Goal: Task Accomplishment & Management: Manage account settings

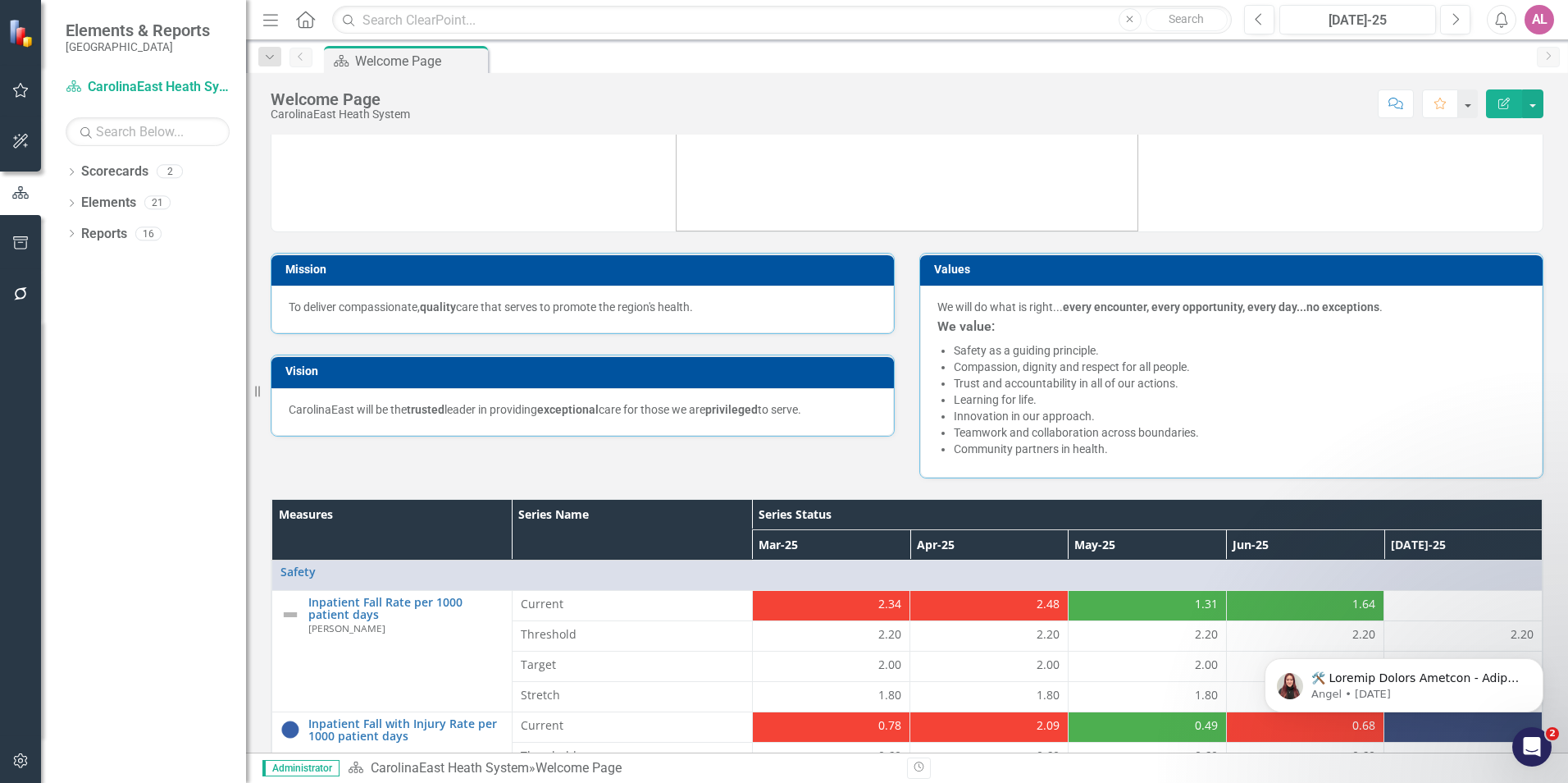
scroll to position [165, 0]
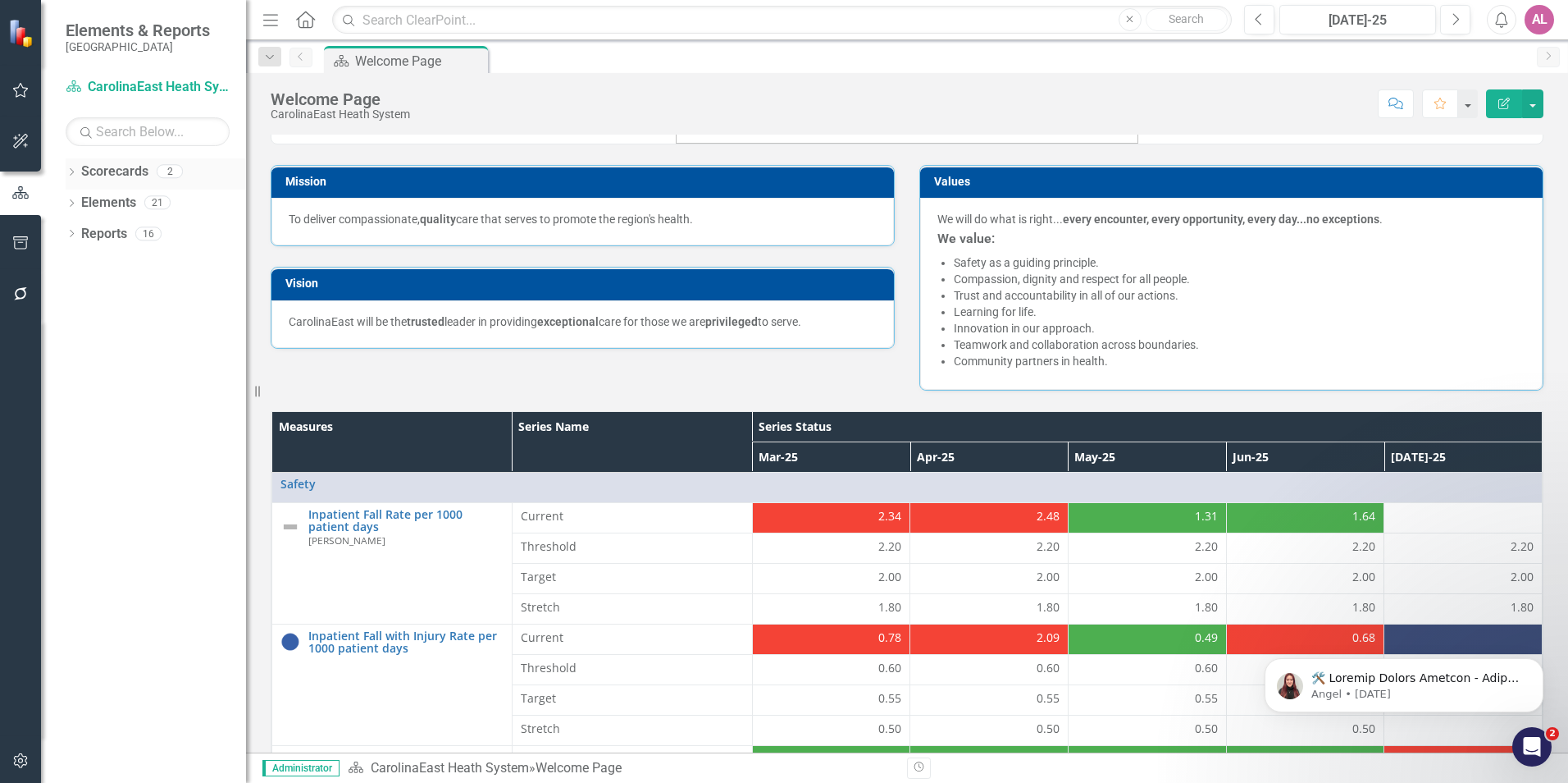
click at [110, 186] on div "Scorecards 2" at bounding box center [164, 174] width 165 height 31
click at [112, 202] on link "Elements" at bounding box center [108, 202] width 55 height 18
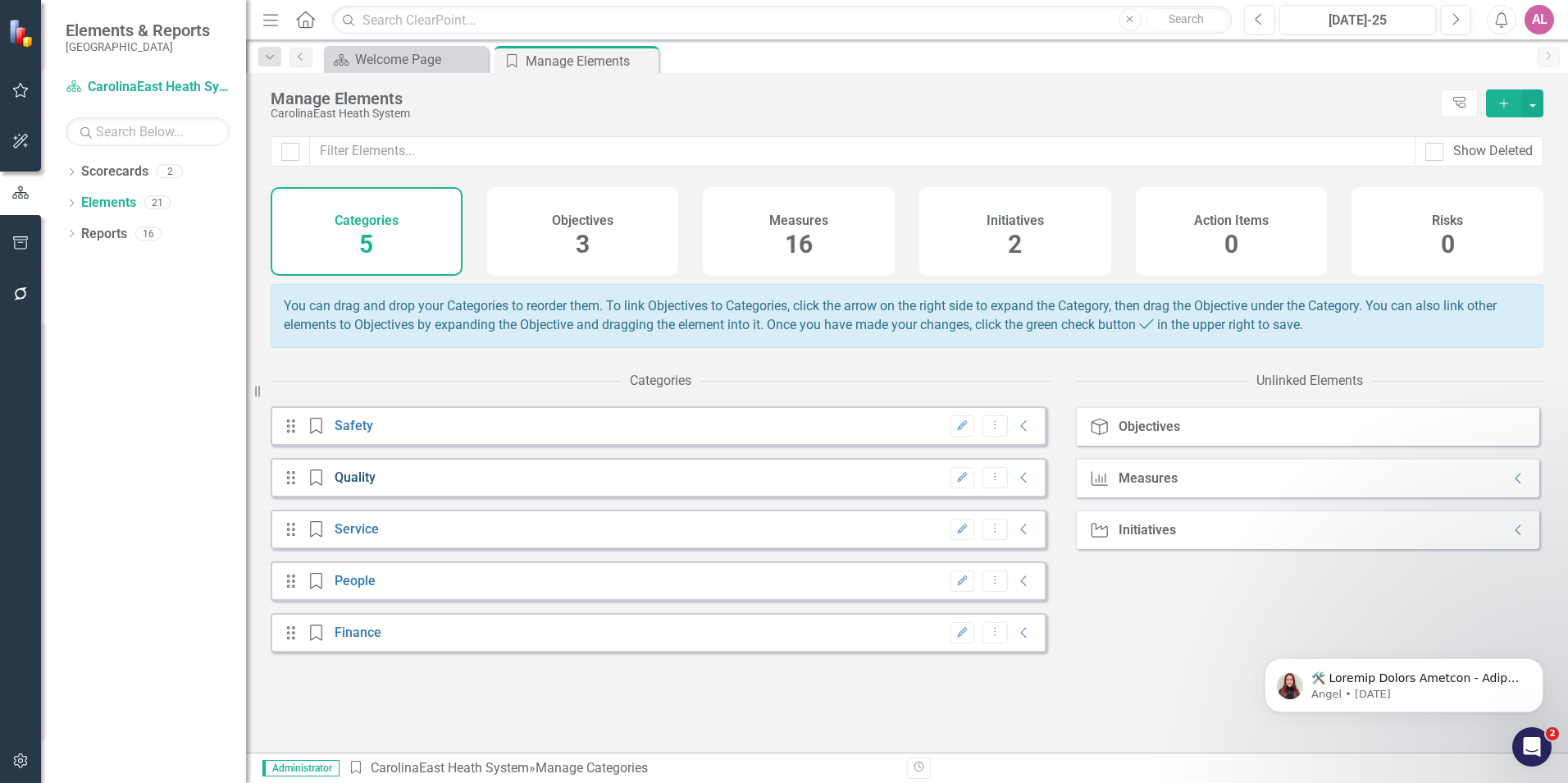
click at [363, 485] on link "Quality" at bounding box center [355, 477] width 41 height 15
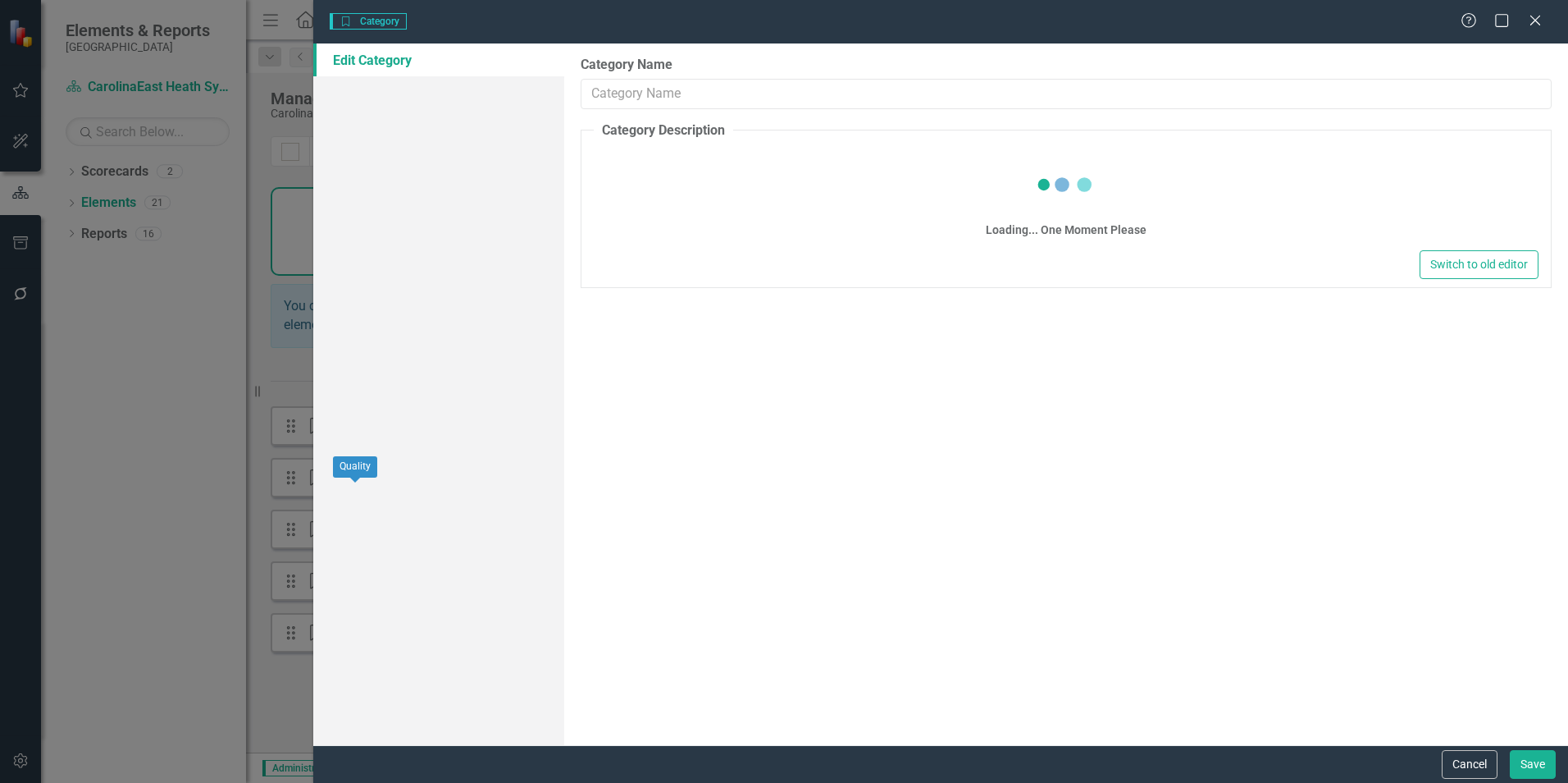
type input "Quality"
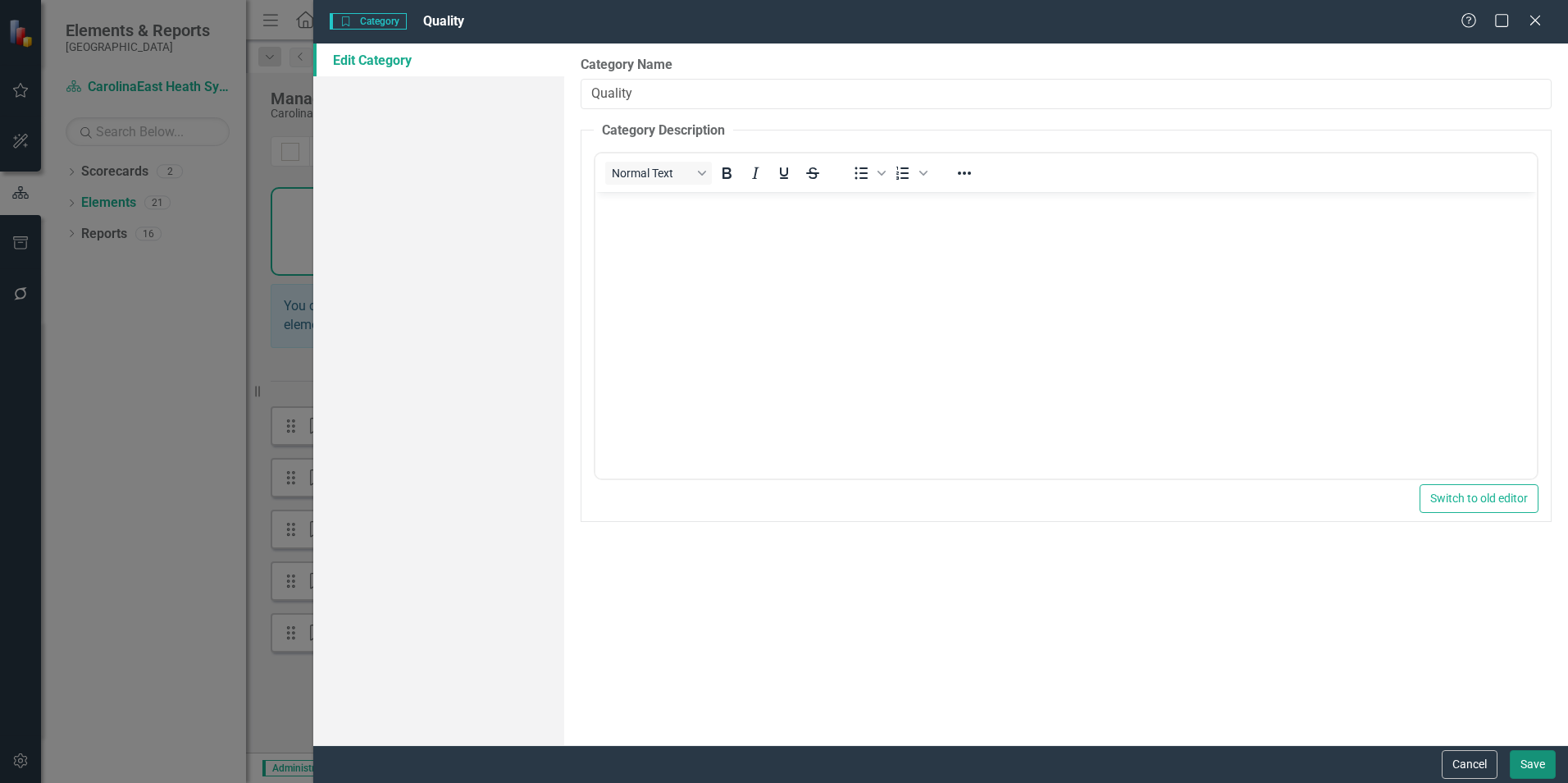
click at [1522, 758] on button "Save" at bounding box center [1532, 765] width 45 height 29
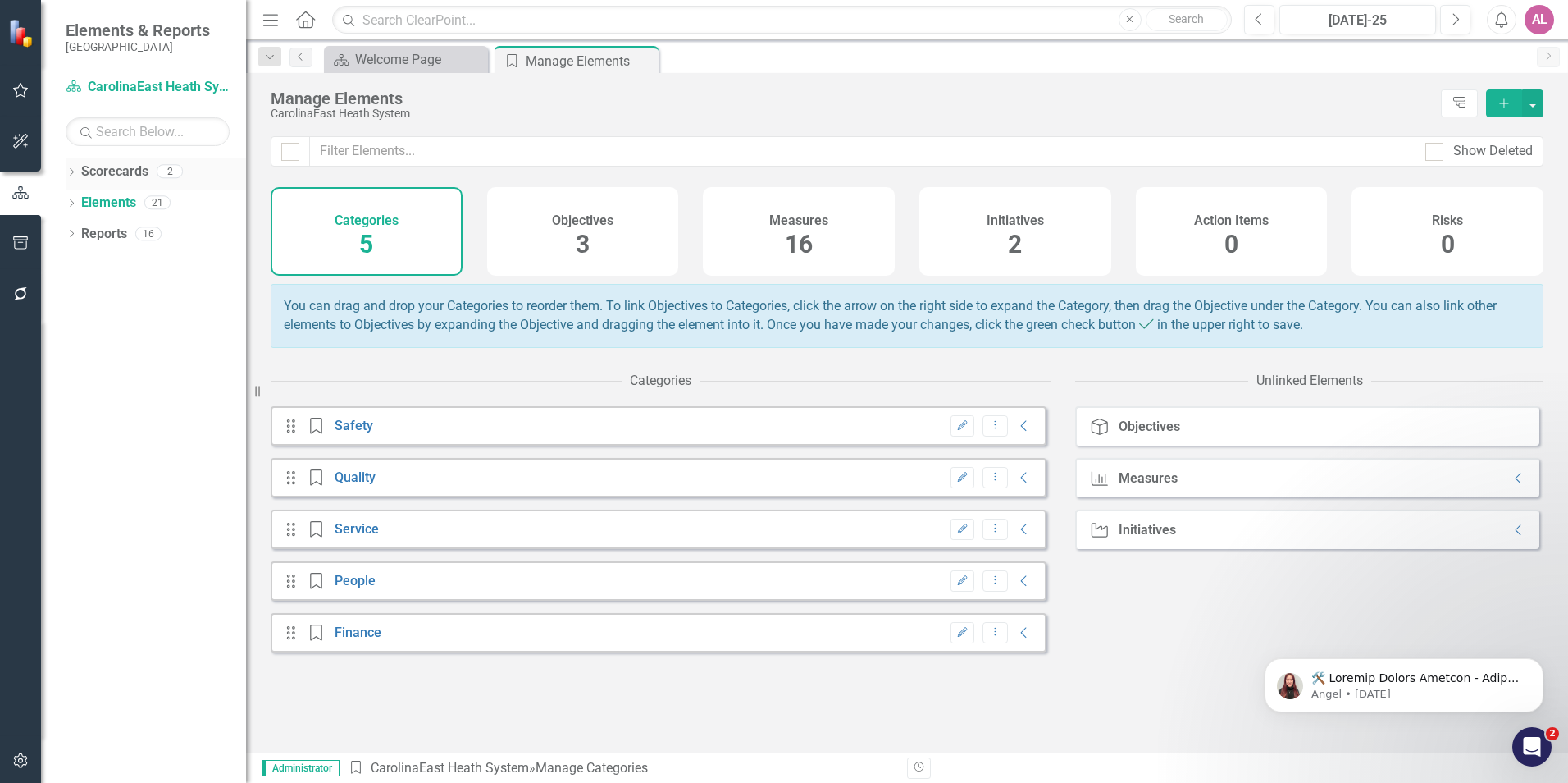
click at [122, 171] on link "Scorecards" at bounding box center [114, 171] width 67 height 18
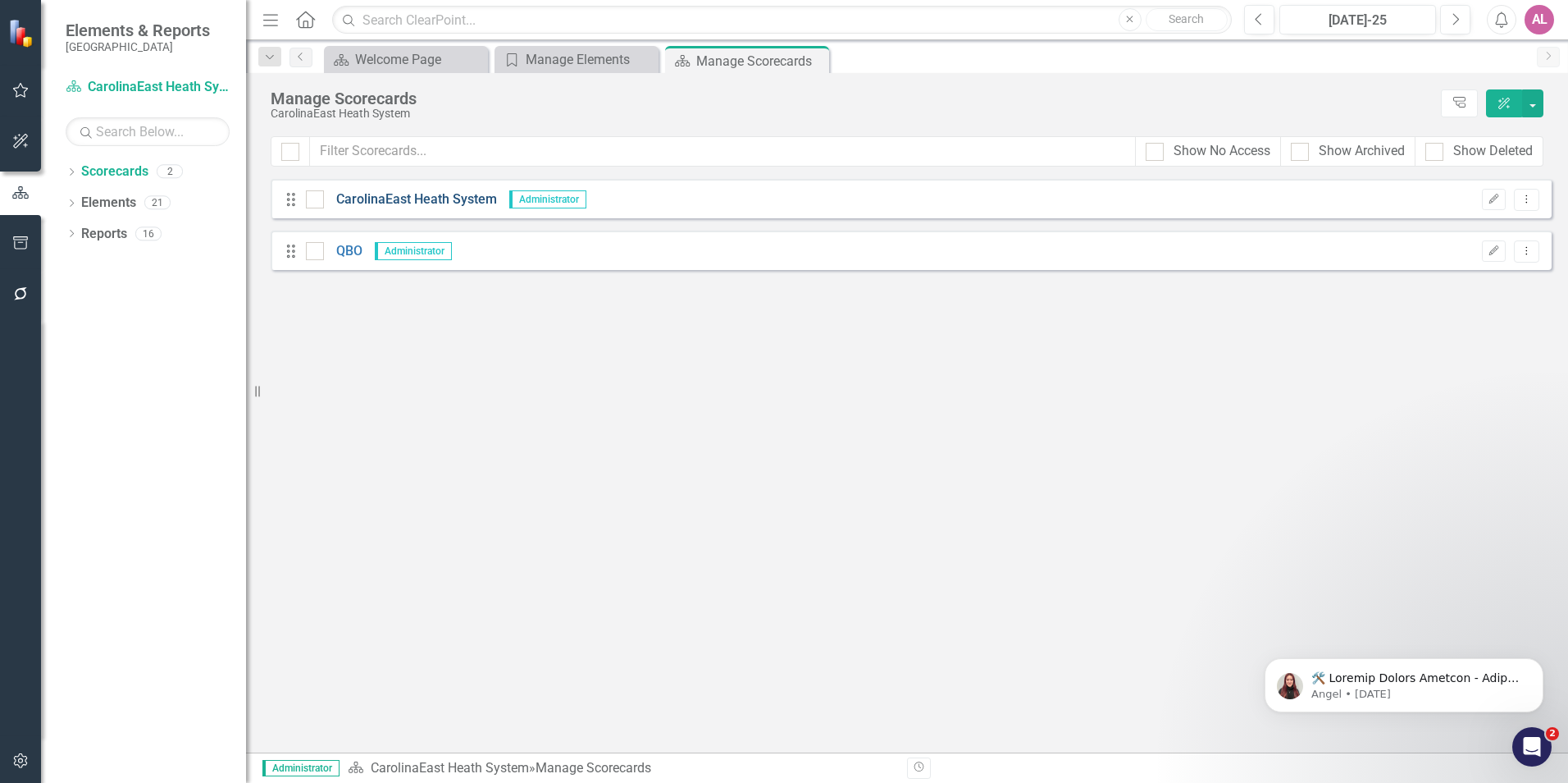
click at [410, 201] on link "CarolinaEast Heath System" at bounding box center [410, 199] width 173 height 18
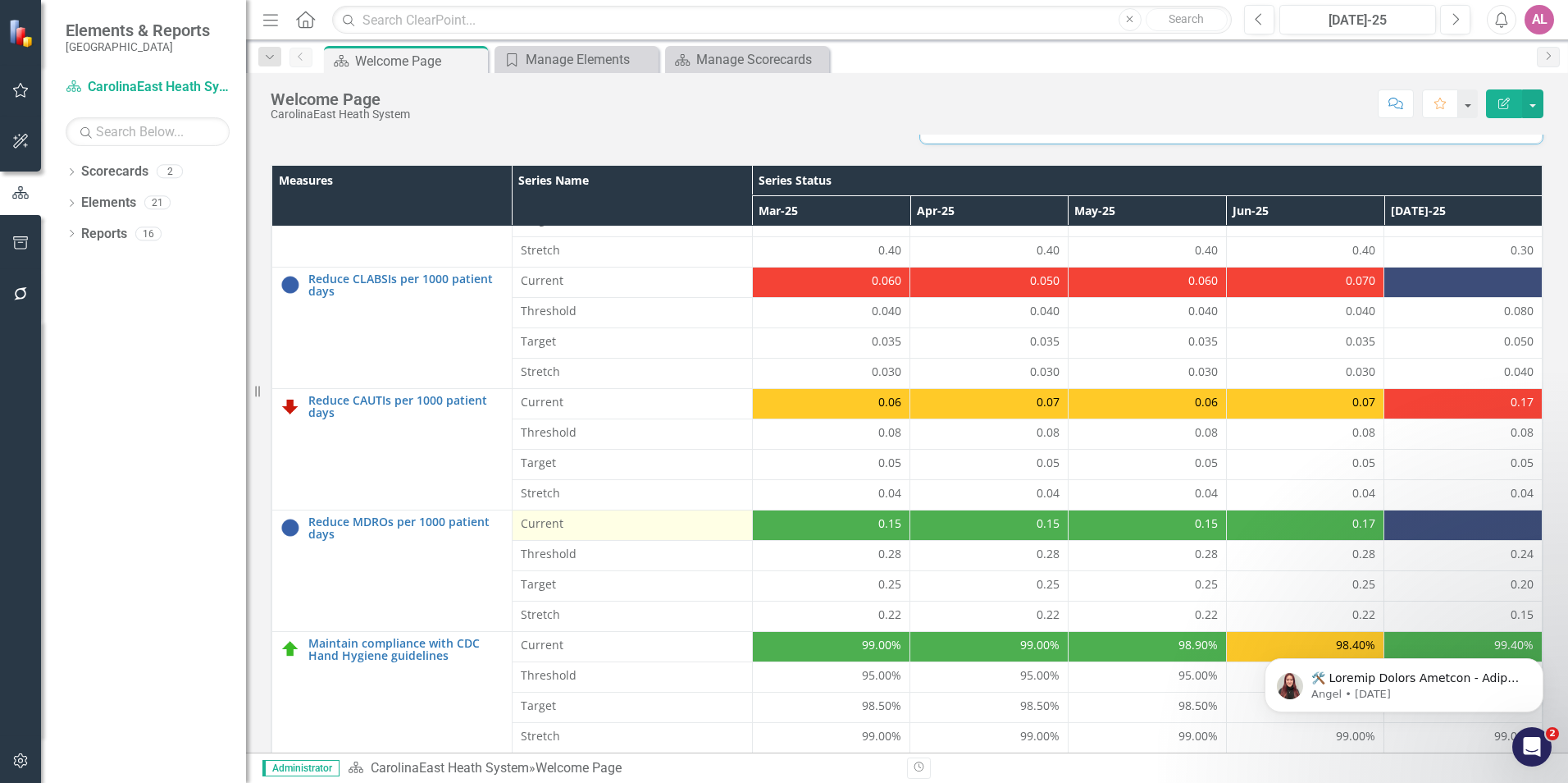
scroll to position [468, 0]
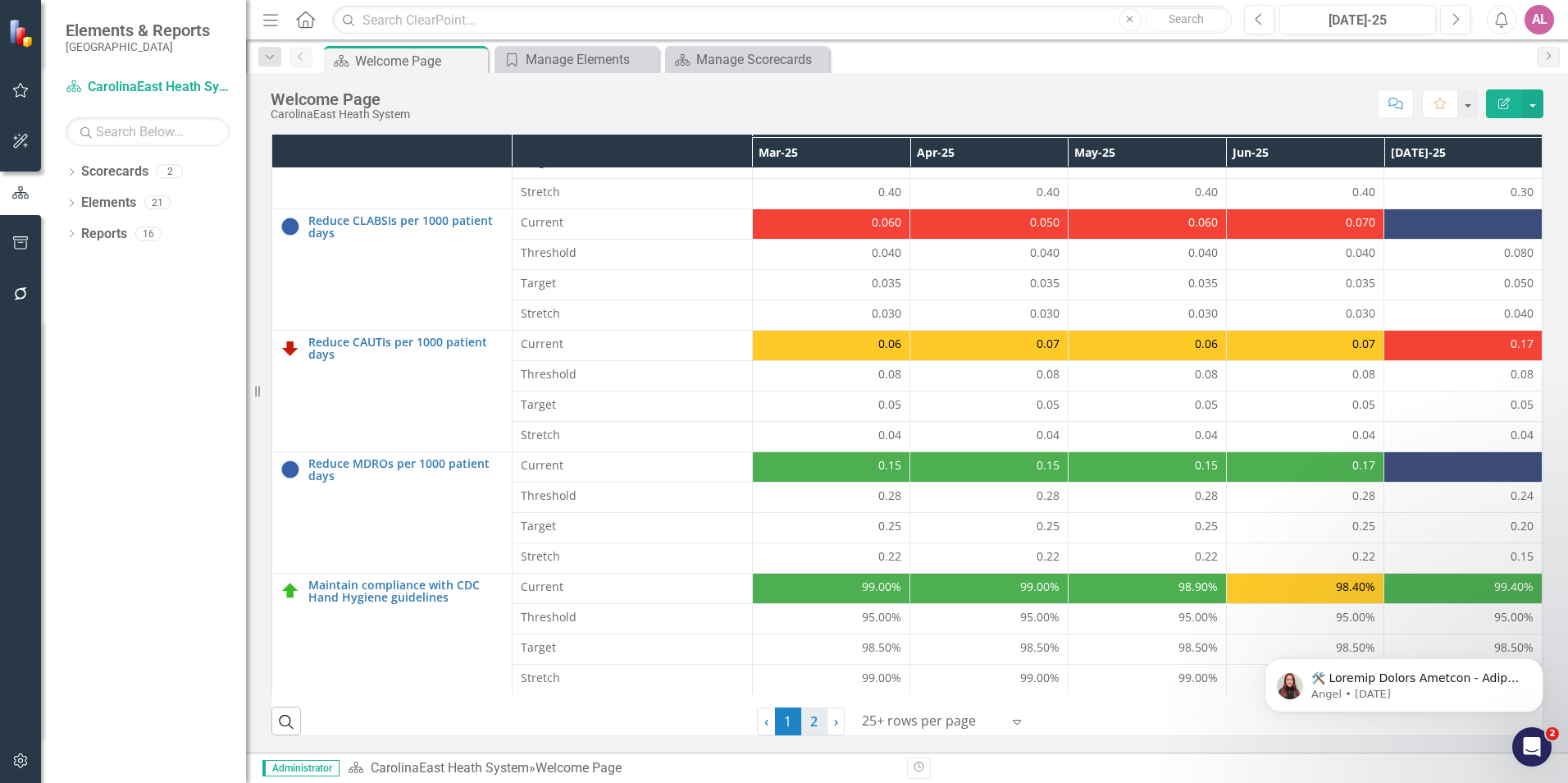
click at [801, 712] on link "2" at bounding box center [814, 721] width 26 height 28
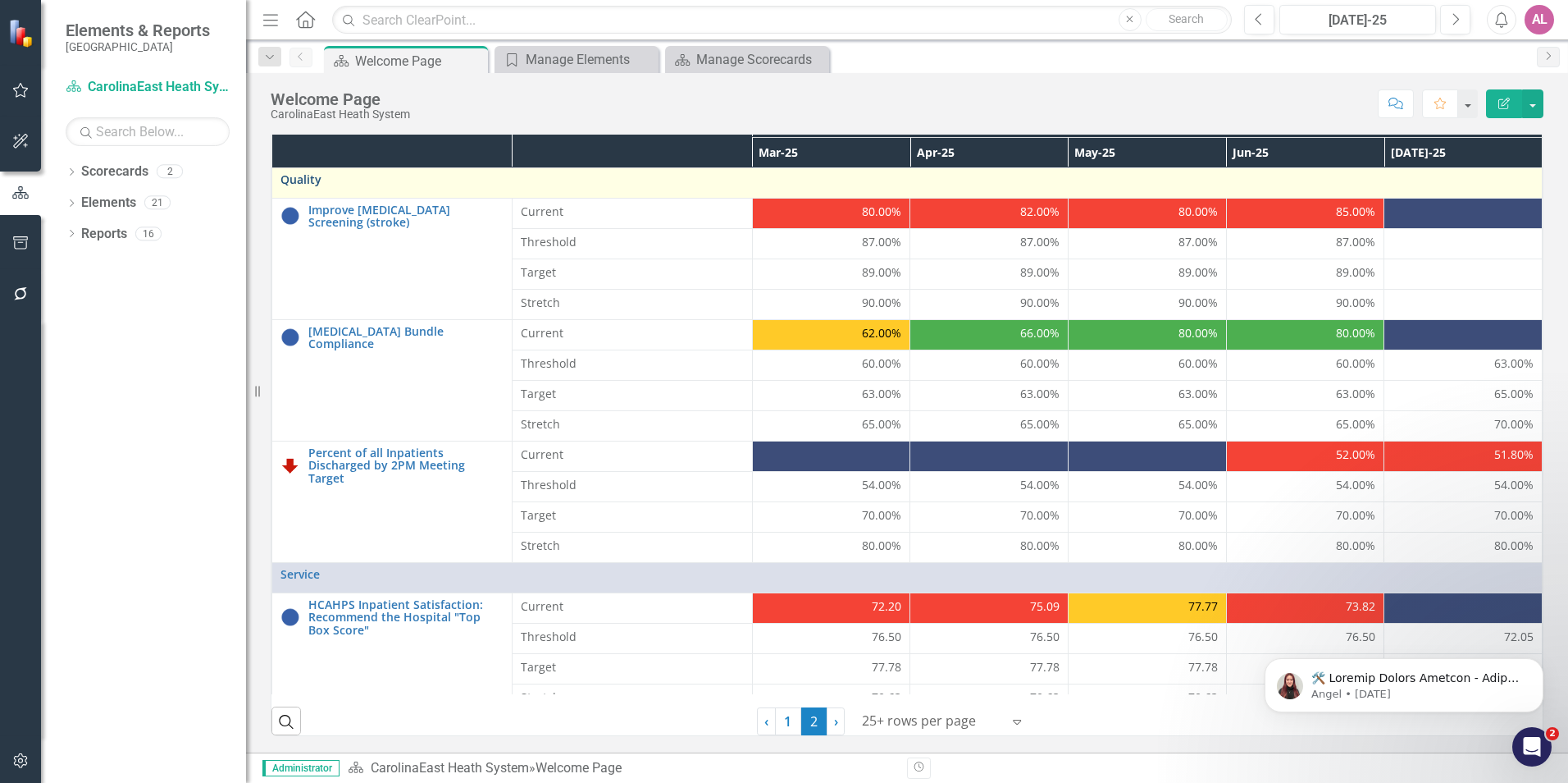
click at [318, 182] on link "Quality" at bounding box center [907, 179] width 1253 height 13
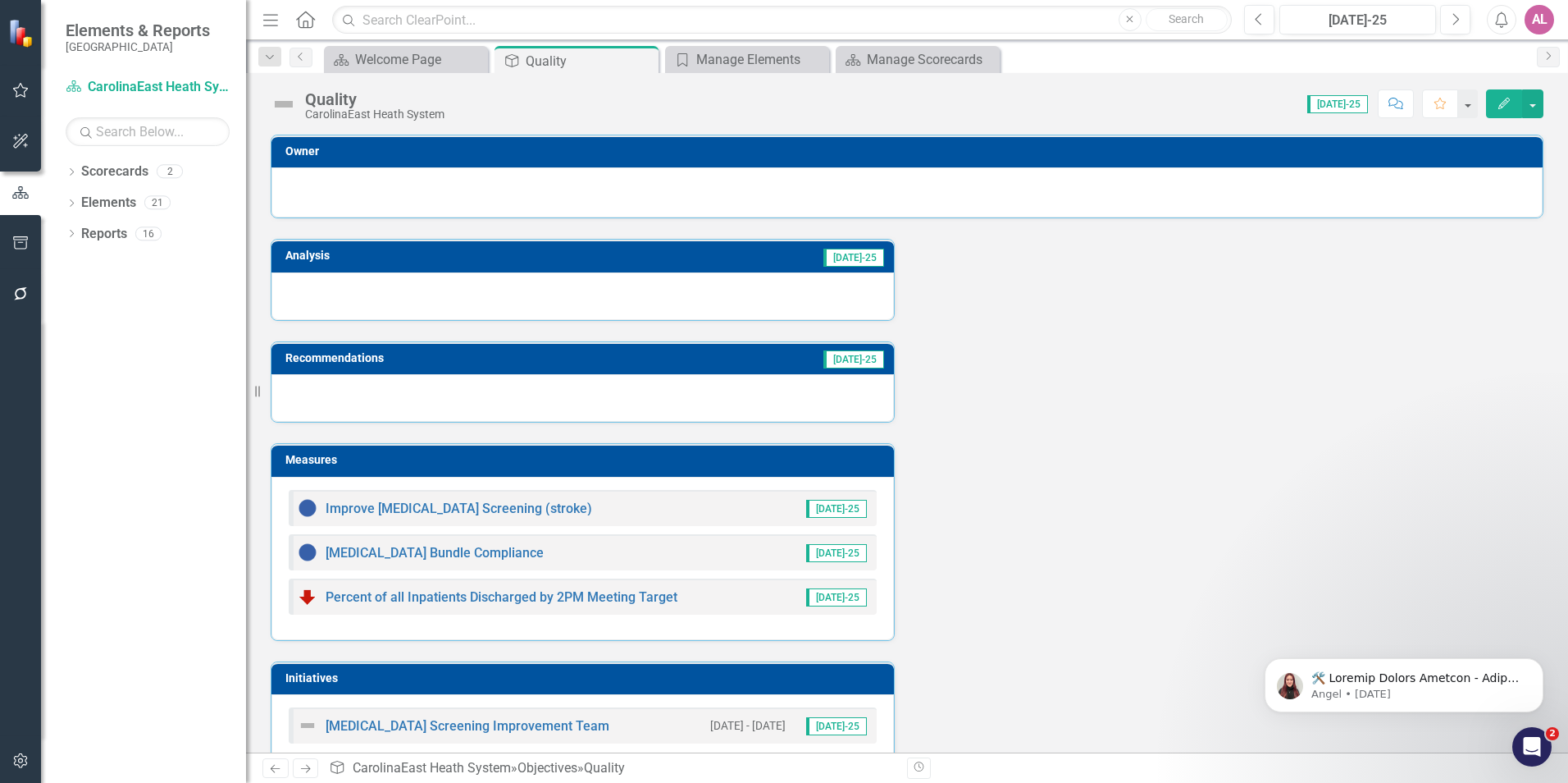
scroll to position [34, 0]
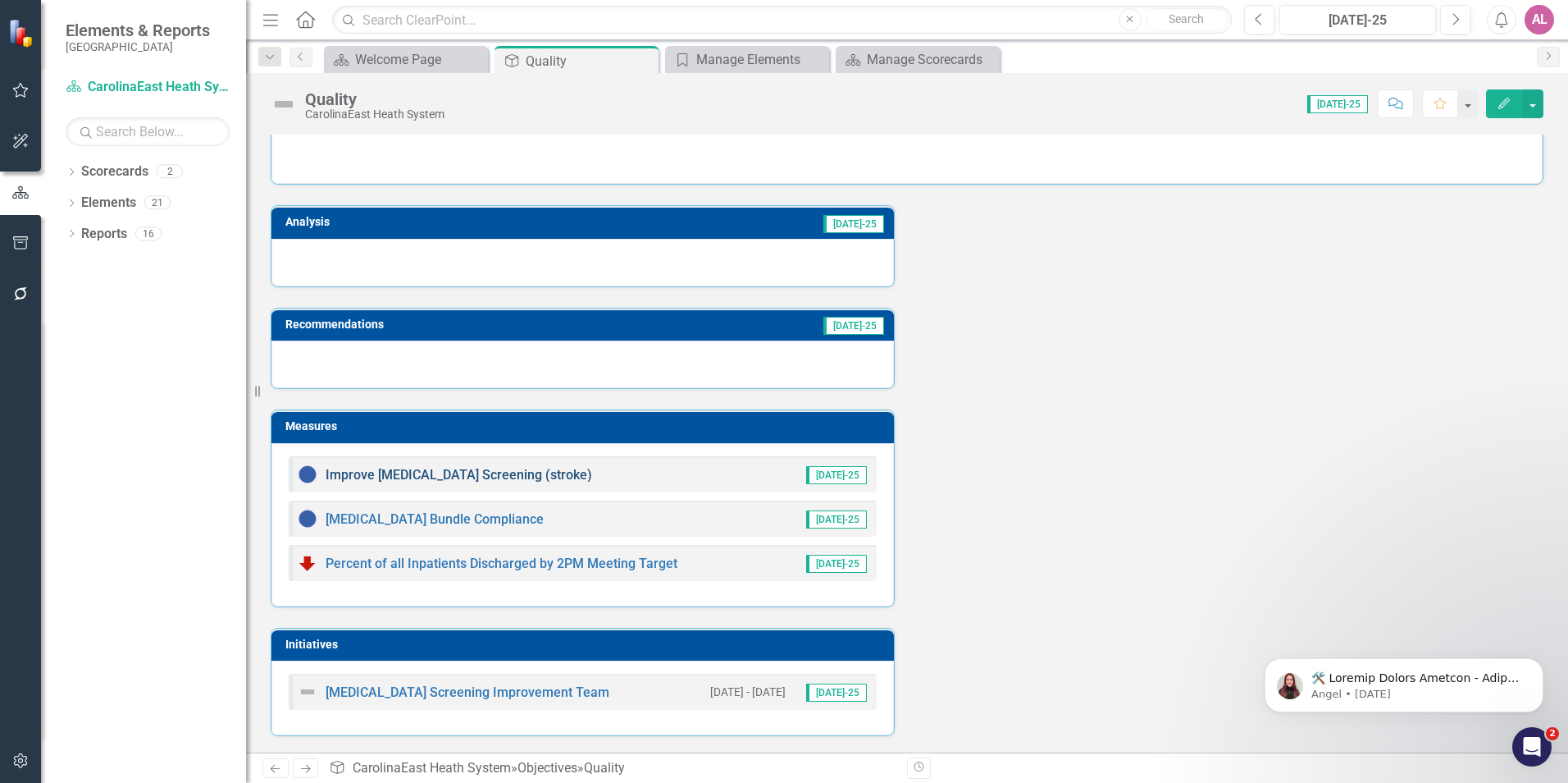
click at [478, 476] on link "Improve [MEDICAL_DATA] Screening (stroke)" at bounding box center [458, 474] width 266 height 15
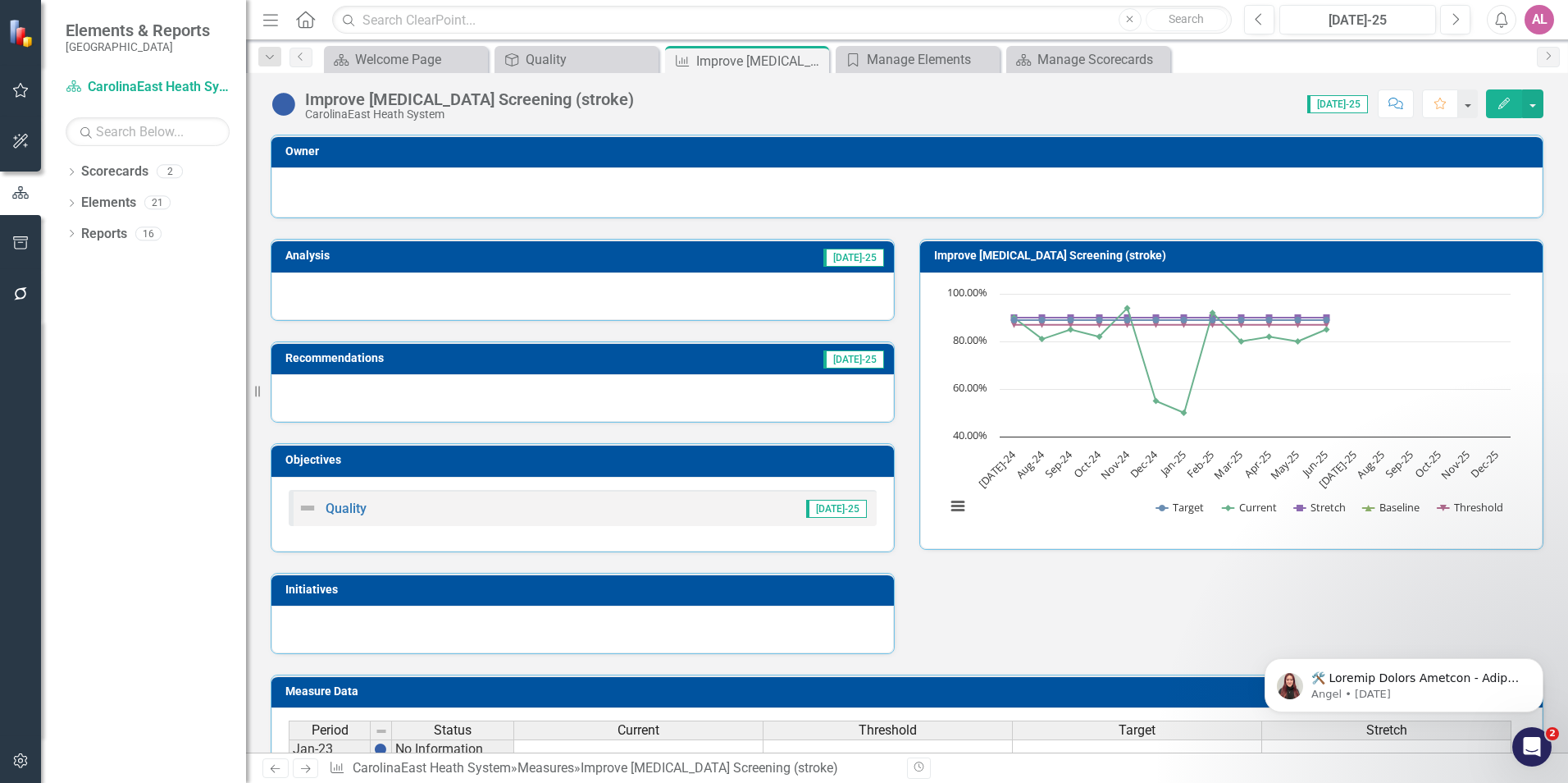
click at [678, 607] on div at bounding box center [583, 628] width 622 height 47
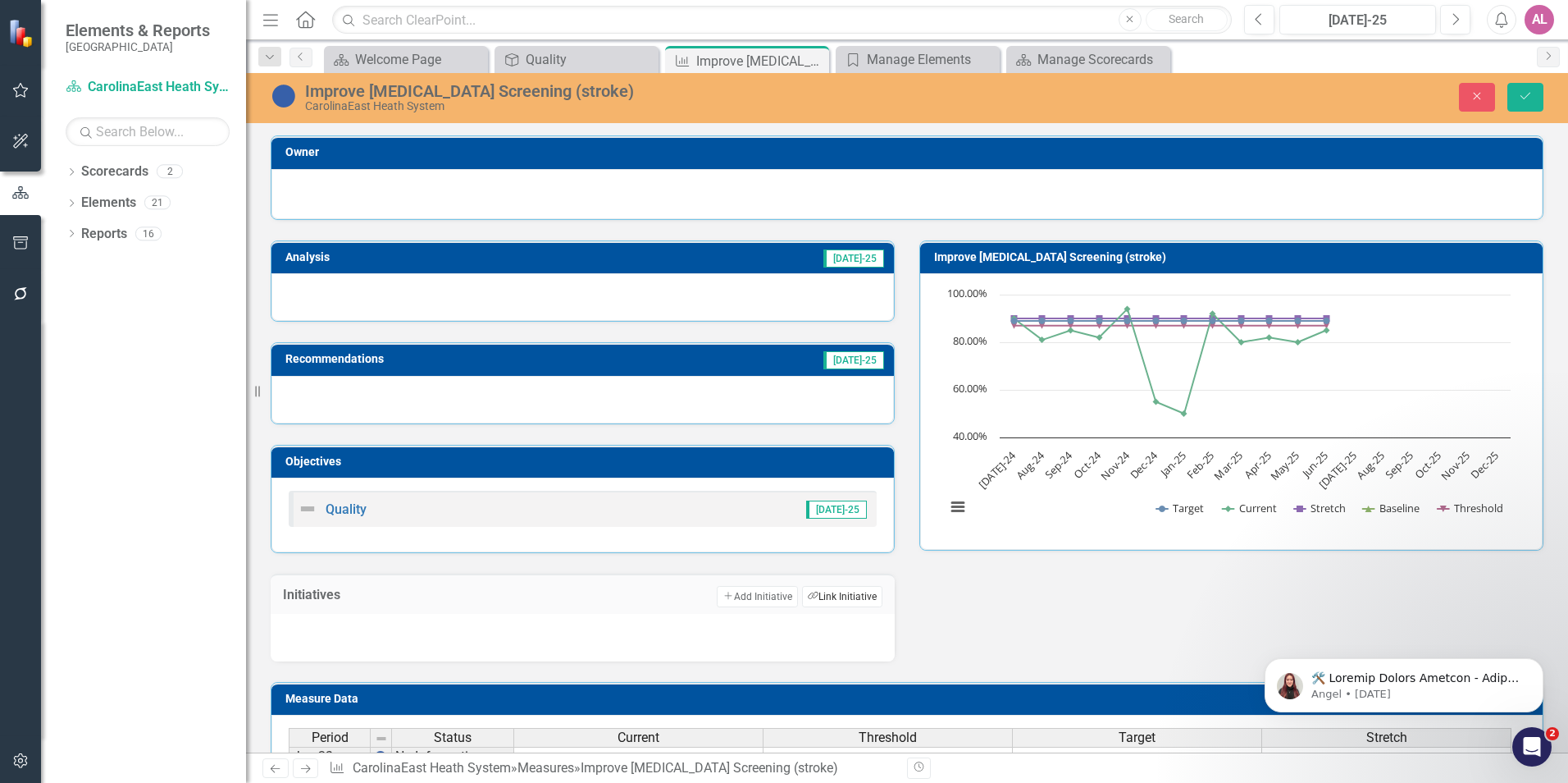
click at [853, 596] on button "Link Tag Link Initiative" at bounding box center [842, 596] width 80 height 21
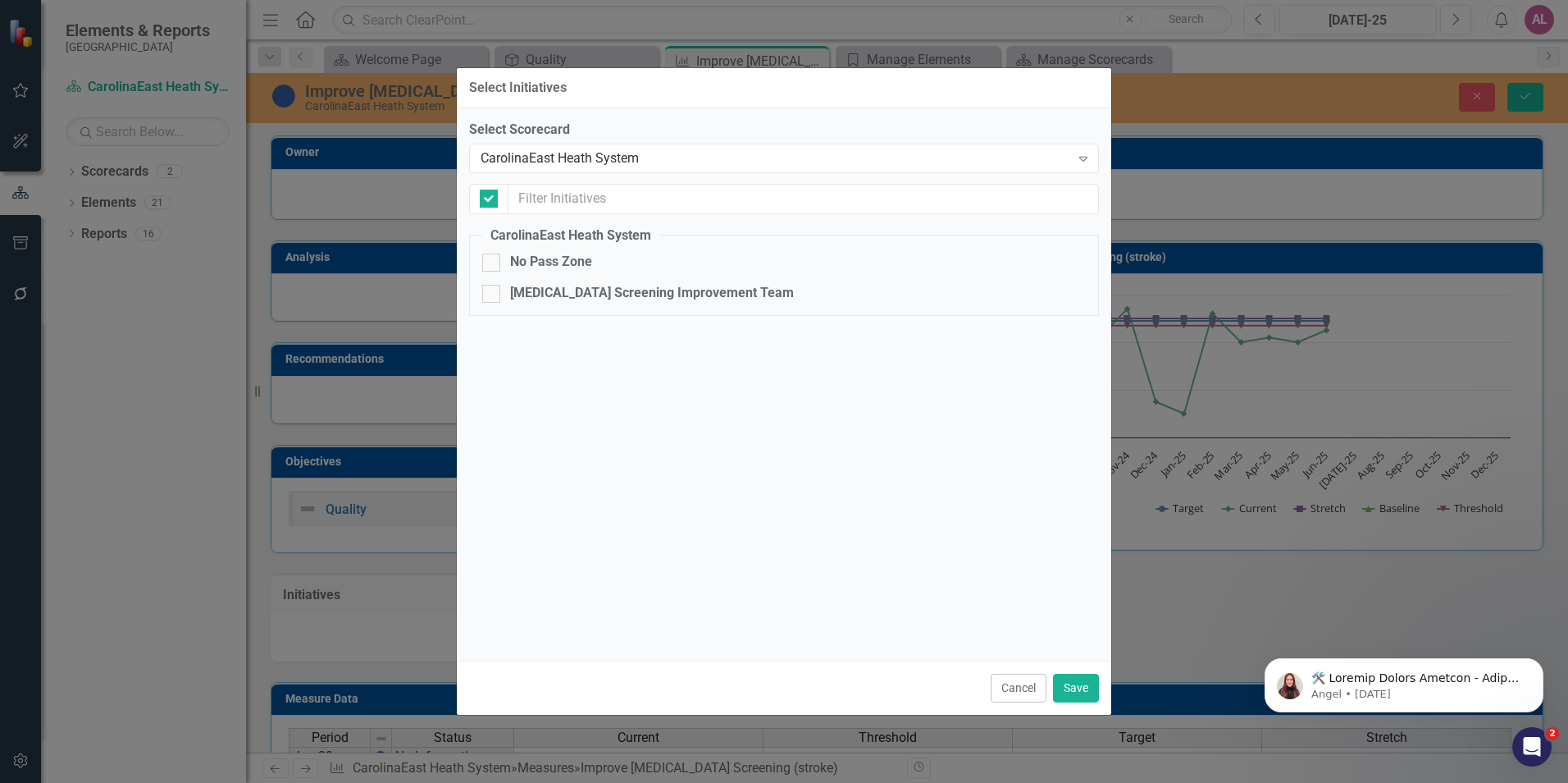
checkbox input "false"
click at [591, 287] on div "[MEDICAL_DATA] Screening Improvement Team" at bounding box center [651, 292] width 284 height 18
click at [493, 287] on input "[MEDICAL_DATA] Screening Improvement Team" at bounding box center [487, 289] width 11 height 11
checkbox input "true"
click at [1073, 680] on button "Save" at bounding box center [1075, 688] width 45 height 29
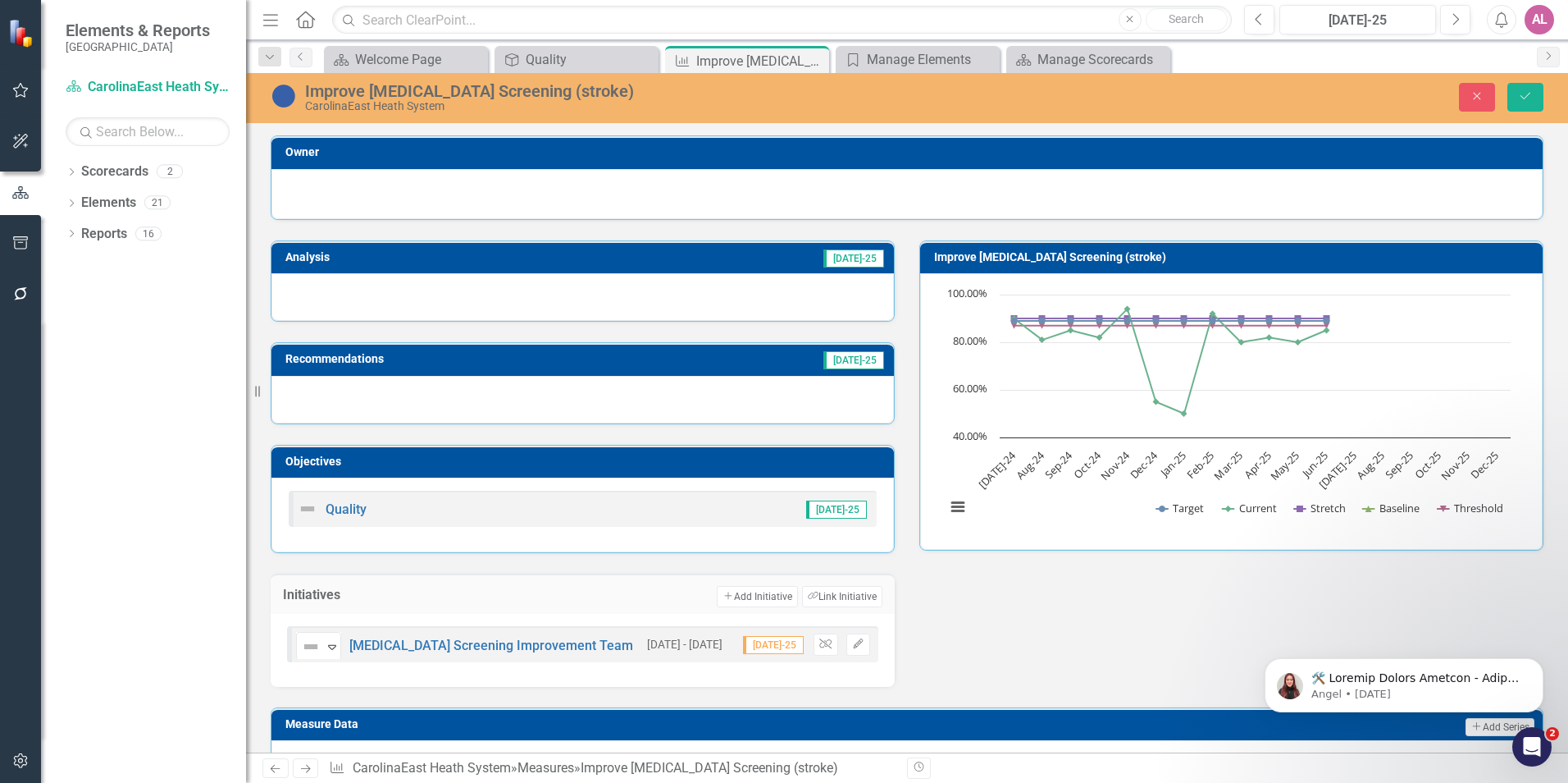
click at [923, 633] on div "Analysis [DATE]-25 Recommendations [DATE]-25 Objectives Quality [DATE]-25 Initi…" at bounding box center [907, 453] width 1298 height 467
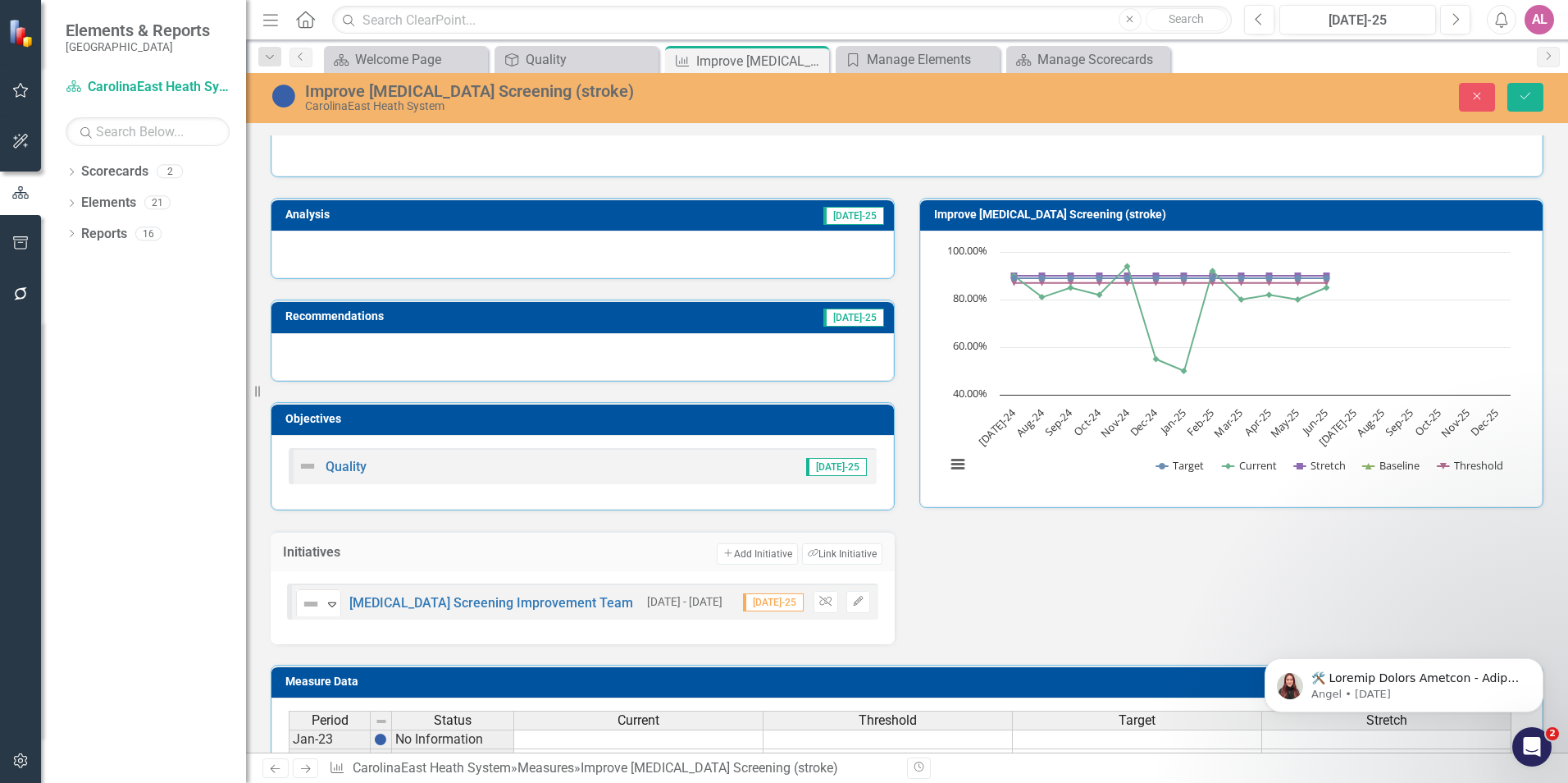
scroll to position [246, 0]
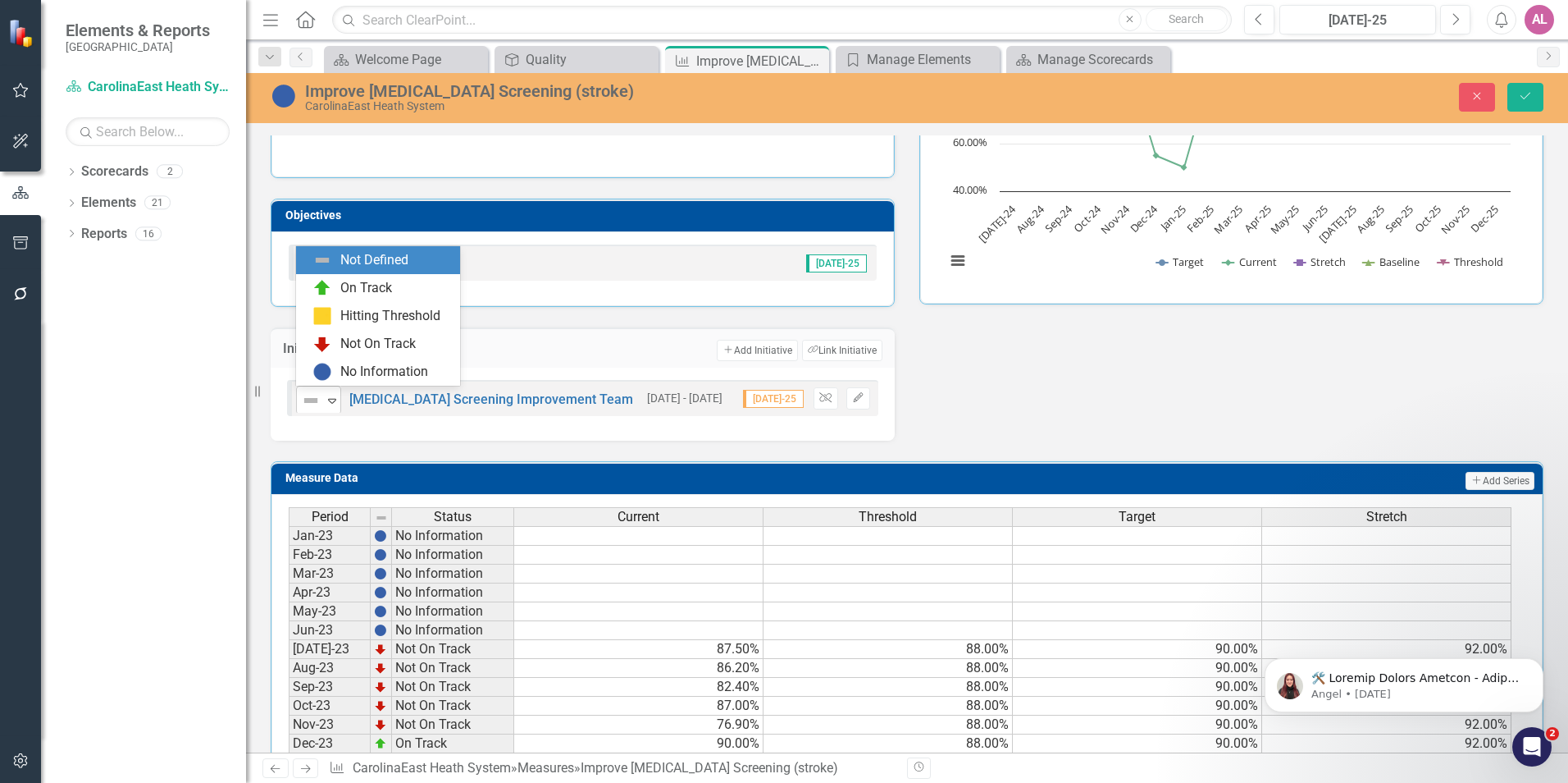
click at [336, 396] on icon "Expand" at bounding box center [332, 401] width 16 height 14
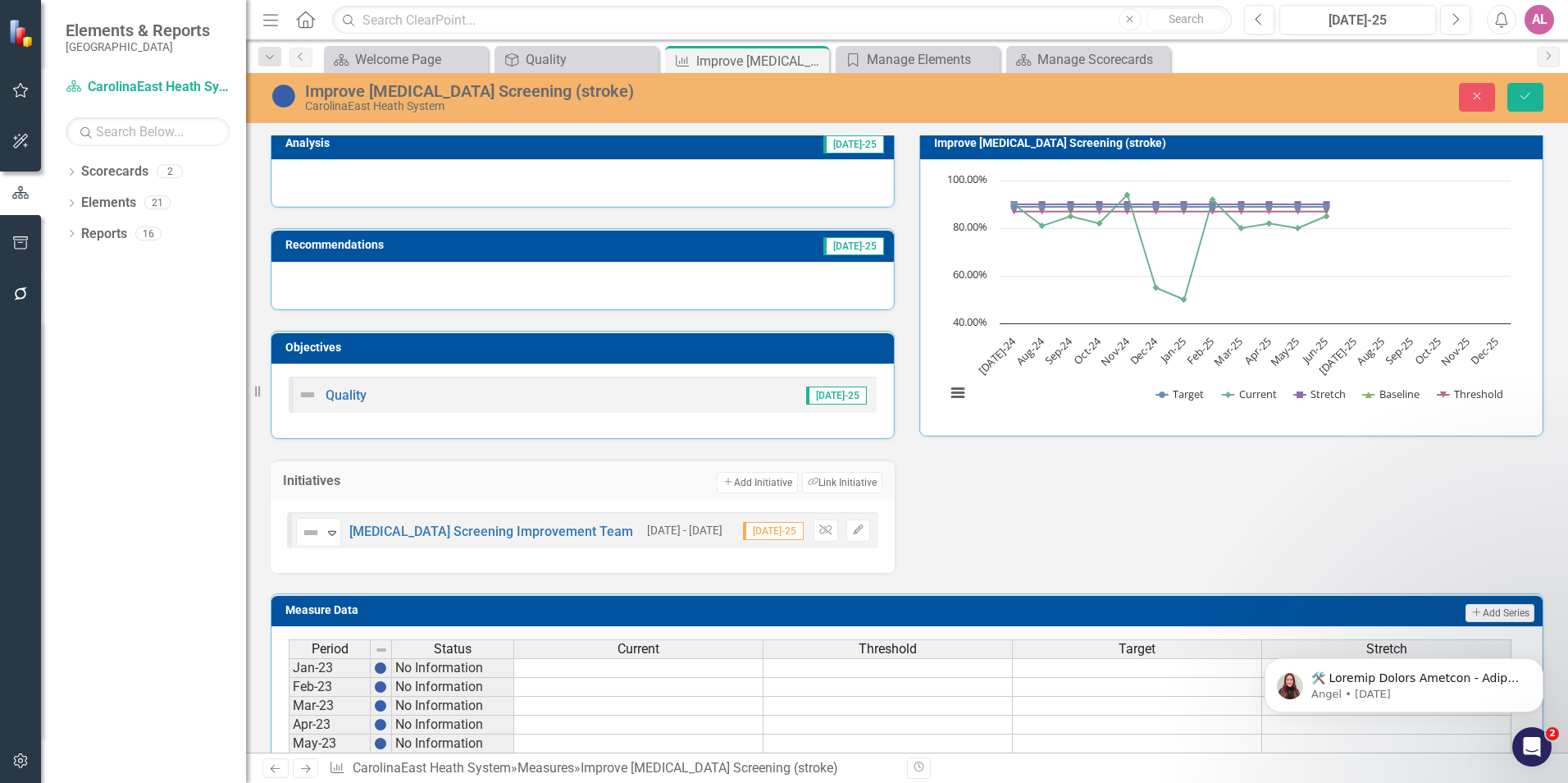
scroll to position [82, 0]
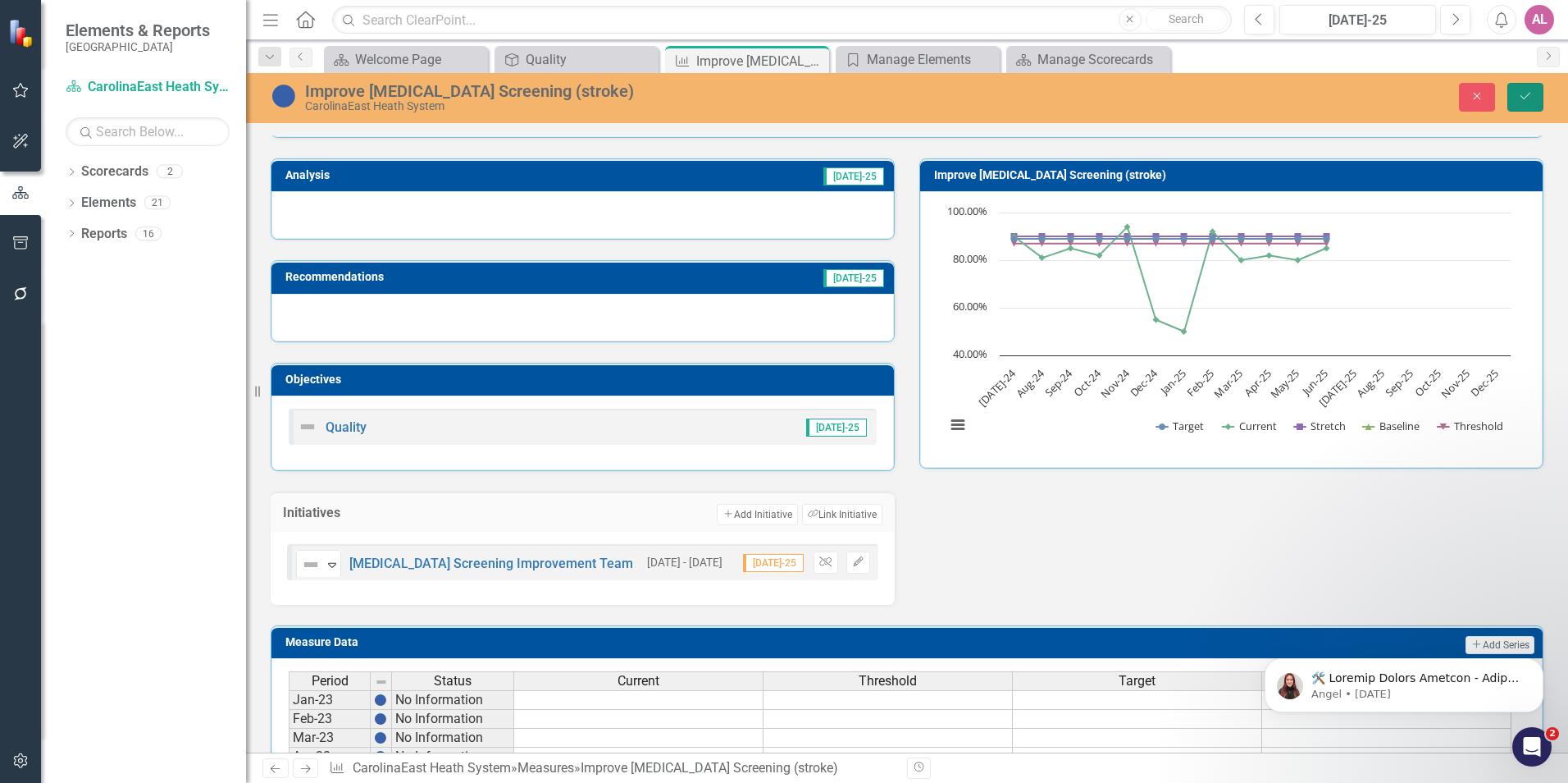
click at [1524, 106] on button "Save" at bounding box center [1525, 98] width 36 height 29
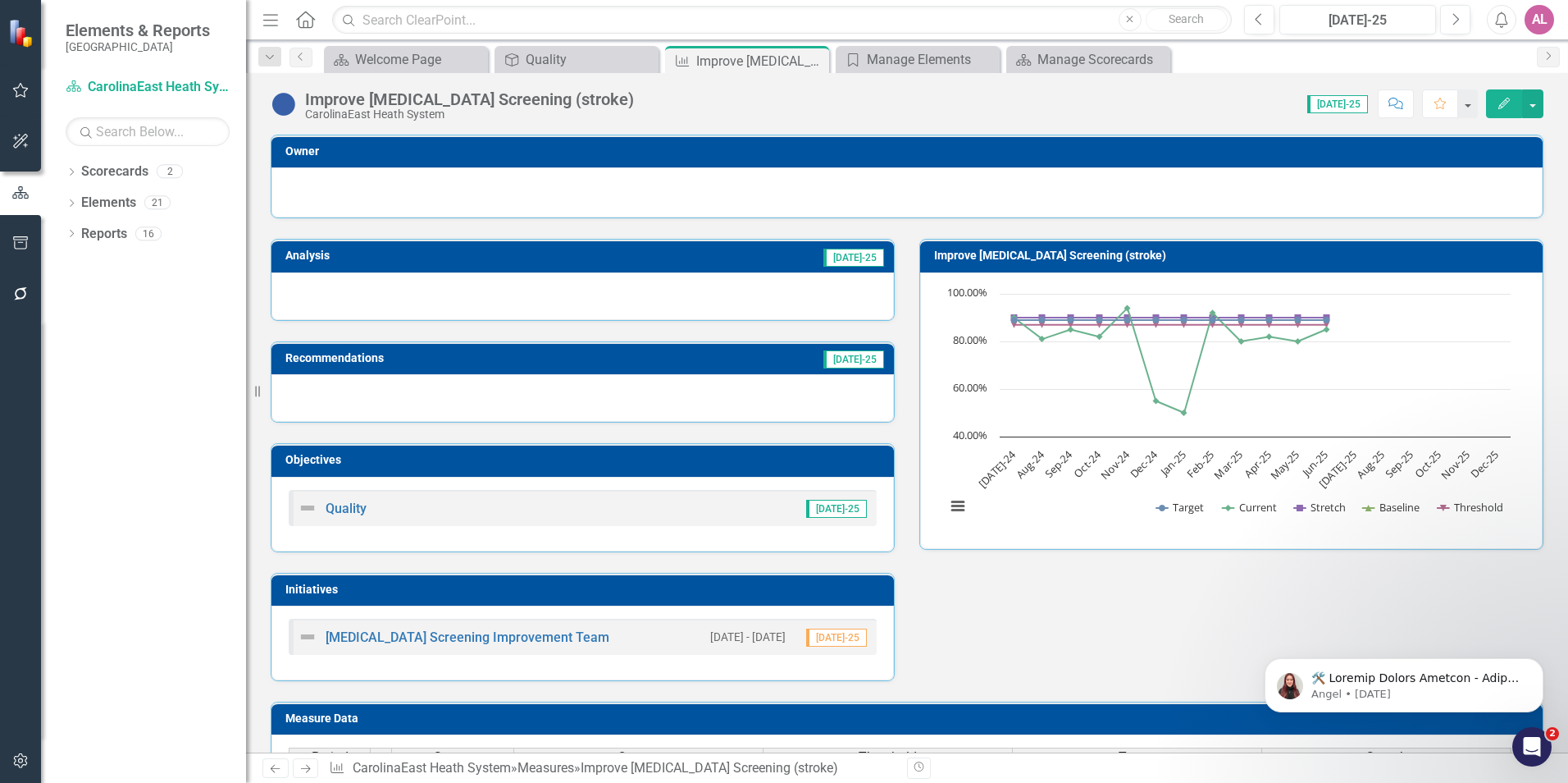
scroll to position [165, 0]
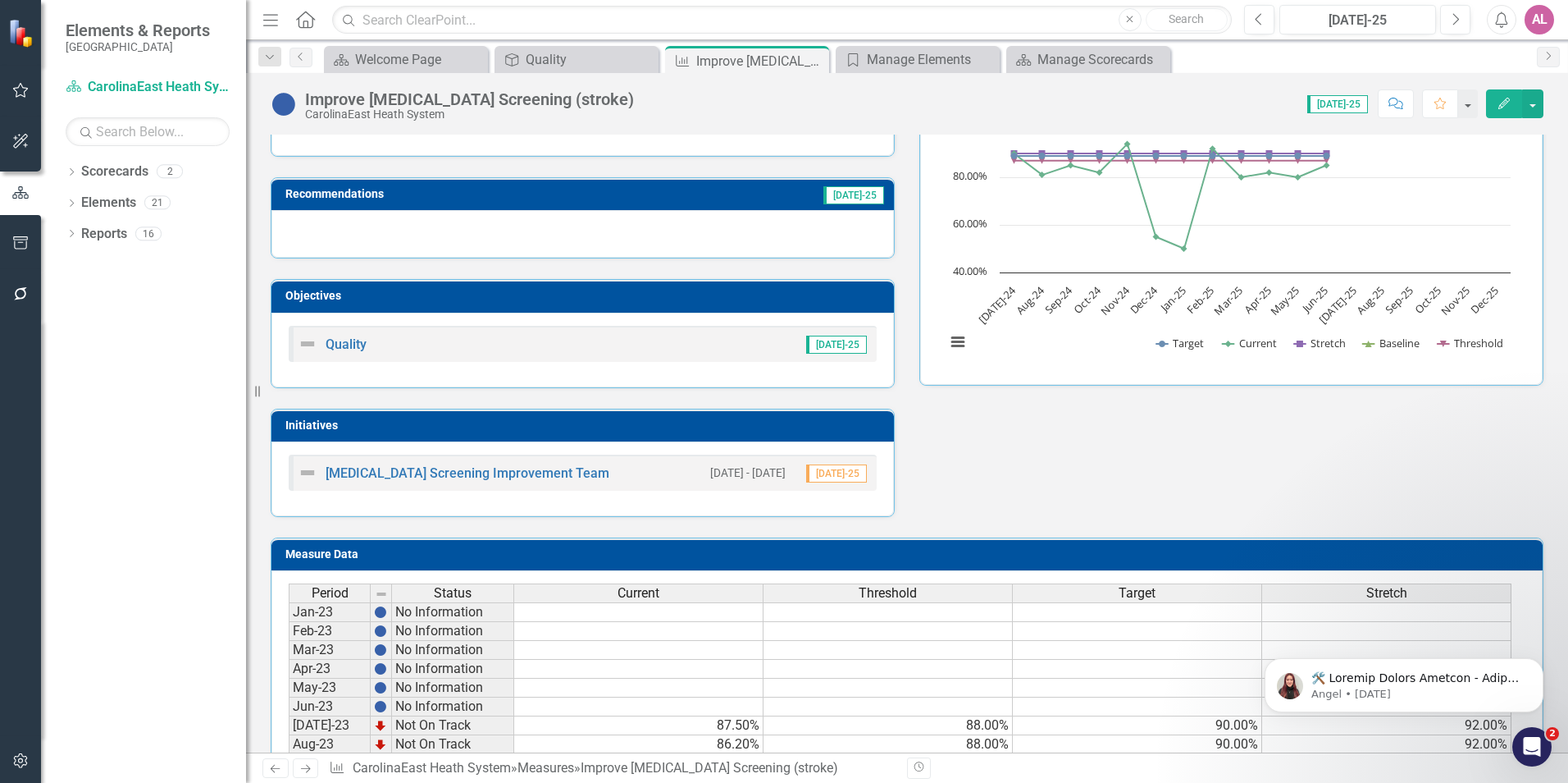
click at [1185, 455] on div "Analysis [DATE]-25 Recommendations [DATE]-25 Objectives Quality [DATE]-25 Initi…" at bounding box center [907, 286] width 1298 height 463
click at [413, 472] on link "[MEDICAL_DATA] Screening Improvement Team" at bounding box center [467, 473] width 284 height 15
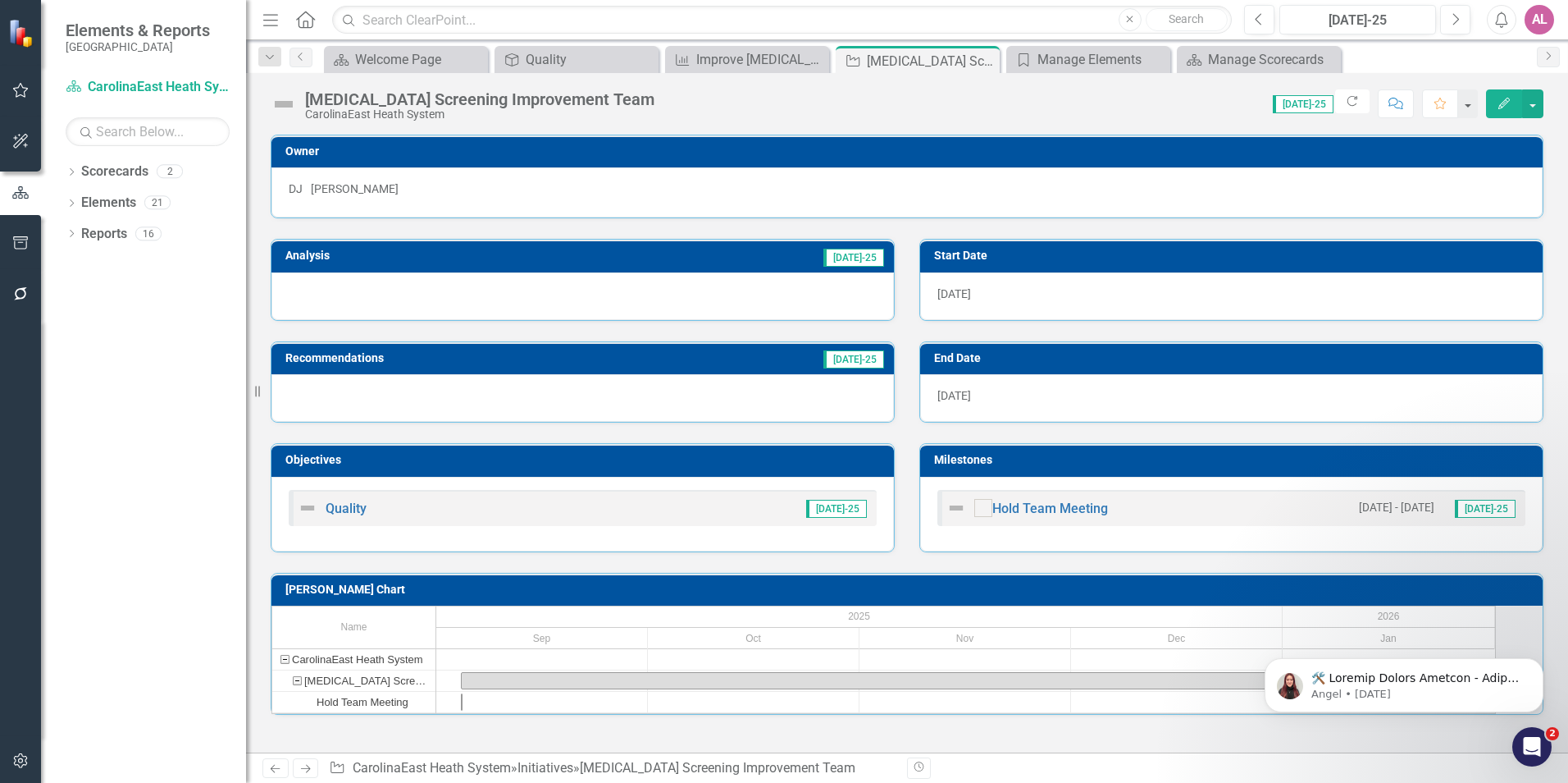
scroll to position [11, 0]
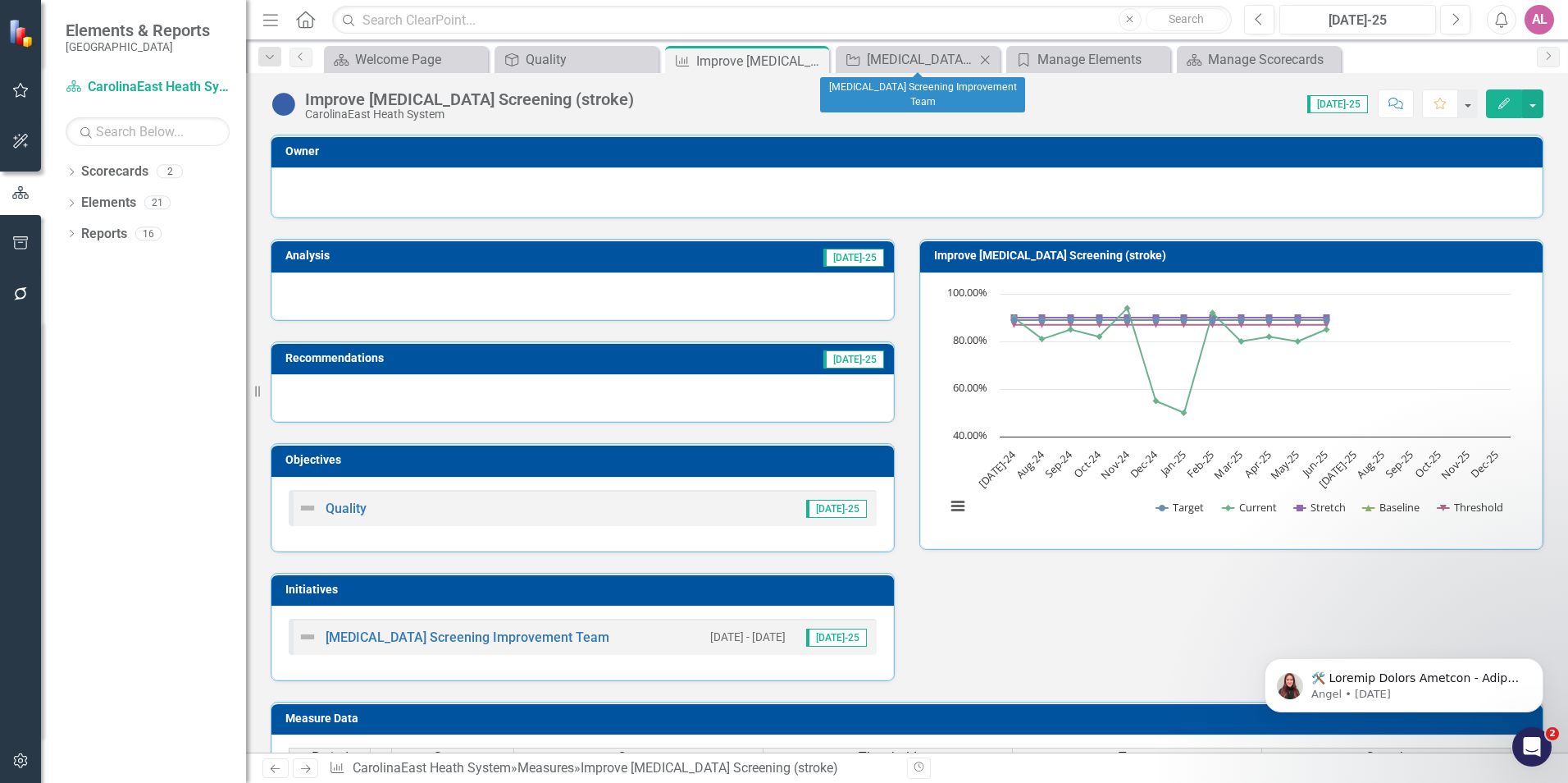
click at [990, 51] on div "Close" at bounding box center [985, 59] width 20 height 20
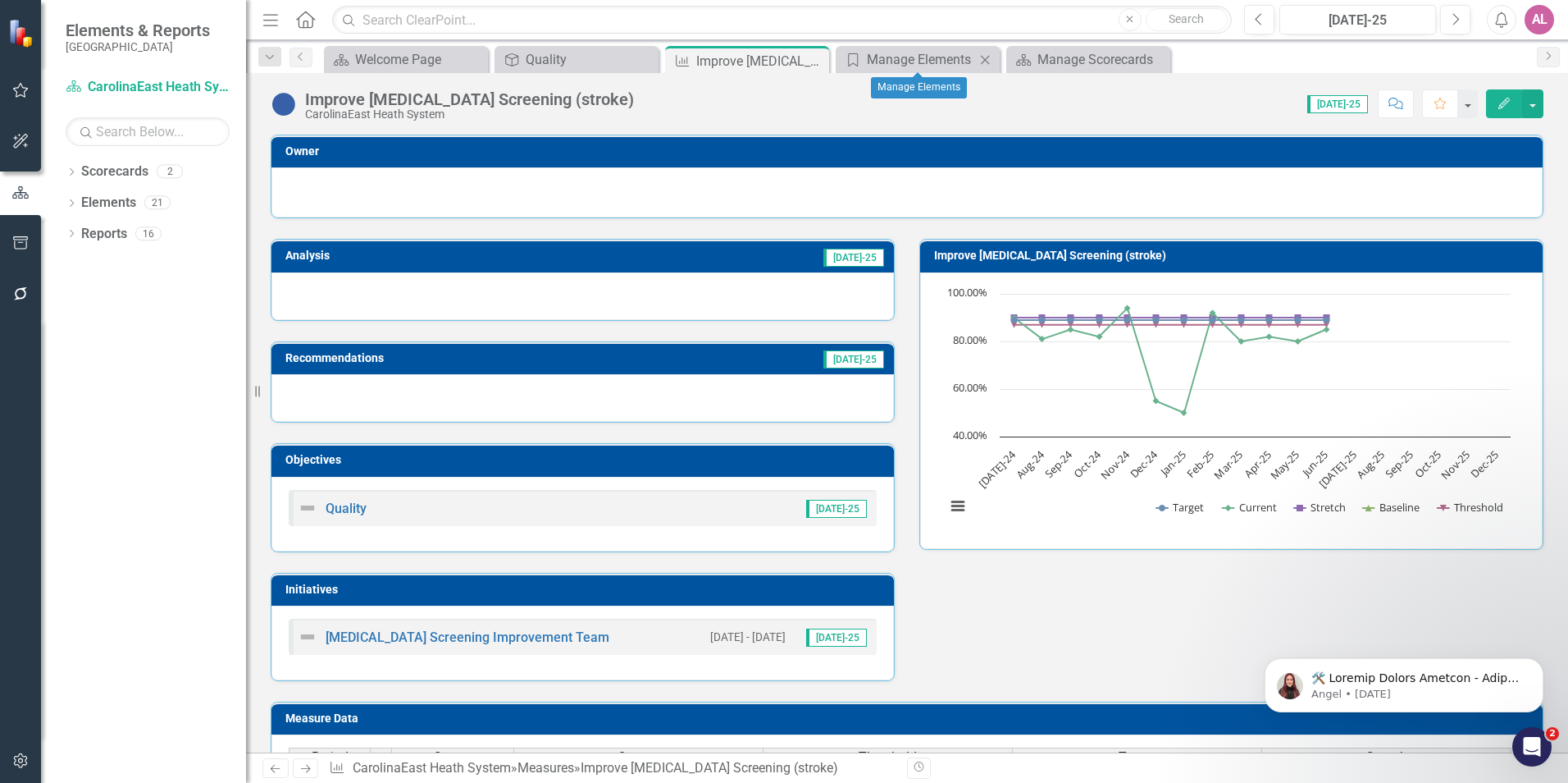
click at [988, 55] on icon "Close" at bounding box center [984, 60] width 16 height 14
click at [0, 0] on icon "Close" at bounding box center [0, 0] width 0 height 0
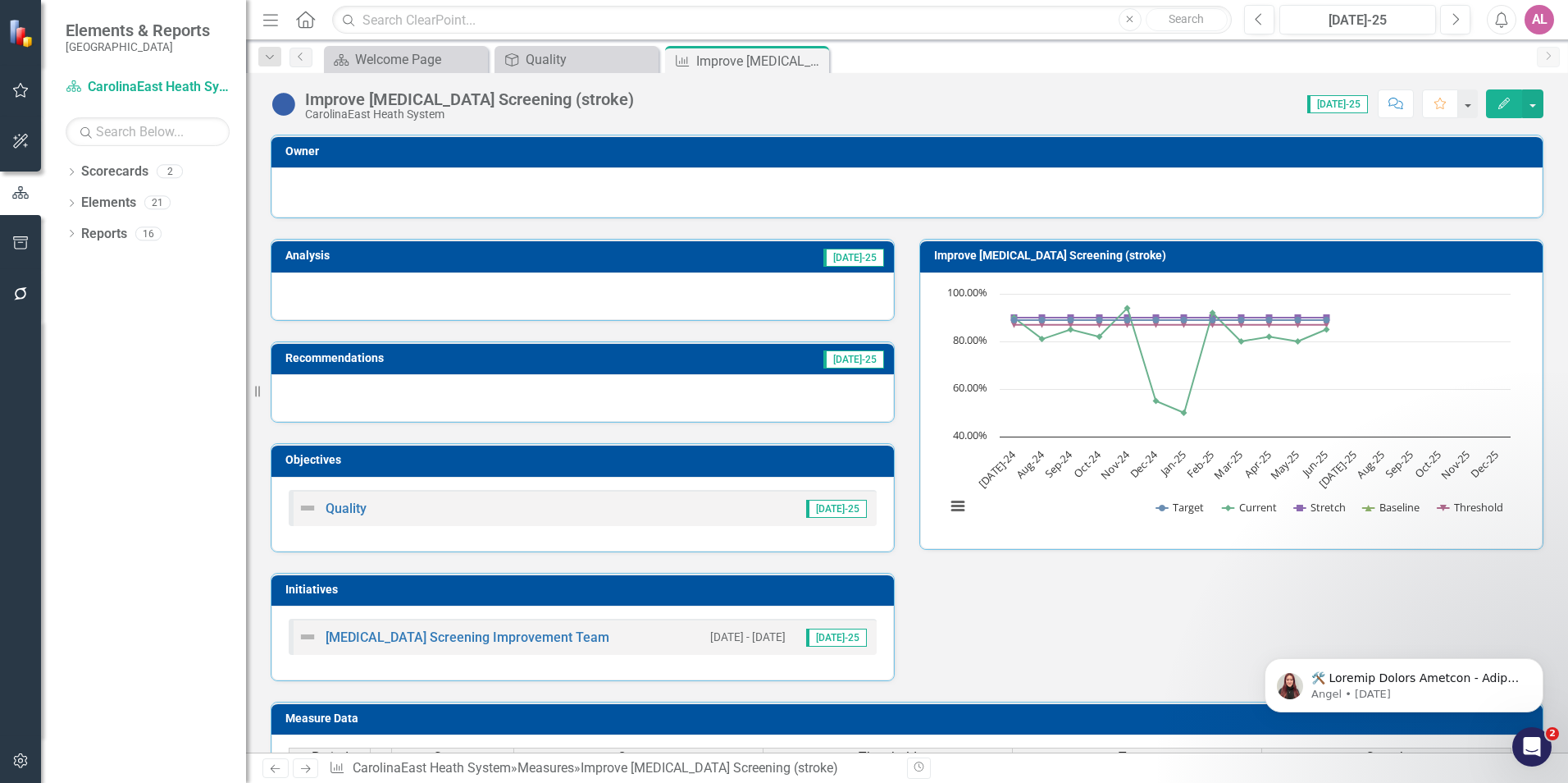
click at [892, 264] on div "Analysis [DATE]-25" at bounding box center [583, 268] width 648 height 102
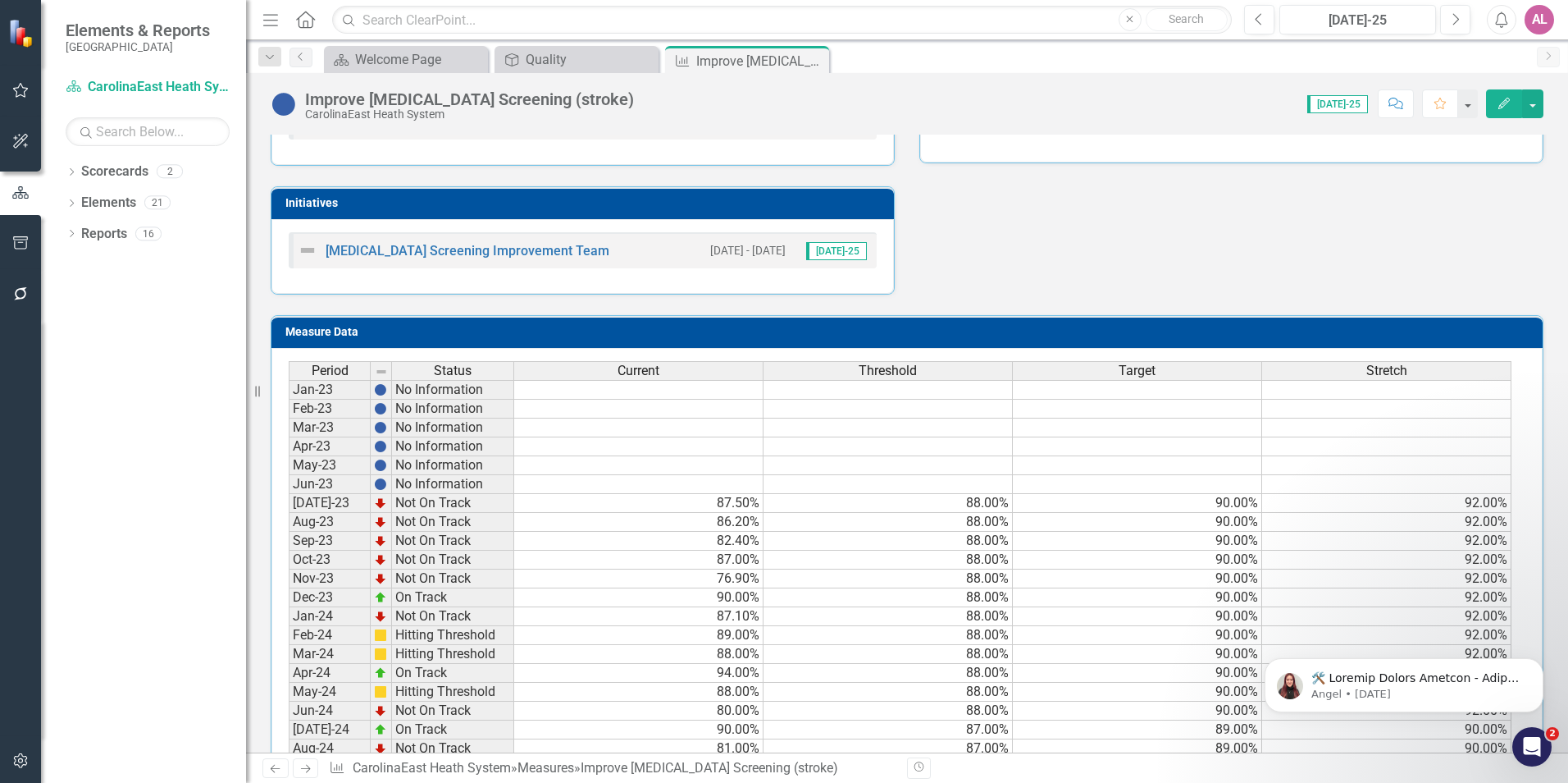
scroll to position [328, 0]
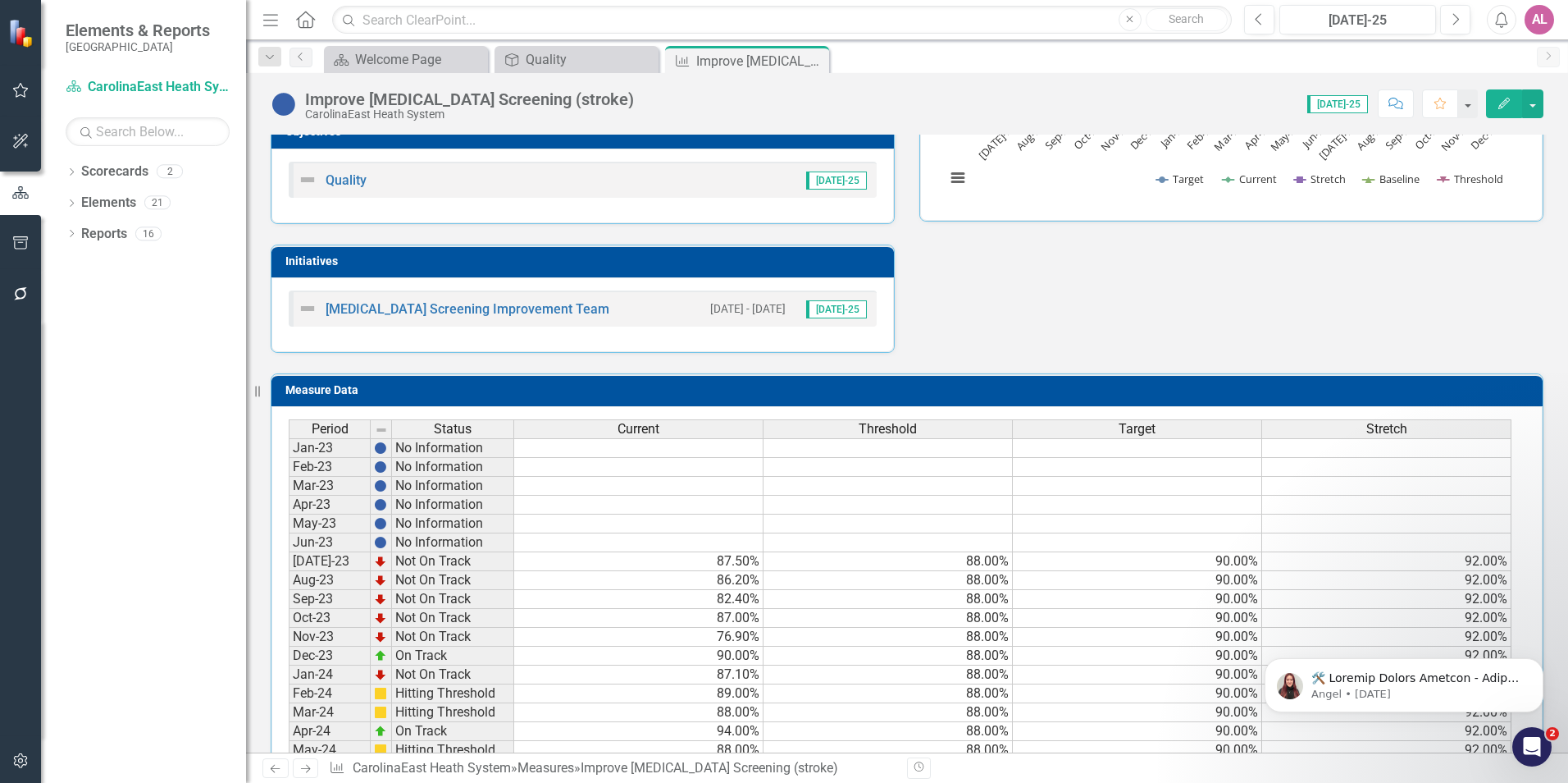
click at [990, 357] on div "Measure Data Last Calculated Period Status Current Threshold Target Stretch Jan…" at bounding box center [907, 748] width 1298 height 792
click at [950, 334] on div "Analysis [DATE]-25 Recommendations [DATE]-25 Objectives Quality [DATE]-25 Initi…" at bounding box center [907, 121] width 1298 height 463
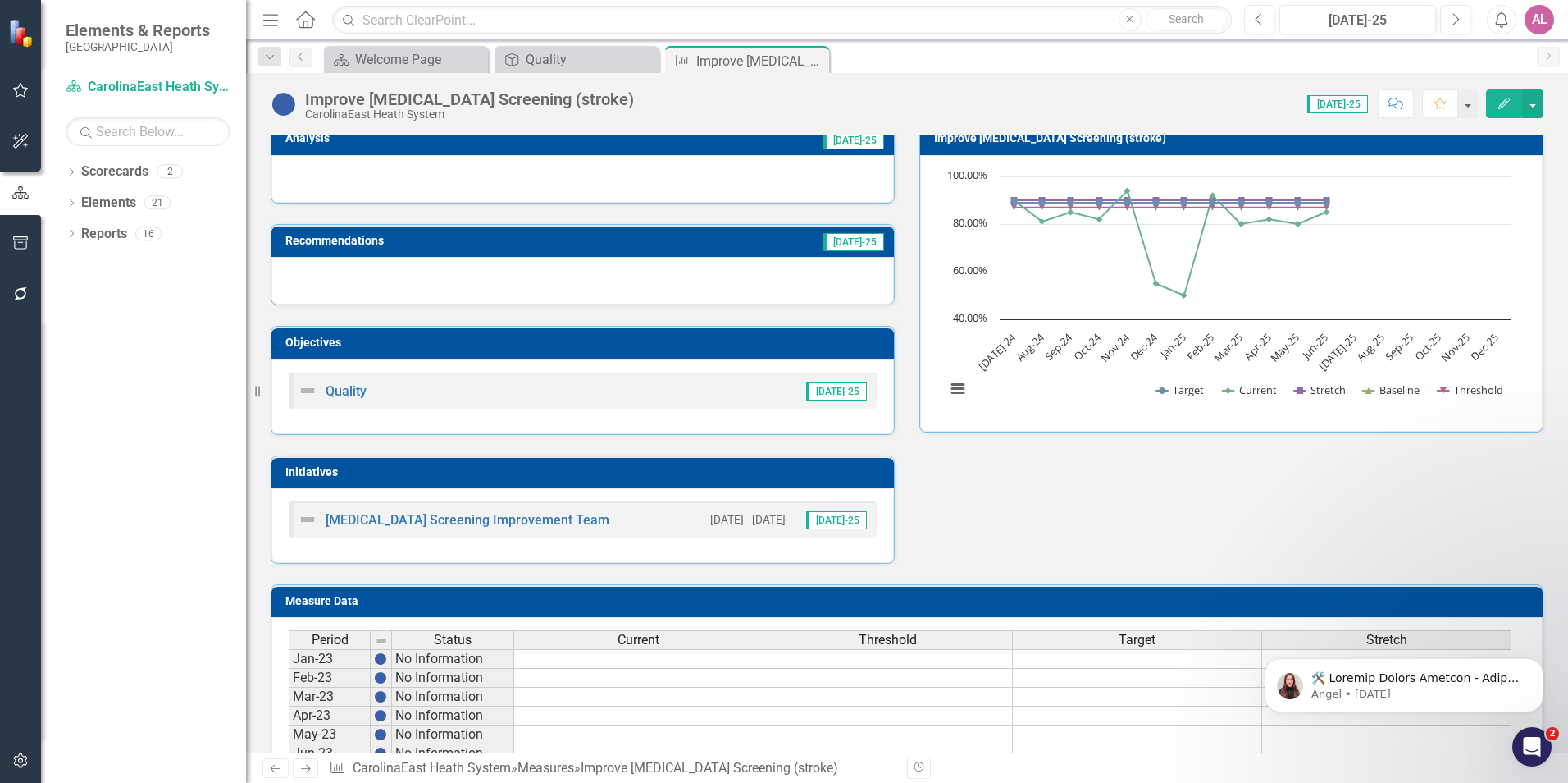
scroll to position [82, 0]
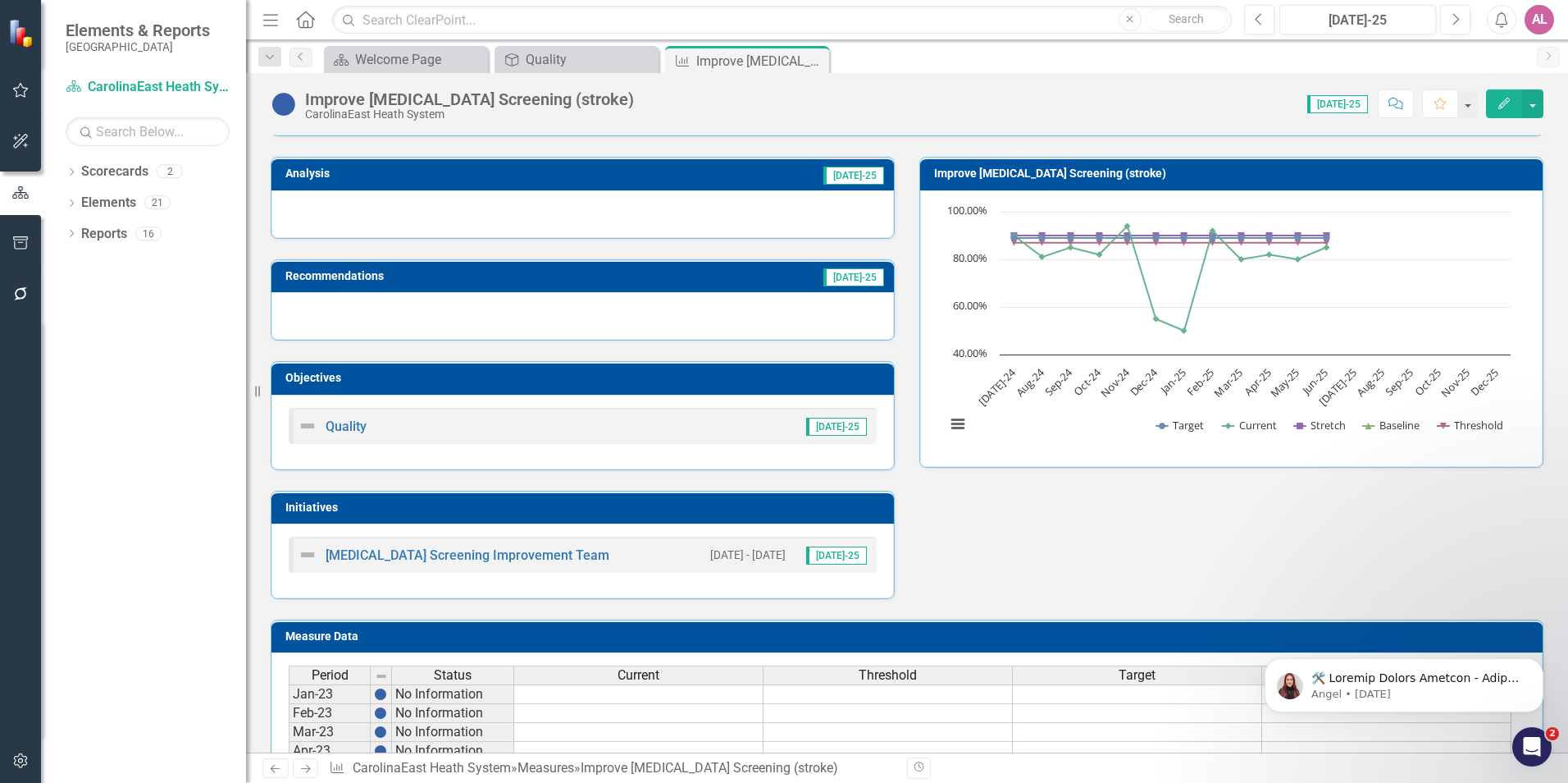
click at [497, 585] on div "[MEDICAL_DATA] Screening Improvement Team [DATE] - [DATE] [DATE]-25" at bounding box center [583, 560] width 622 height 75
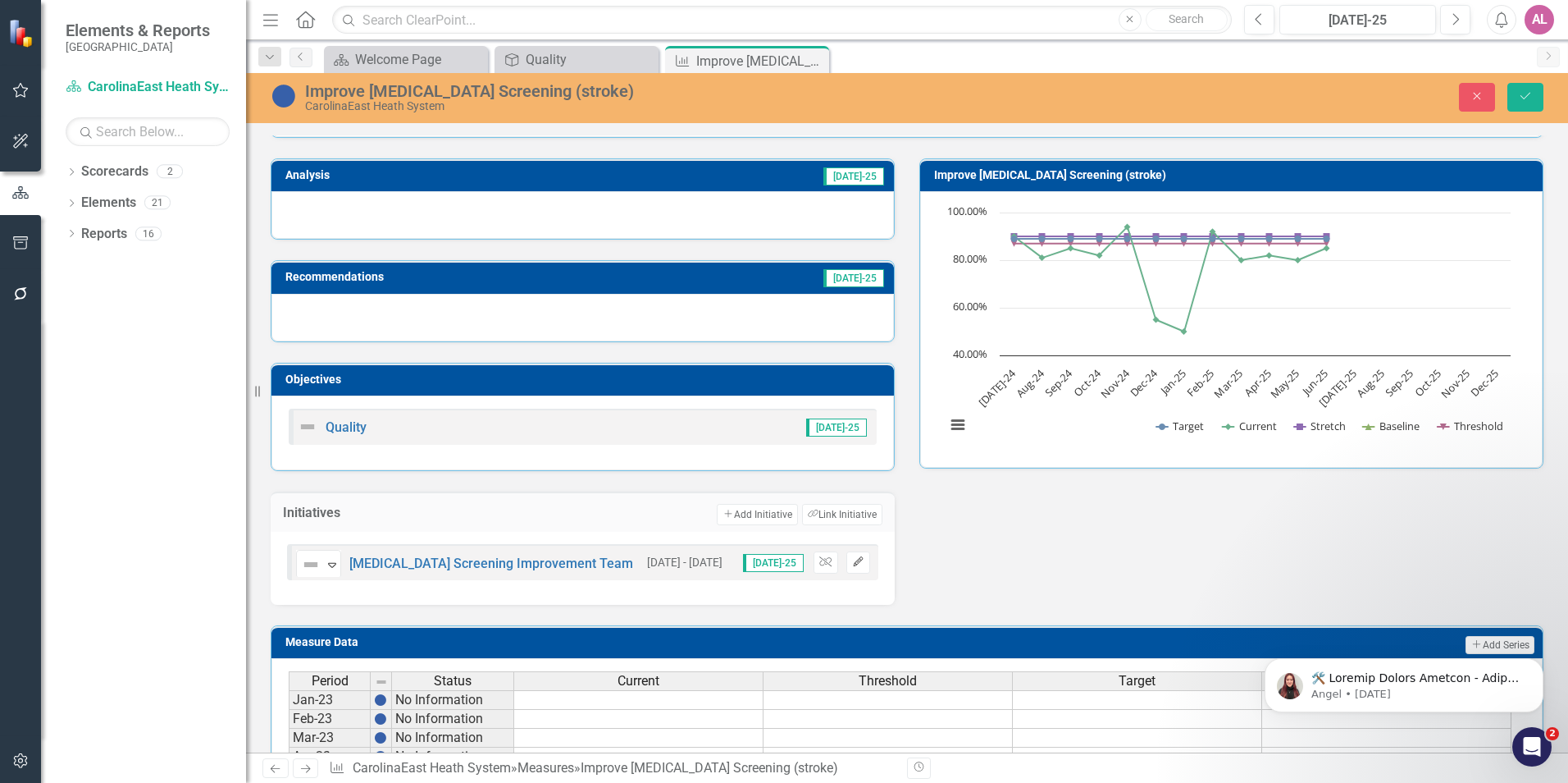
click at [855, 572] on button "Edit" at bounding box center [859, 562] width 24 height 21
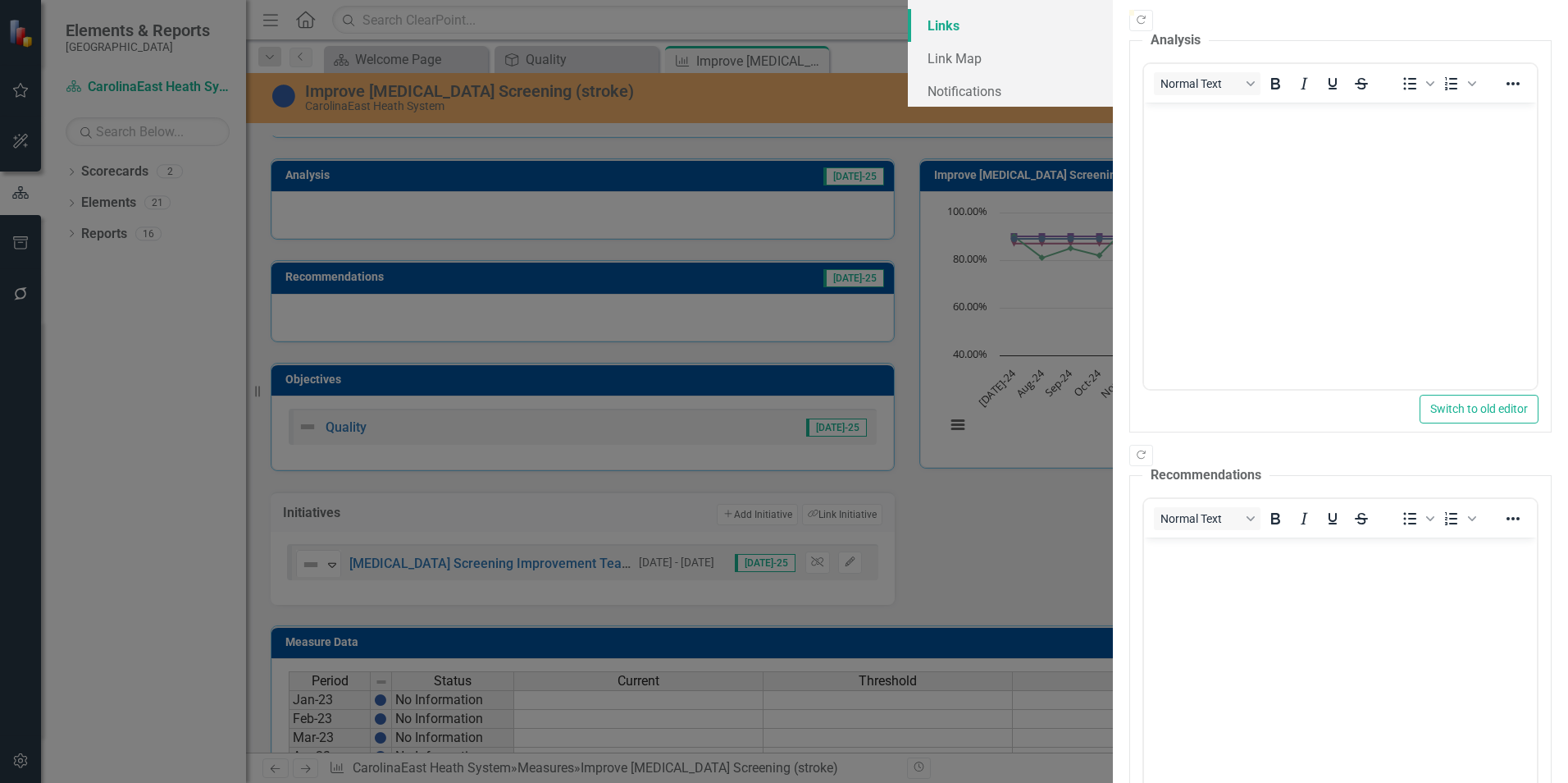
scroll to position [0, 0]
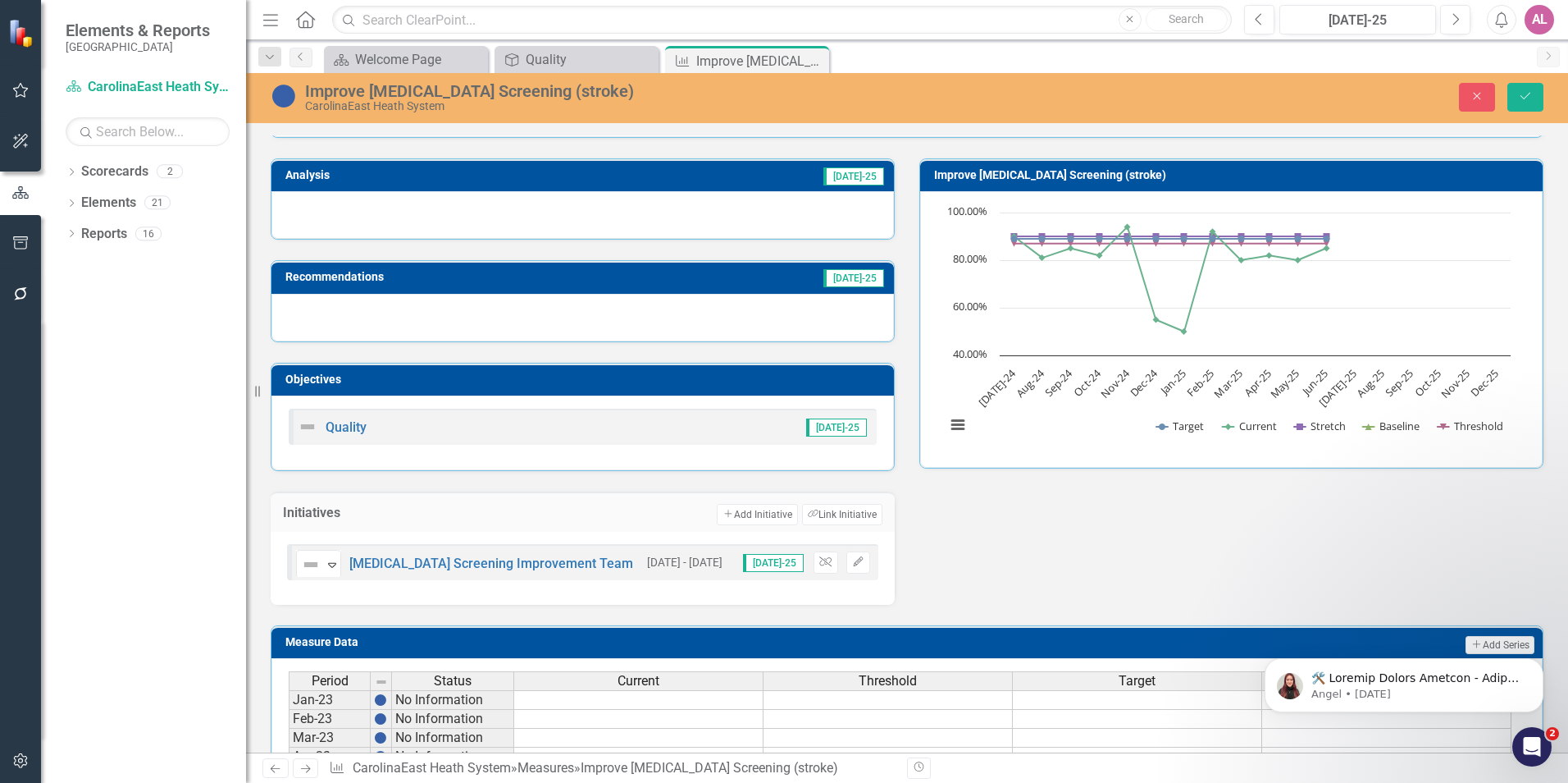
click at [939, 574] on div "Analysis [DATE]-25 Recommendations [DATE]-25 Objectives Quality [DATE]-25 Initi…" at bounding box center [907, 371] width 1298 height 467
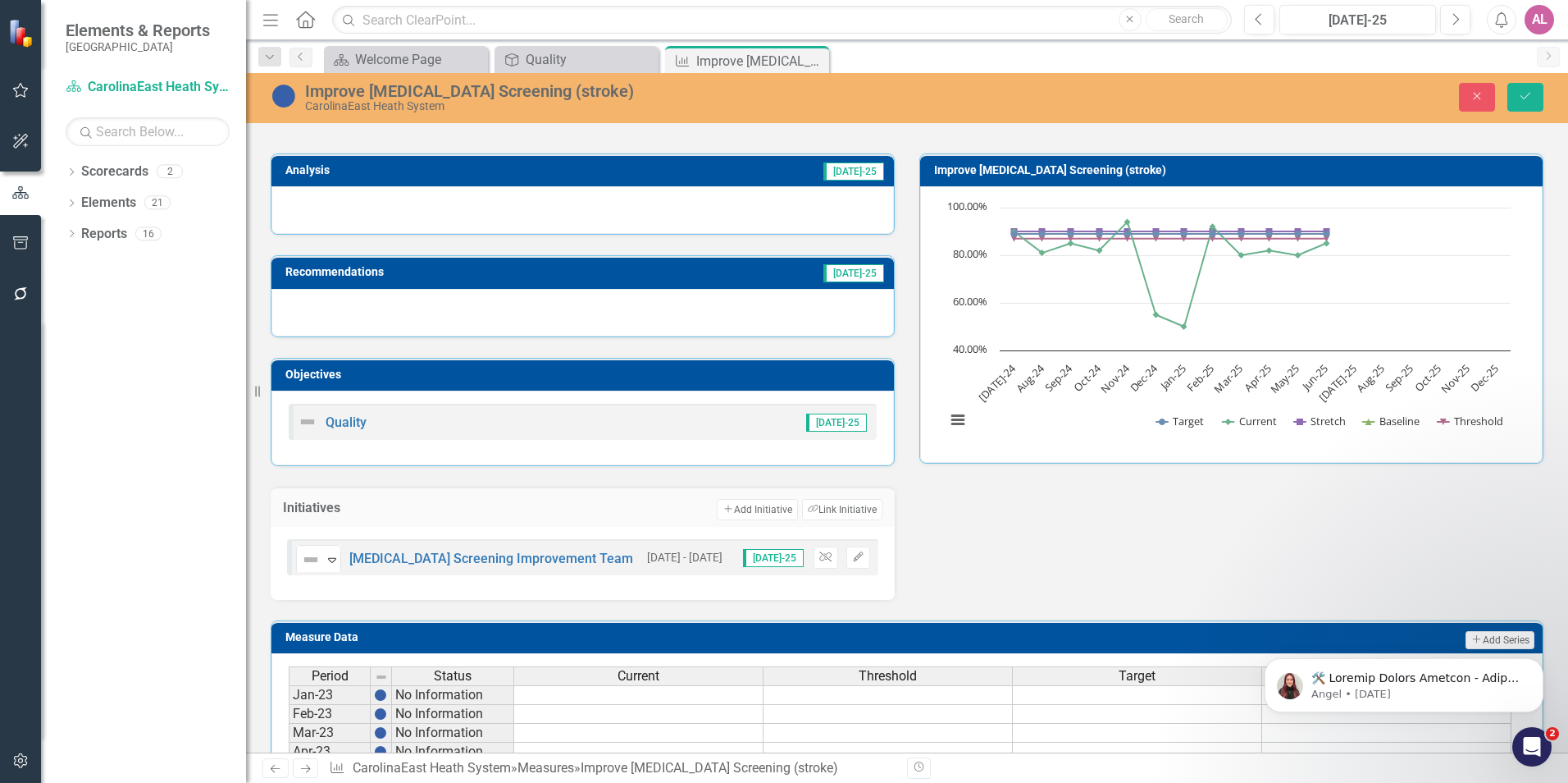
scroll to position [86, 0]
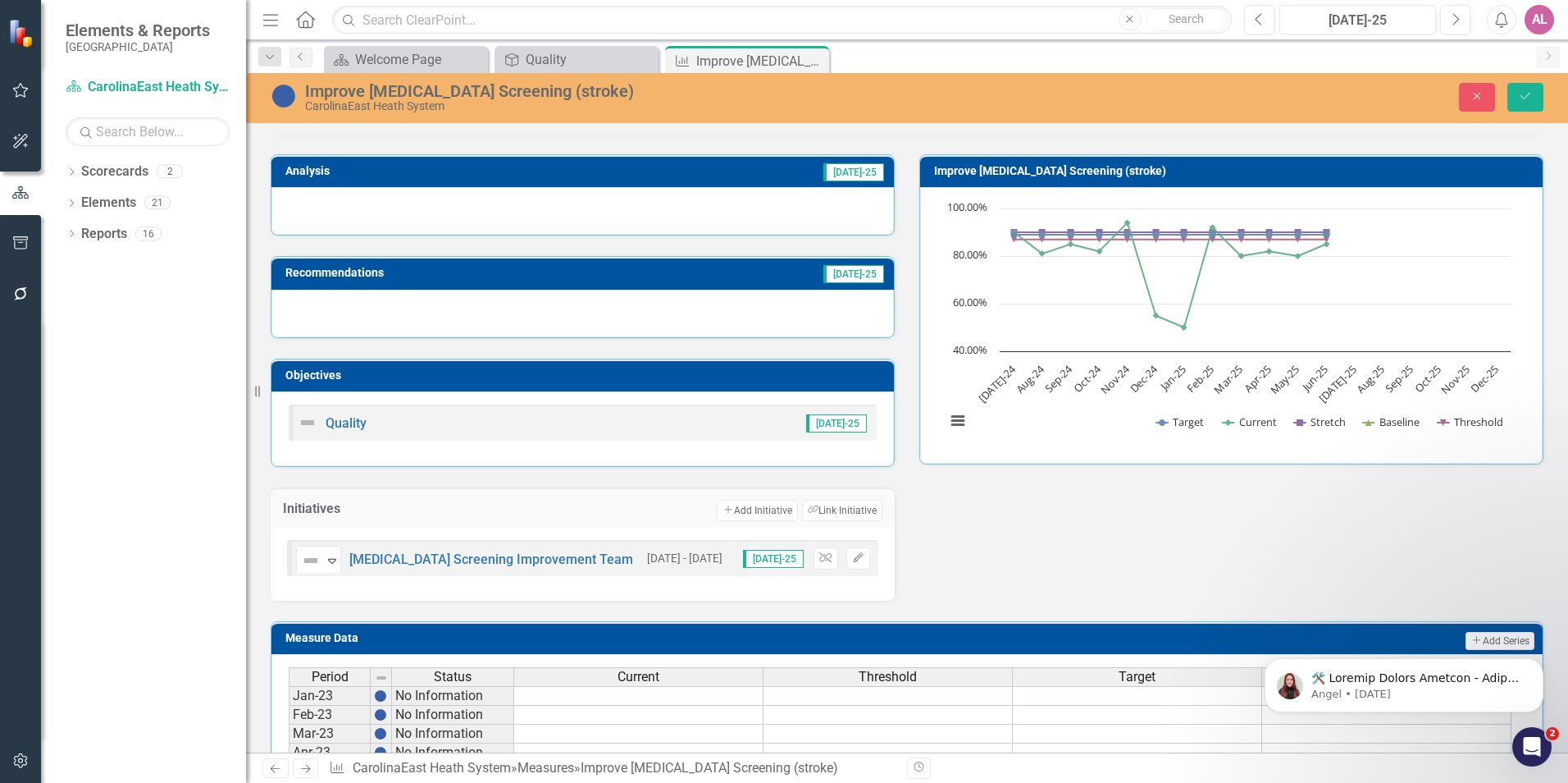
click at [1111, 531] on div "Analysis [DATE]-25 Recommendations [DATE]-25 Objectives Quality [DATE]-25 Initi…" at bounding box center [907, 367] width 1298 height 467
click at [1479, 102] on icon "Close" at bounding box center [1477, 96] width 15 height 12
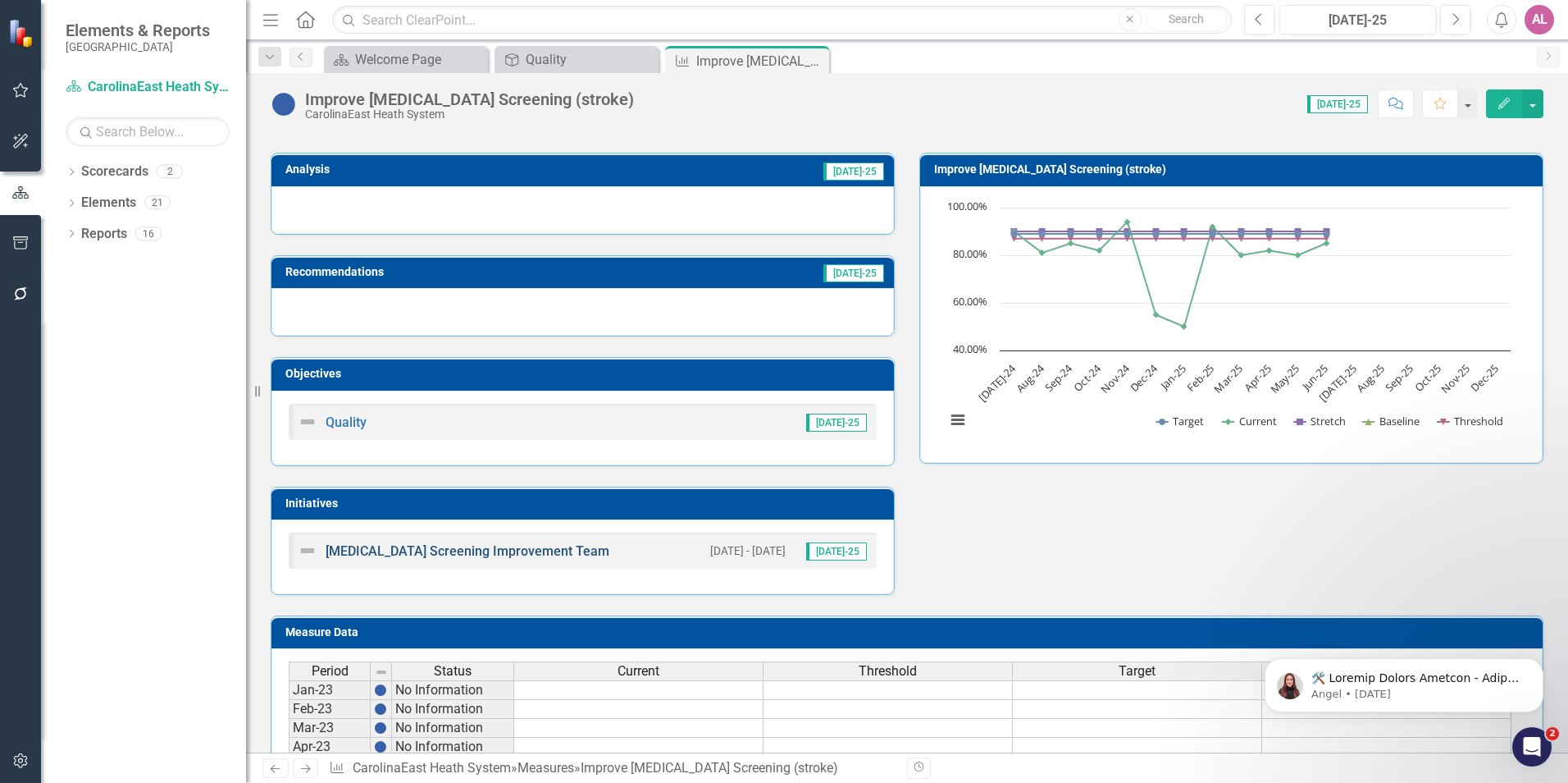
click at [483, 556] on link "[MEDICAL_DATA] Screening Improvement Team" at bounding box center [467, 551] width 284 height 15
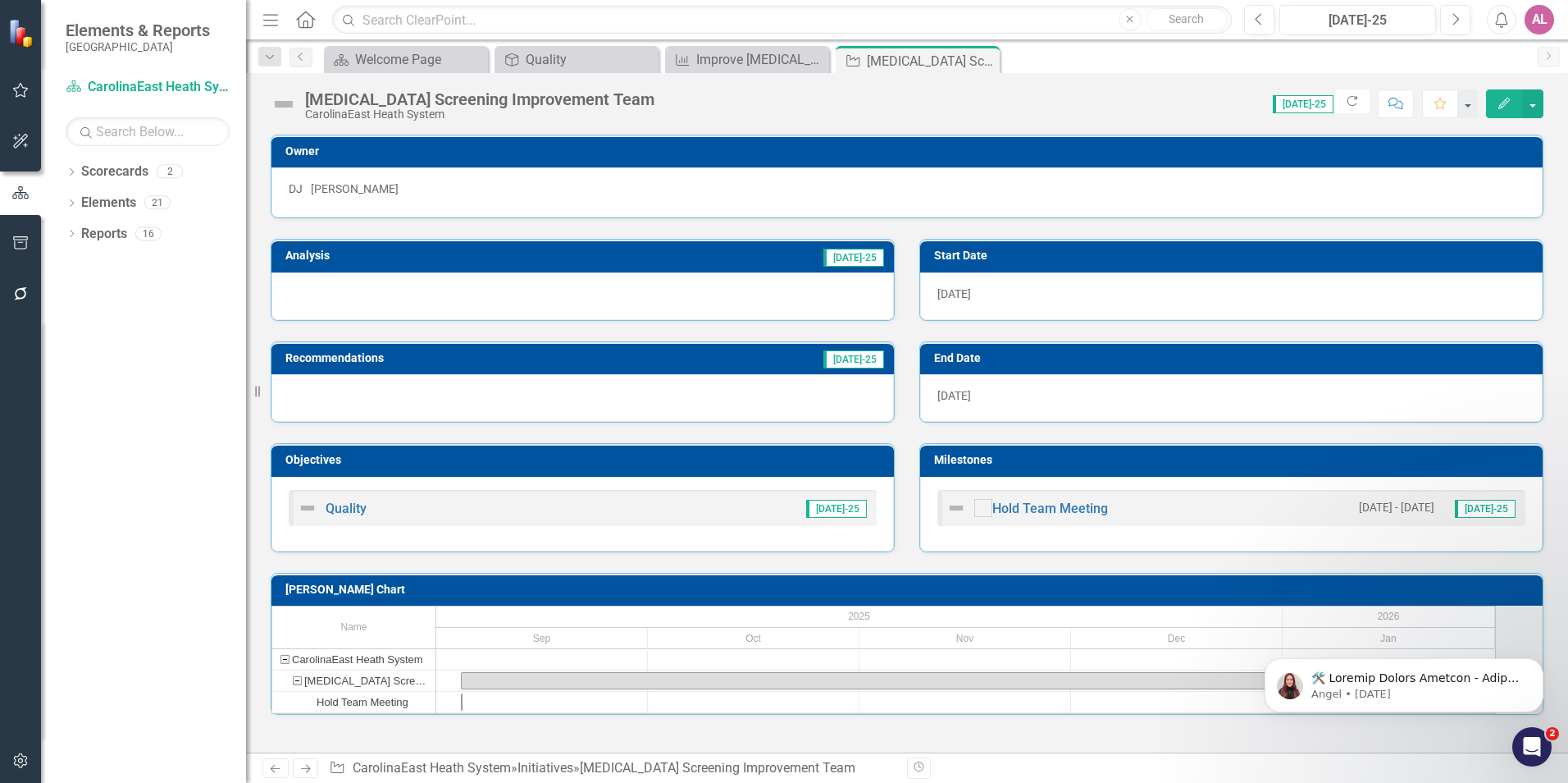
scroll to position [11, 0]
click at [1078, 500] on link "Hold Team Meeting" at bounding box center [1051, 508] width 116 height 15
click at [890, 242] on div "Analysis [DATE]-25" at bounding box center [583, 268] width 648 height 102
click at [910, 340] on div "End Date [DATE]" at bounding box center [1231, 371] width 648 height 102
click at [908, 514] on div "Milestones Hold Team Meeting [DATE] - [DATE] [DATE]-25" at bounding box center [1231, 486] width 648 height 129
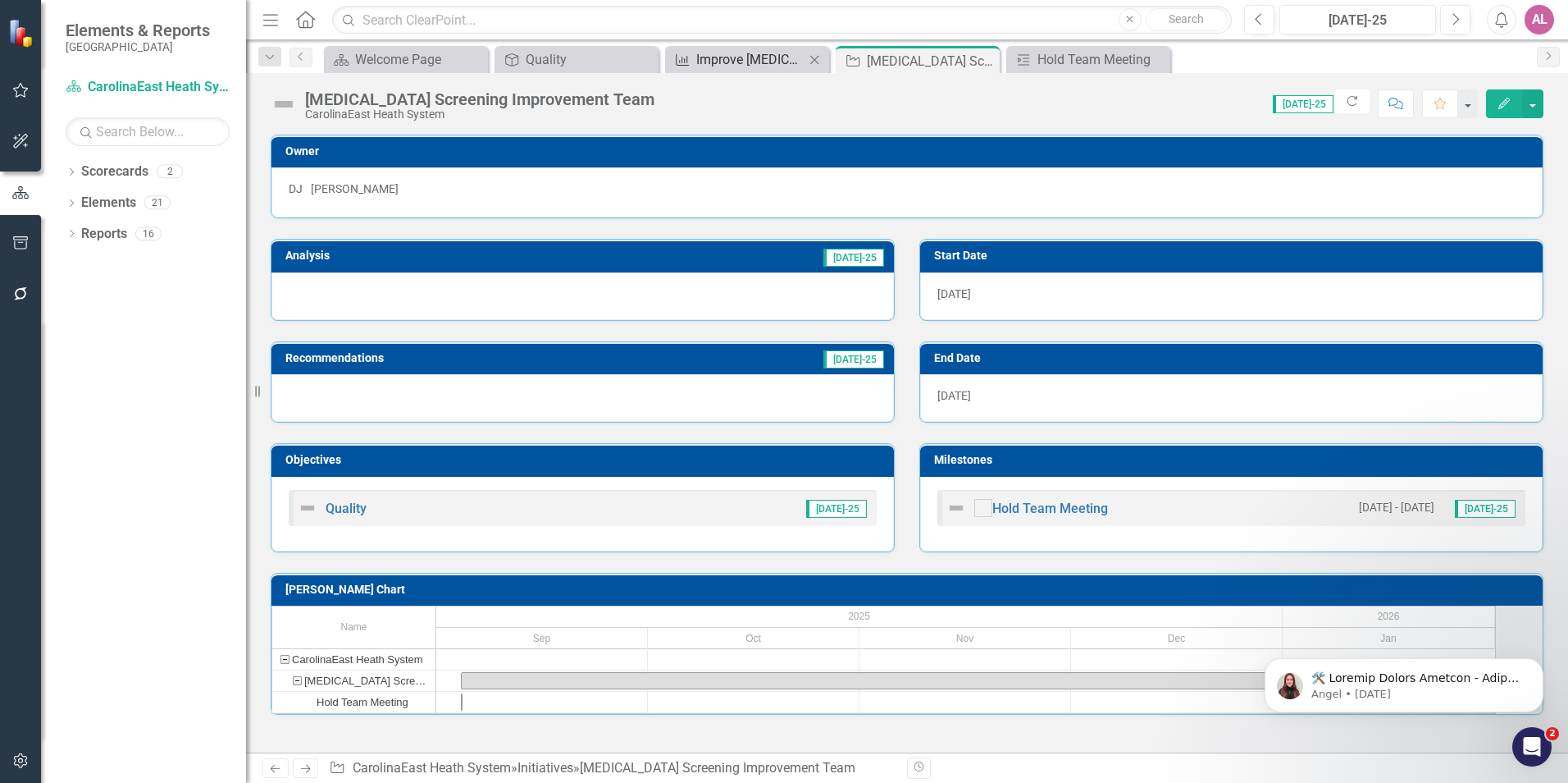
click at [758, 62] on div "Improve [MEDICAL_DATA] Screening (stroke)" at bounding box center [751, 59] width 108 height 20
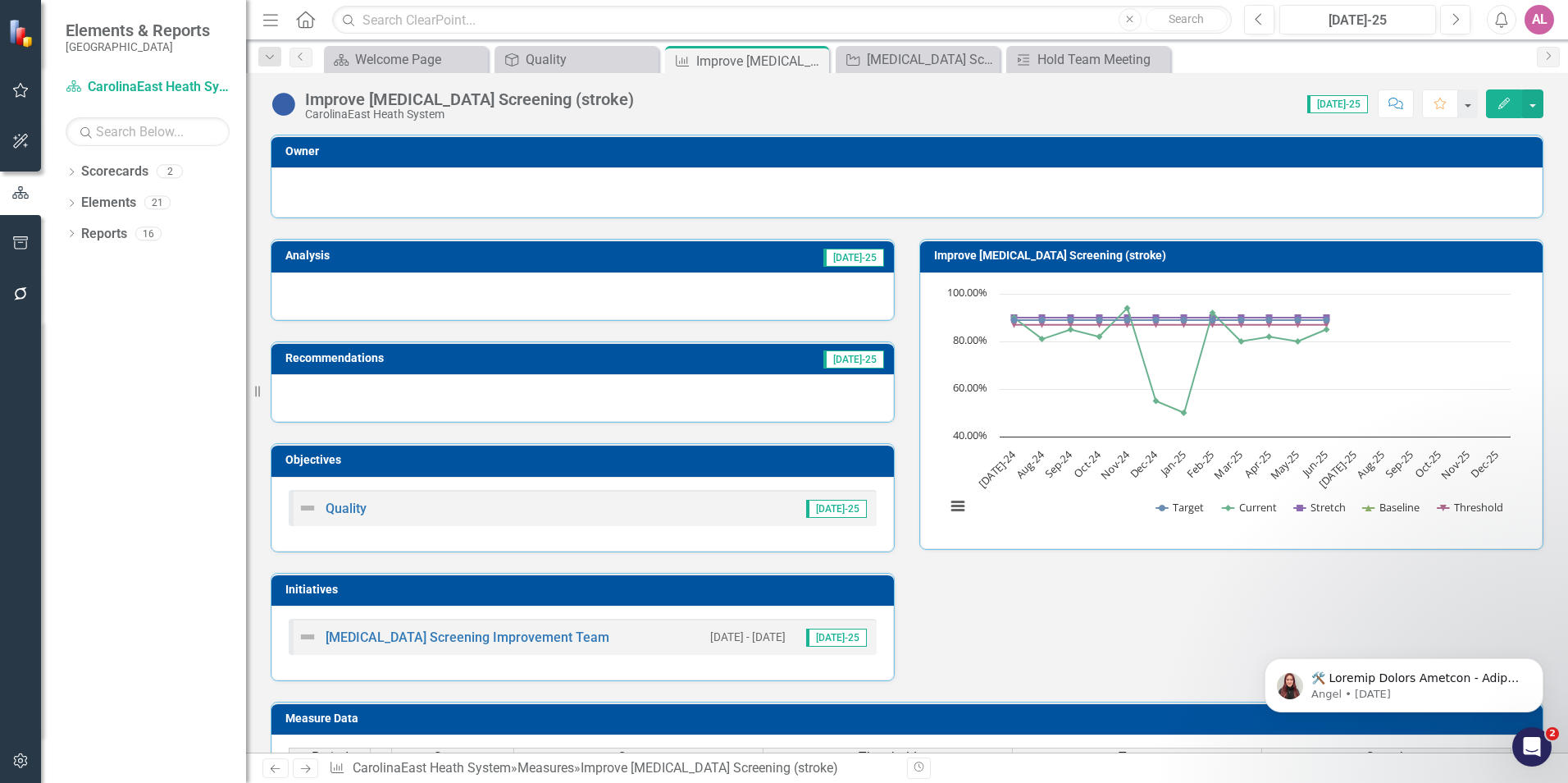
drag, startPoint x: 980, startPoint y: 633, endPoint x: 980, endPoint y: 653, distance: 20.0
click at [980, 644] on div "Analysis [DATE]-25 Recommendations [DATE]-25 Objectives Quality [DATE]-25 Initi…" at bounding box center [907, 449] width 1298 height 463
click at [974, 648] on div "Analysis [DATE]-25 Recommendations [DATE]-25 Objectives Quality [DATE]-25 Initi…" at bounding box center [907, 449] width 1298 height 463
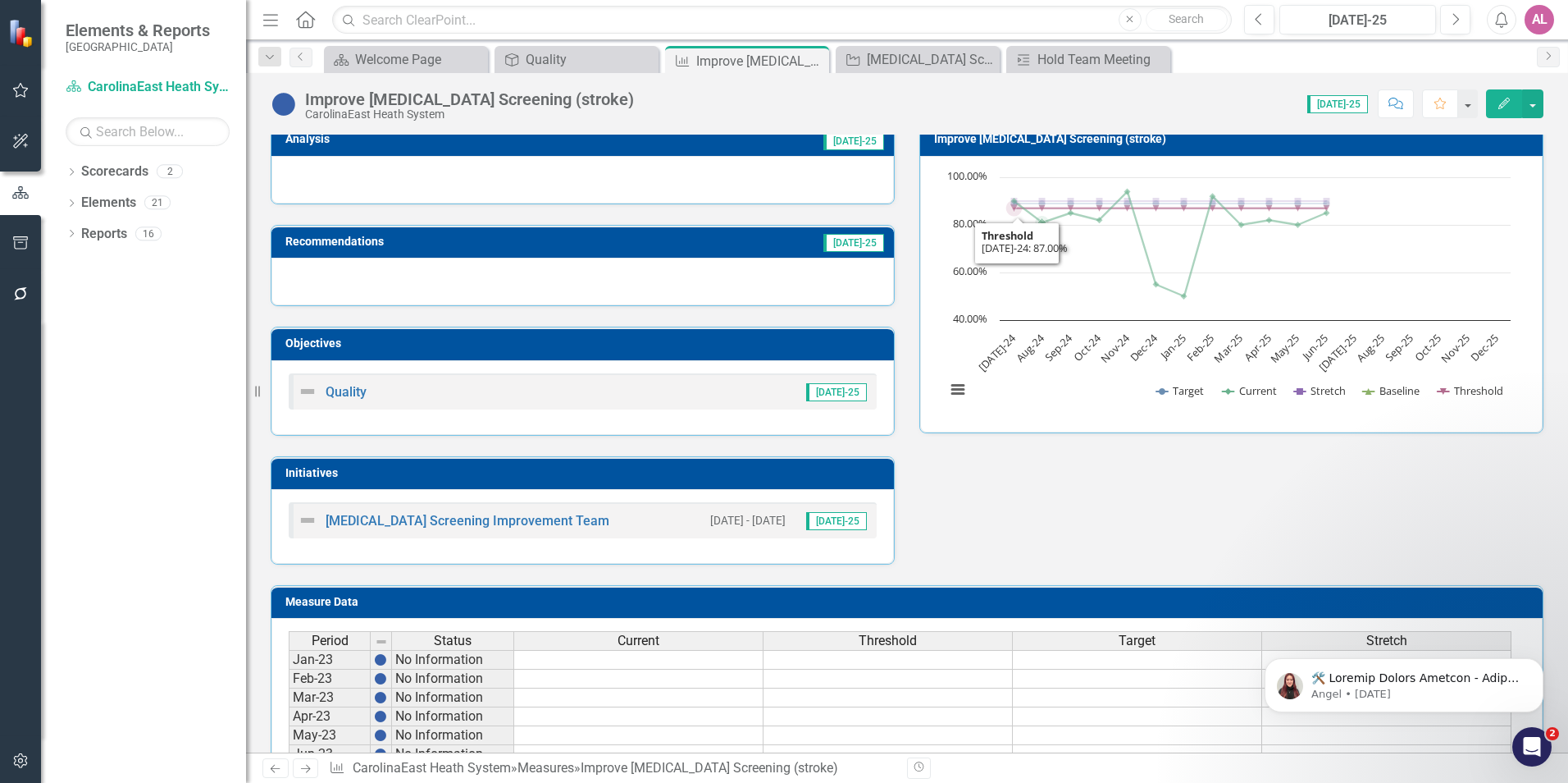
scroll to position [165, 0]
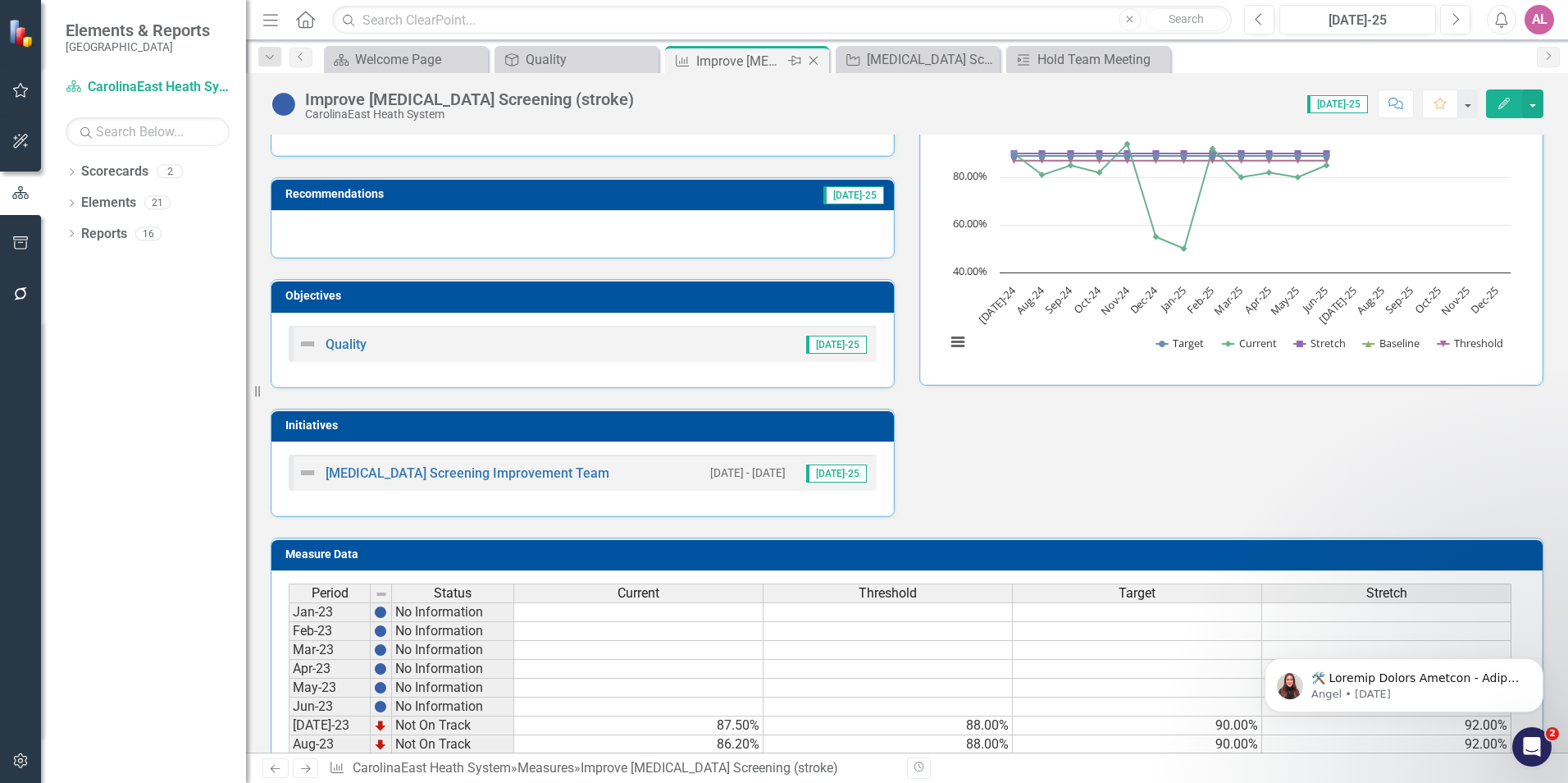
click at [730, 60] on div "Improve [MEDICAL_DATA] Screening (stroke)" at bounding box center [740, 61] width 88 height 20
click at [498, 493] on div "[MEDICAL_DATA] Screening Improvement Team [DATE] - [DATE] [DATE]-25" at bounding box center [583, 478] width 622 height 75
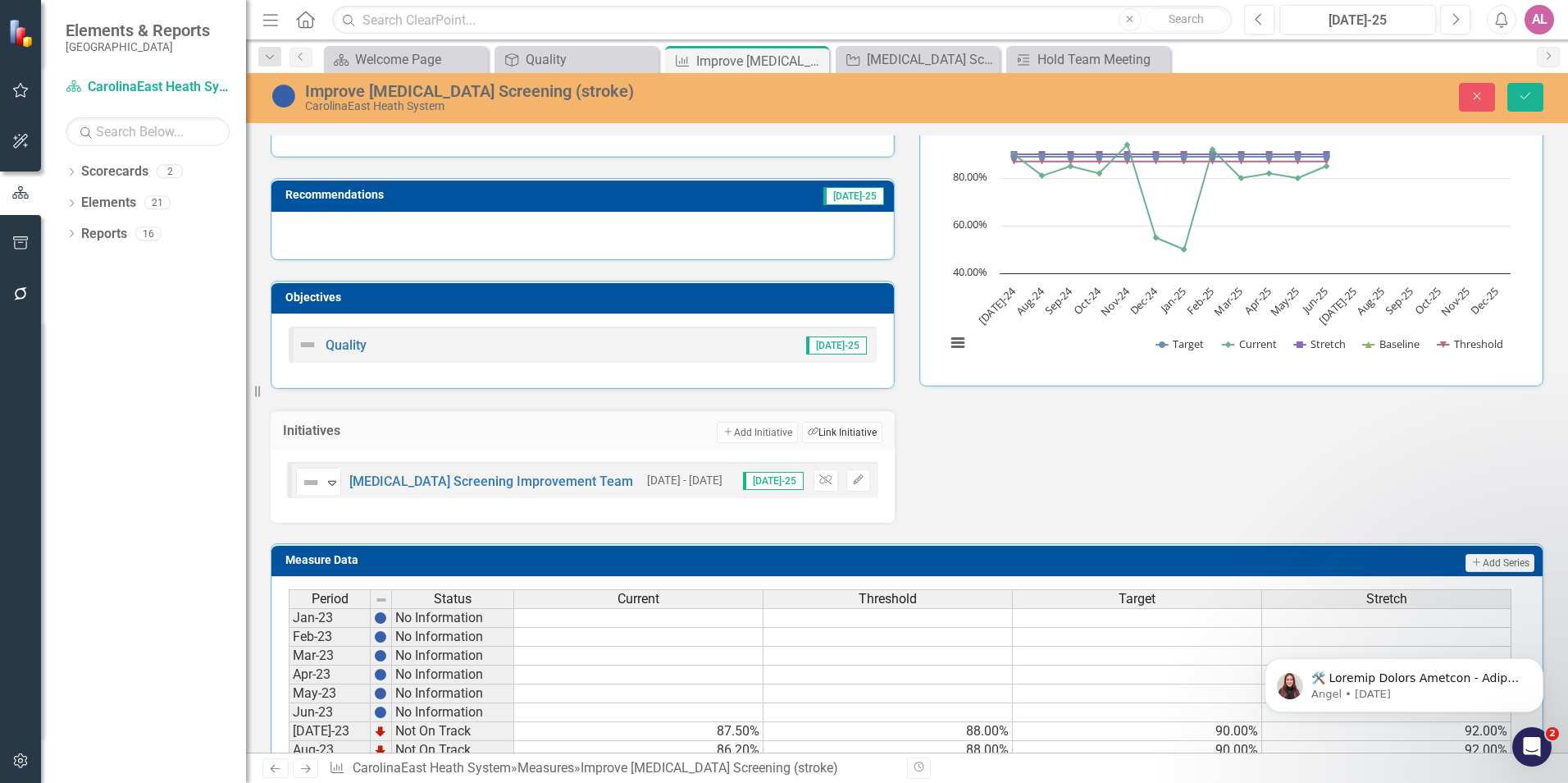
click at [834, 432] on button "Link Tag Link Initiative" at bounding box center [842, 433] width 80 height 21
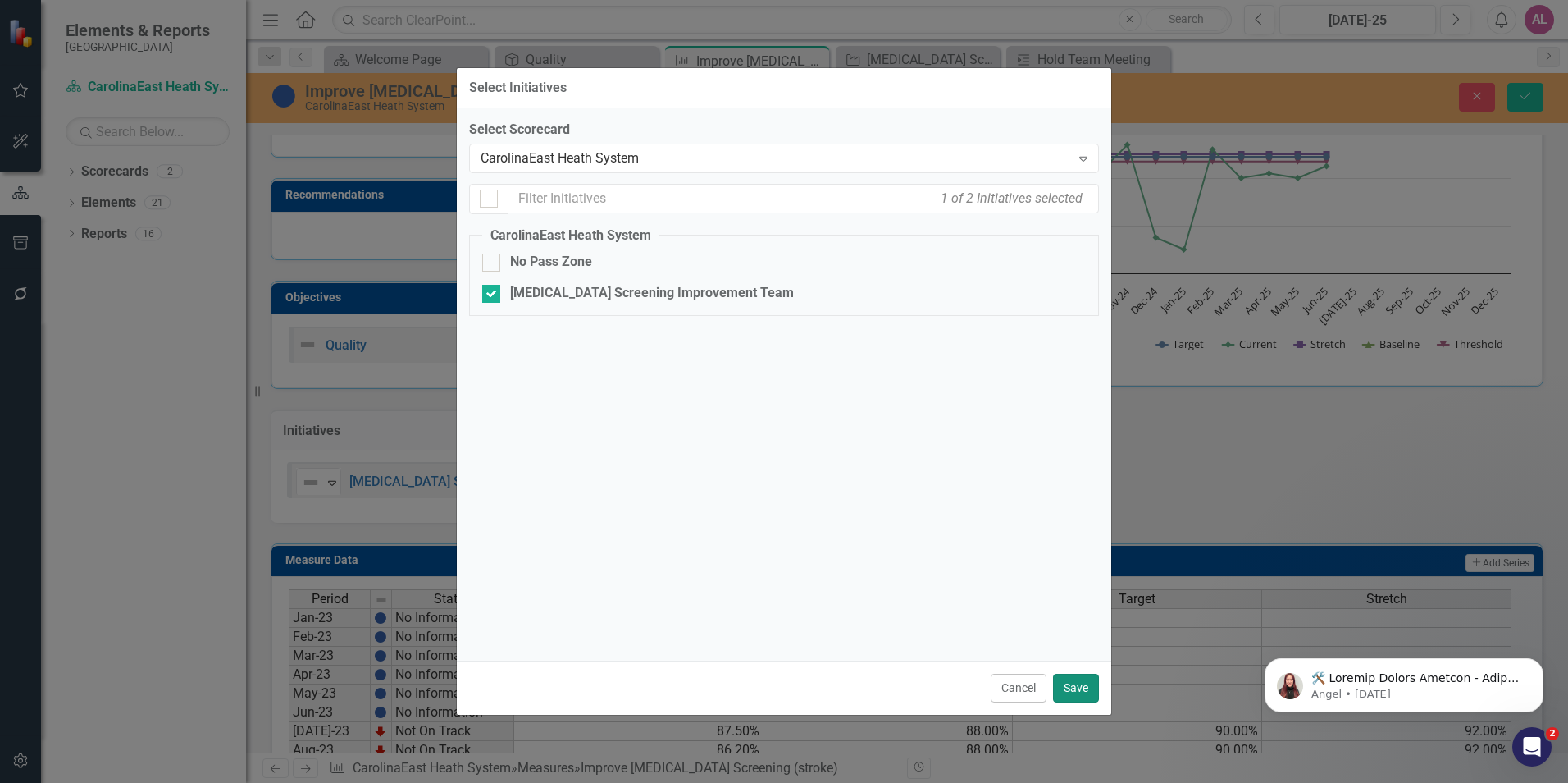
click at [1060, 685] on button "Save" at bounding box center [1075, 688] width 45 height 29
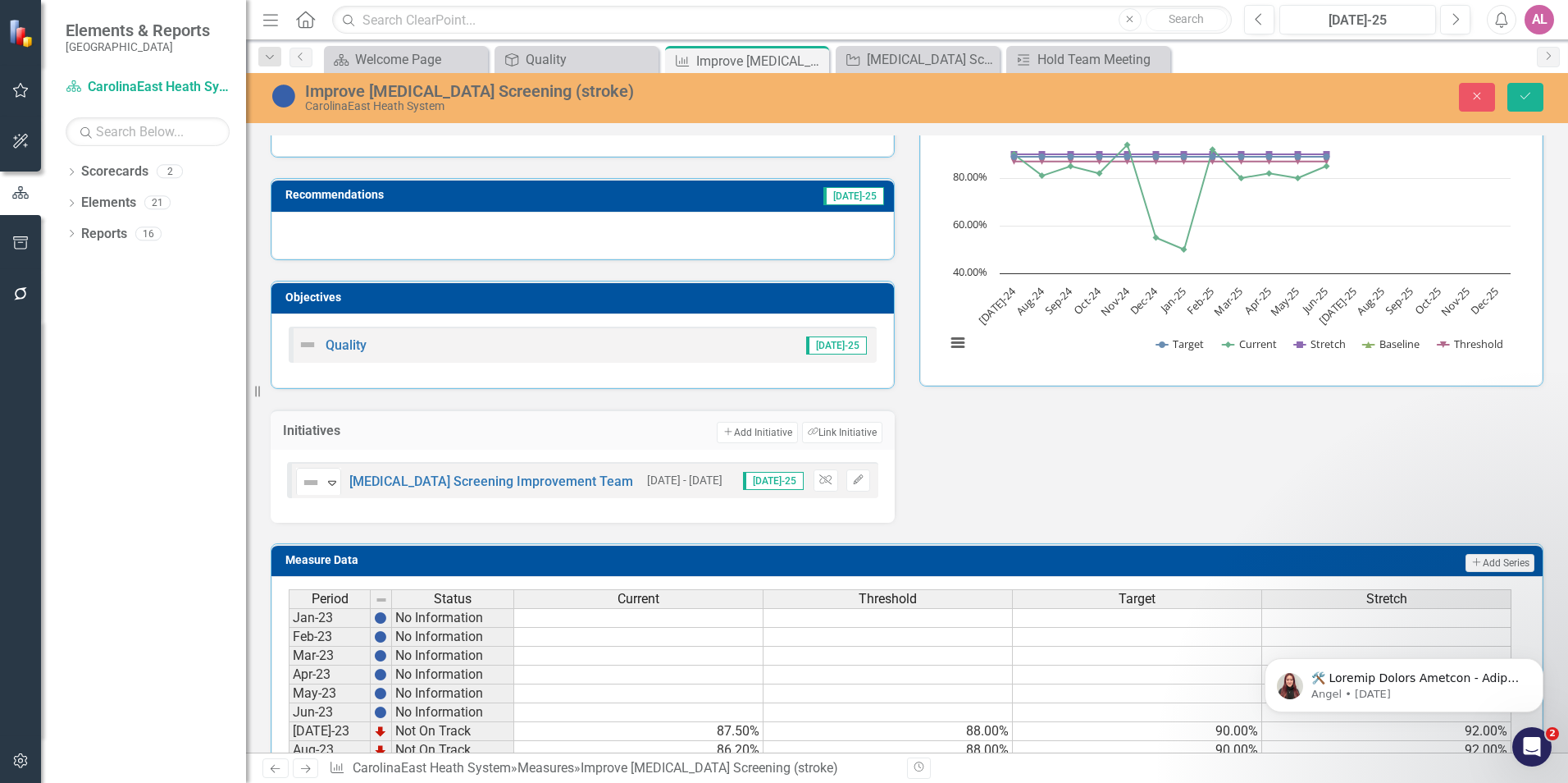
drag, startPoint x: 993, startPoint y: 493, endPoint x: 974, endPoint y: 514, distance: 28.3
click at [974, 514] on div "Analysis [DATE]-25 Recommendations [DATE]-25 Objectives Quality [DATE]-25 Initi…" at bounding box center [907, 289] width 1298 height 467
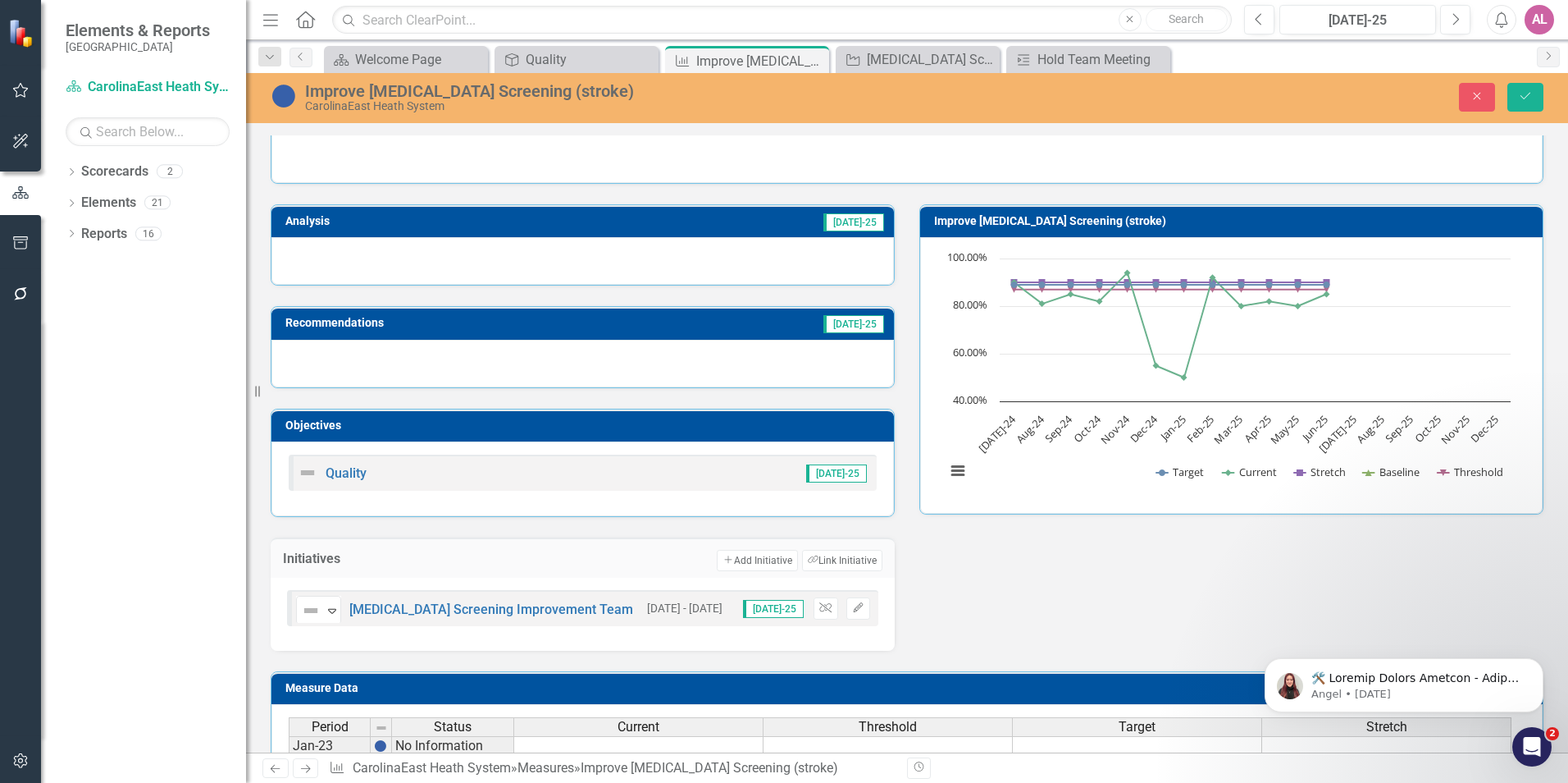
scroll to position [82, 0]
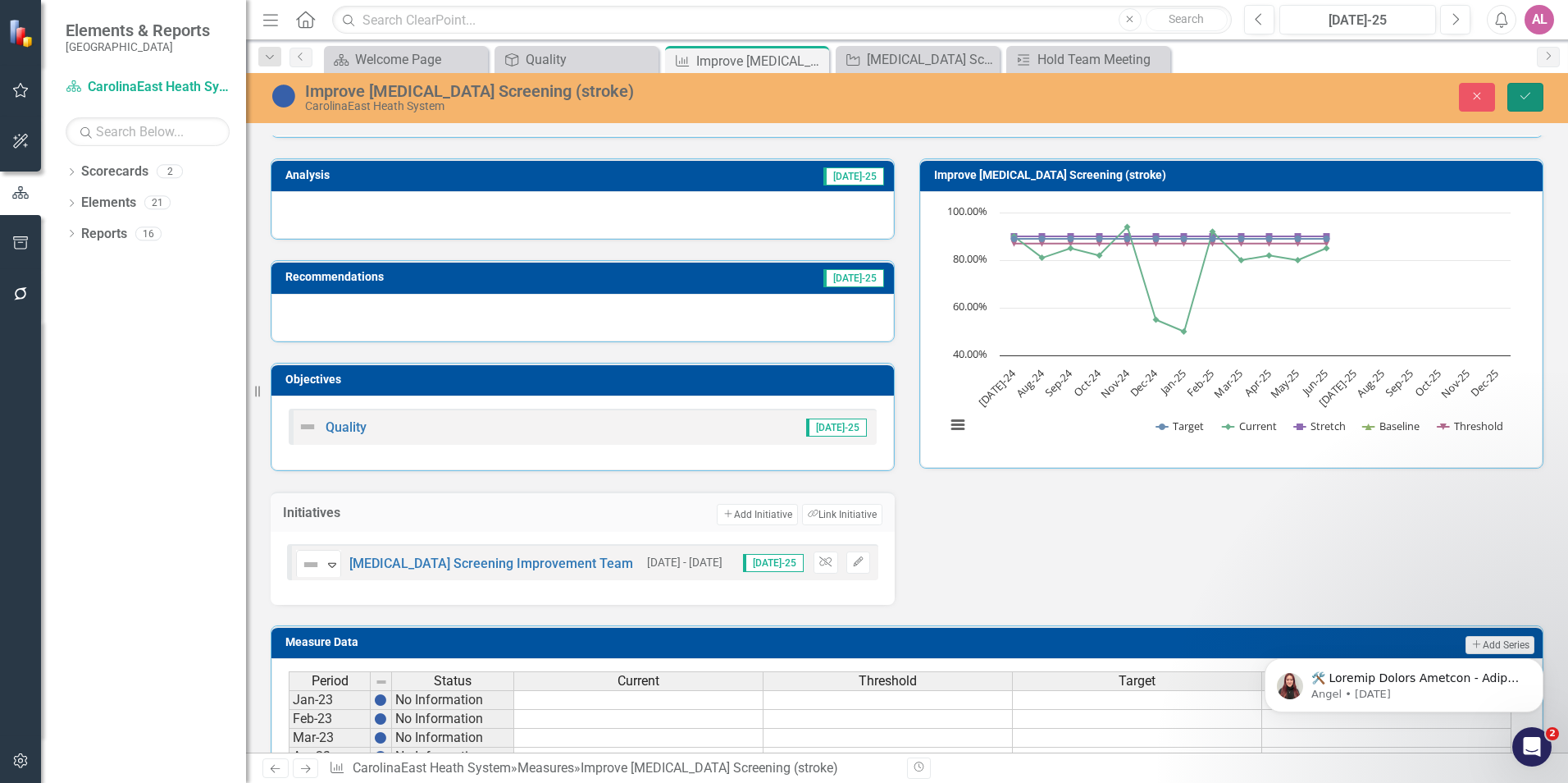
click at [1520, 88] on button "Save" at bounding box center [1525, 98] width 36 height 29
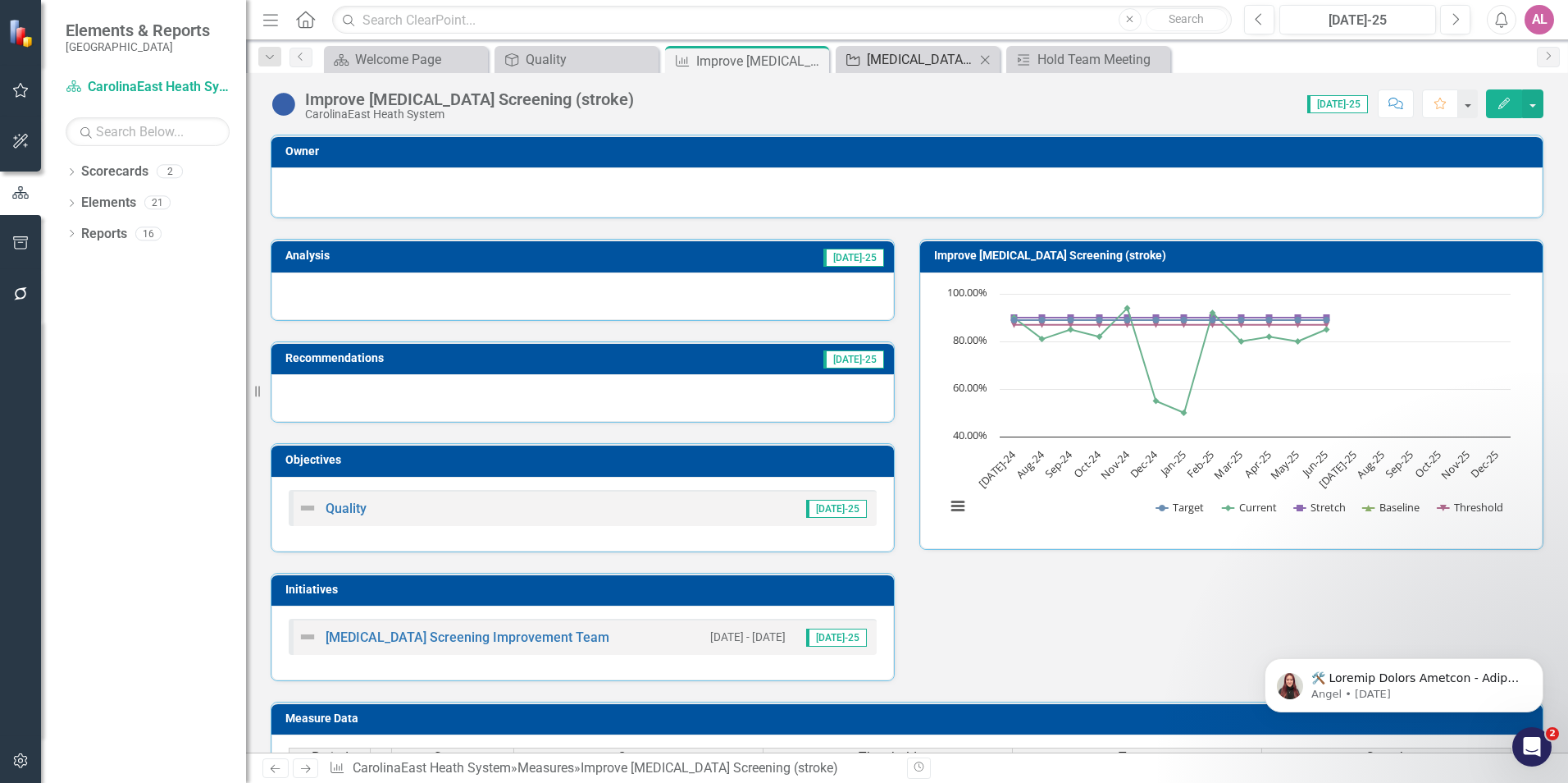
click at [916, 62] on div "[MEDICAL_DATA] Screening Improvement Team" at bounding box center [921, 59] width 108 height 20
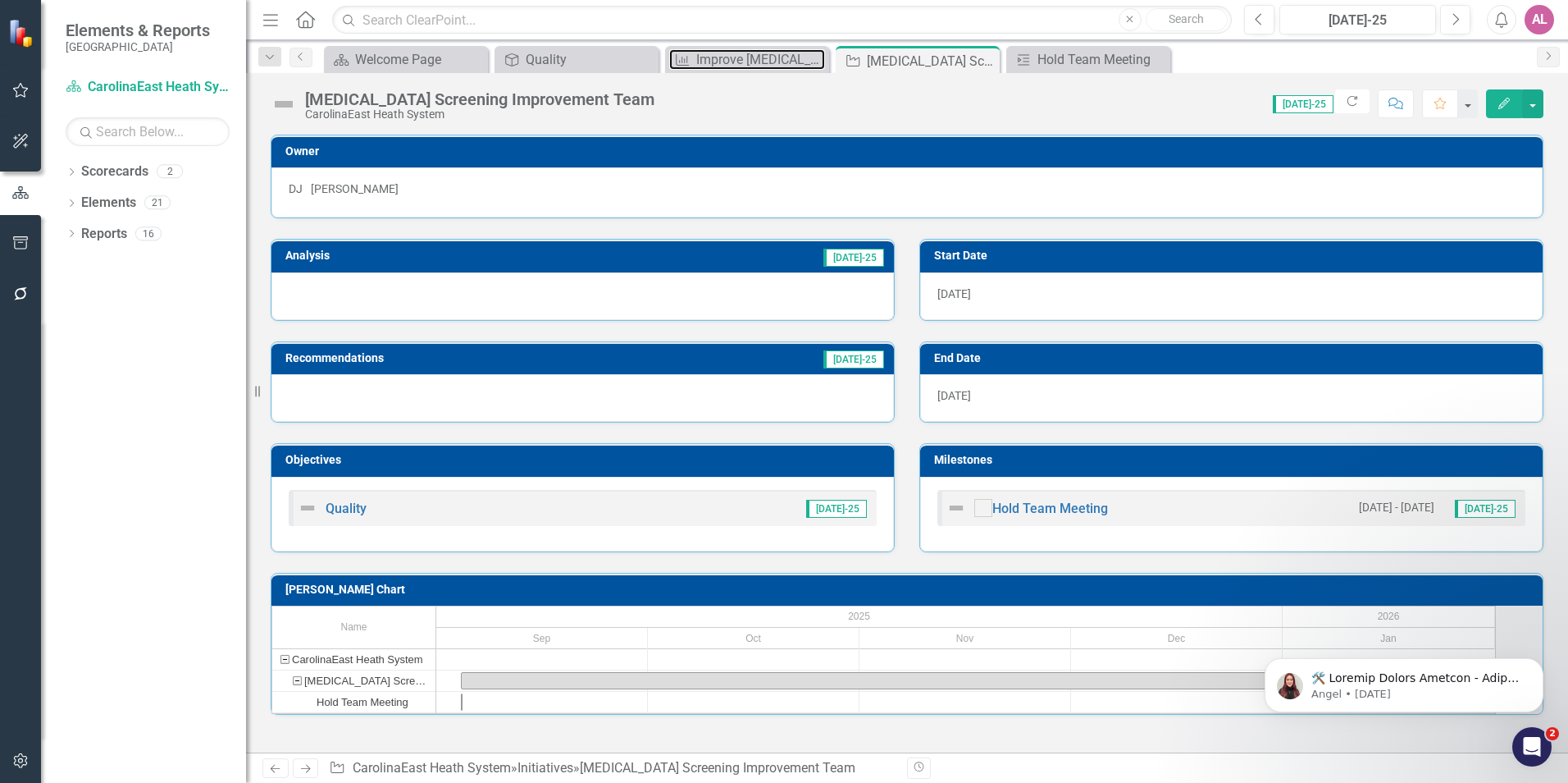
drag, startPoint x: 735, startPoint y: 60, endPoint x: 911, endPoint y: 458, distance: 435.2
click at [911, 458] on div "Menu Home Search Close Search Previous [DATE]-25 Next Alerts AL User Edit Profi…" at bounding box center [907, 391] width 1322 height 783
drag, startPoint x: 732, startPoint y: 69, endPoint x: 150, endPoint y: 159, distance: 588.9
click at [325, 147] on div "Menu Home Search Close Search Previous [DATE]-25 Next Alerts AL User Edit Profi…" at bounding box center [907, 391] width 1322 height 783
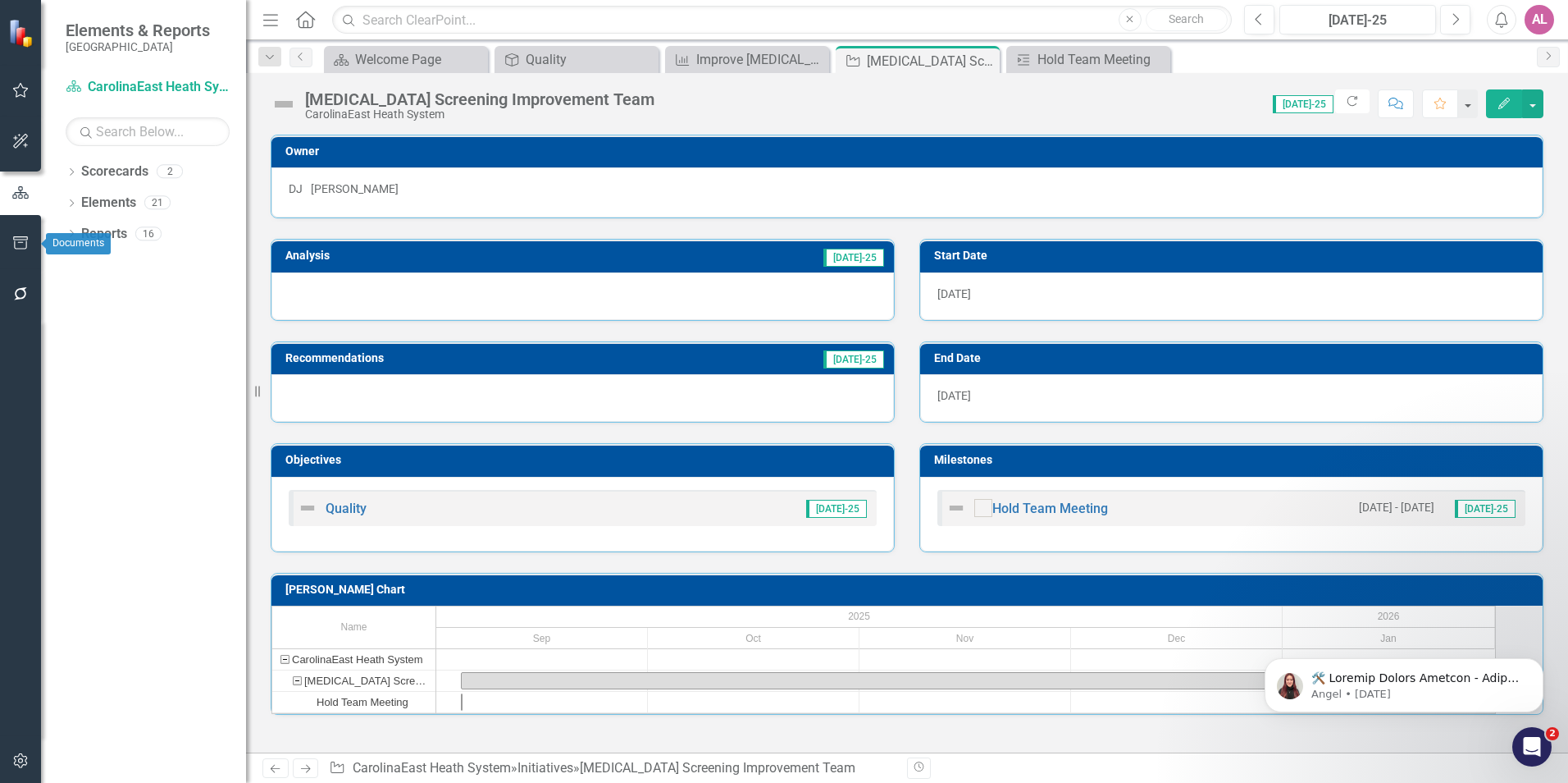
click at [30, 241] on button "button" at bounding box center [21, 244] width 37 height 35
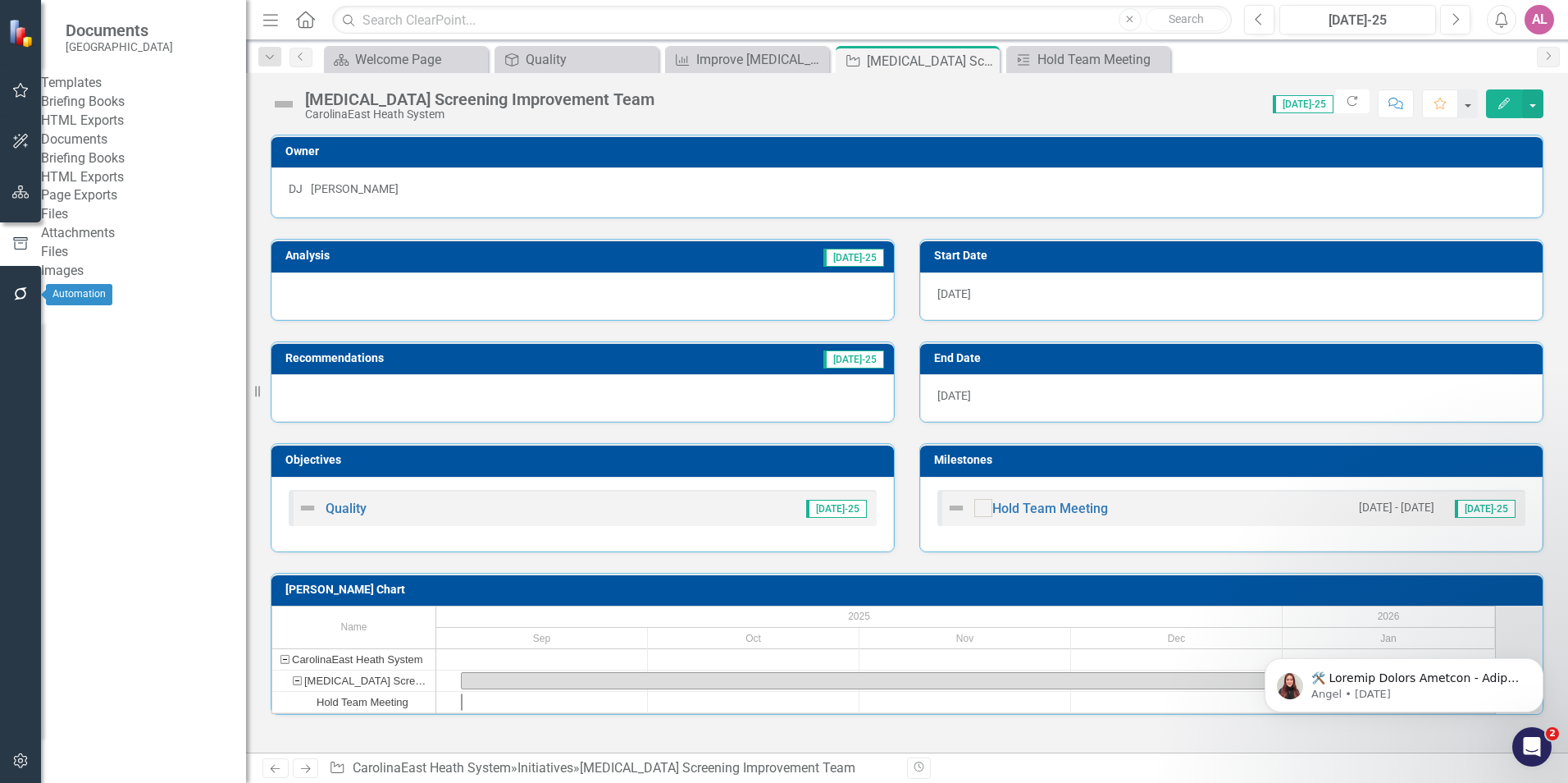
click at [13, 291] on icon "button" at bounding box center [21, 294] width 17 height 14
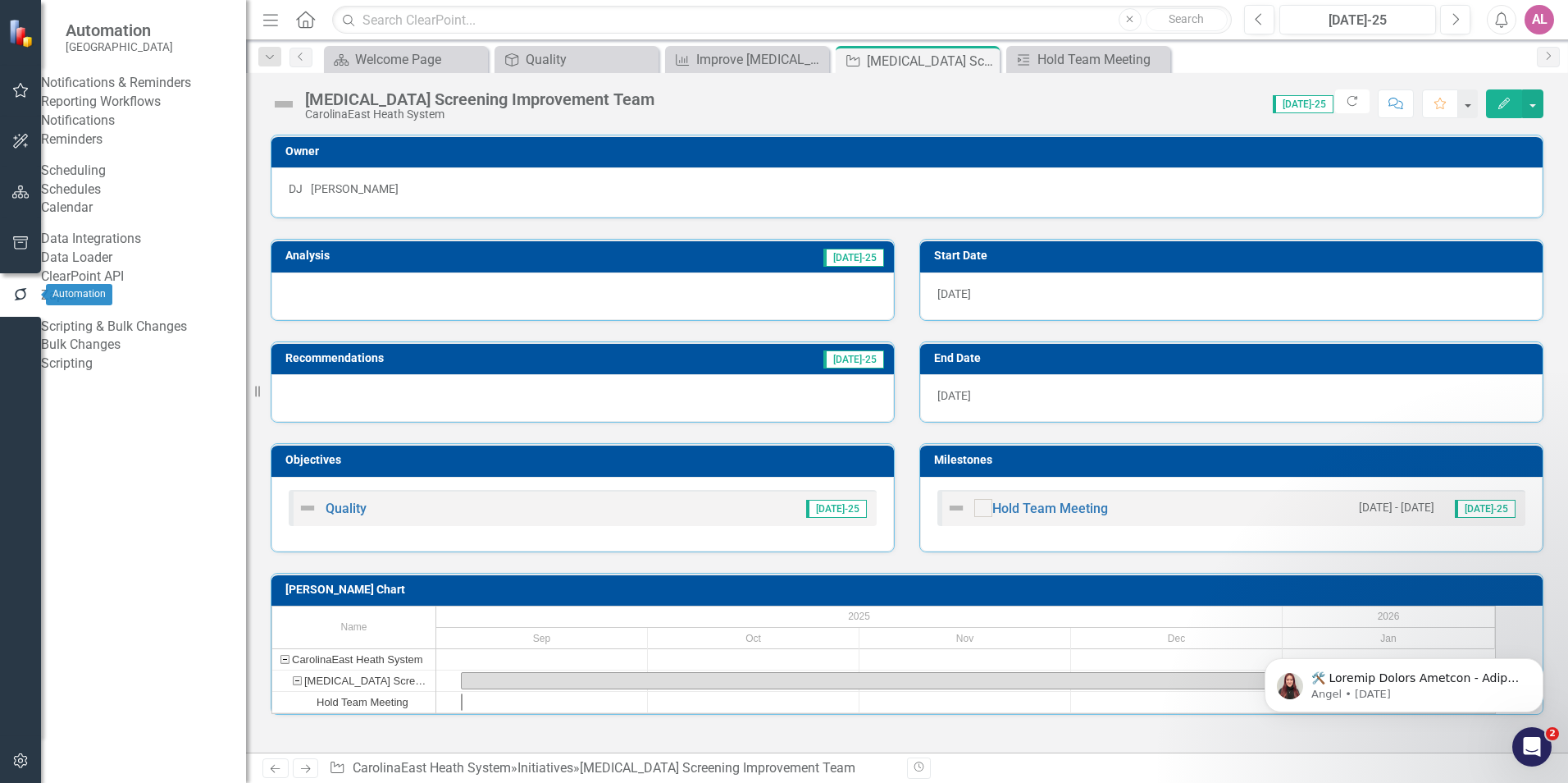
click at [12, 291] on icon "button" at bounding box center [20, 294] width 18 height 15
click at [5, 238] on button "button" at bounding box center [21, 244] width 37 height 35
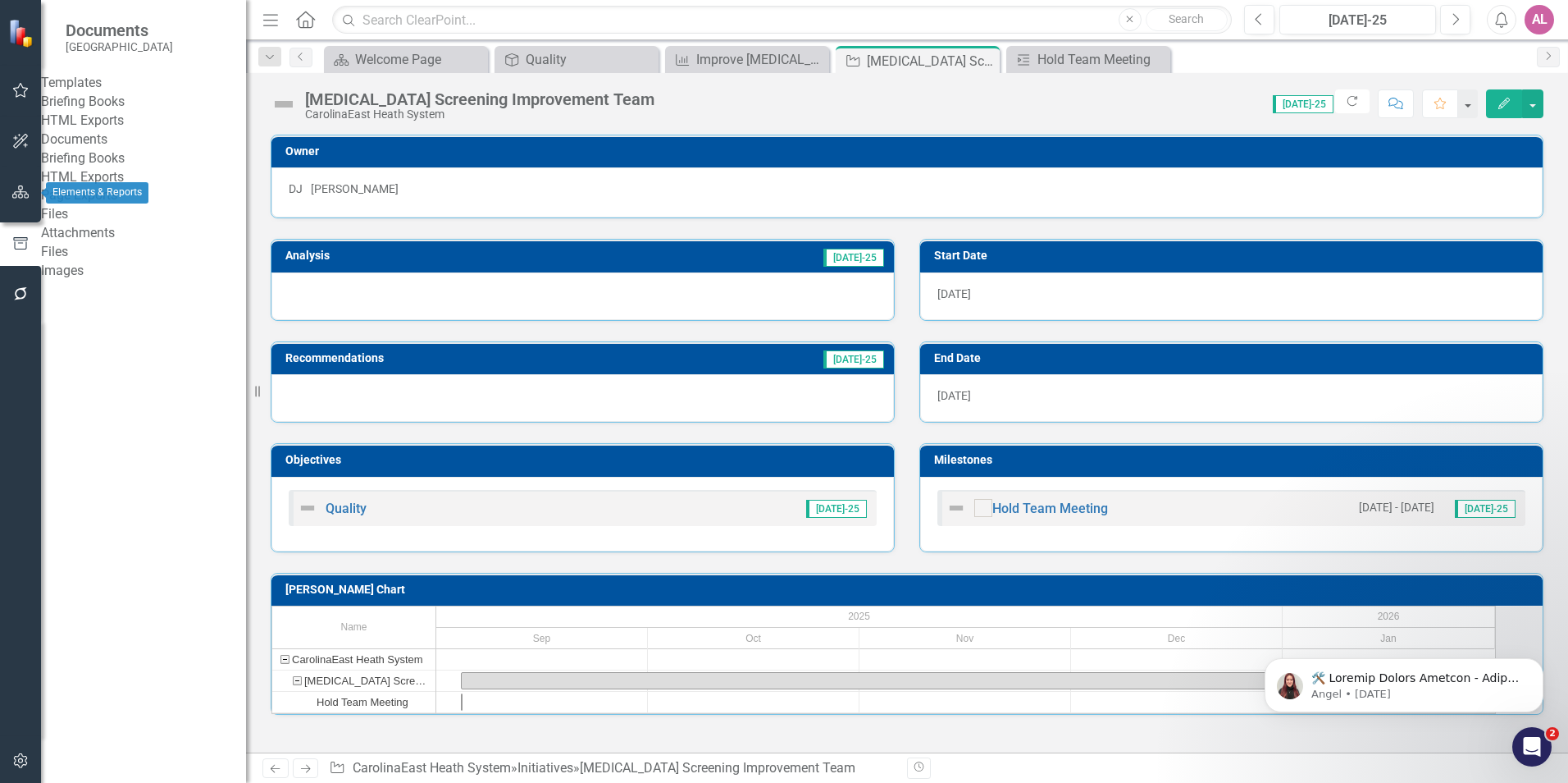
click at [28, 199] on button "button" at bounding box center [21, 193] width 37 height 35
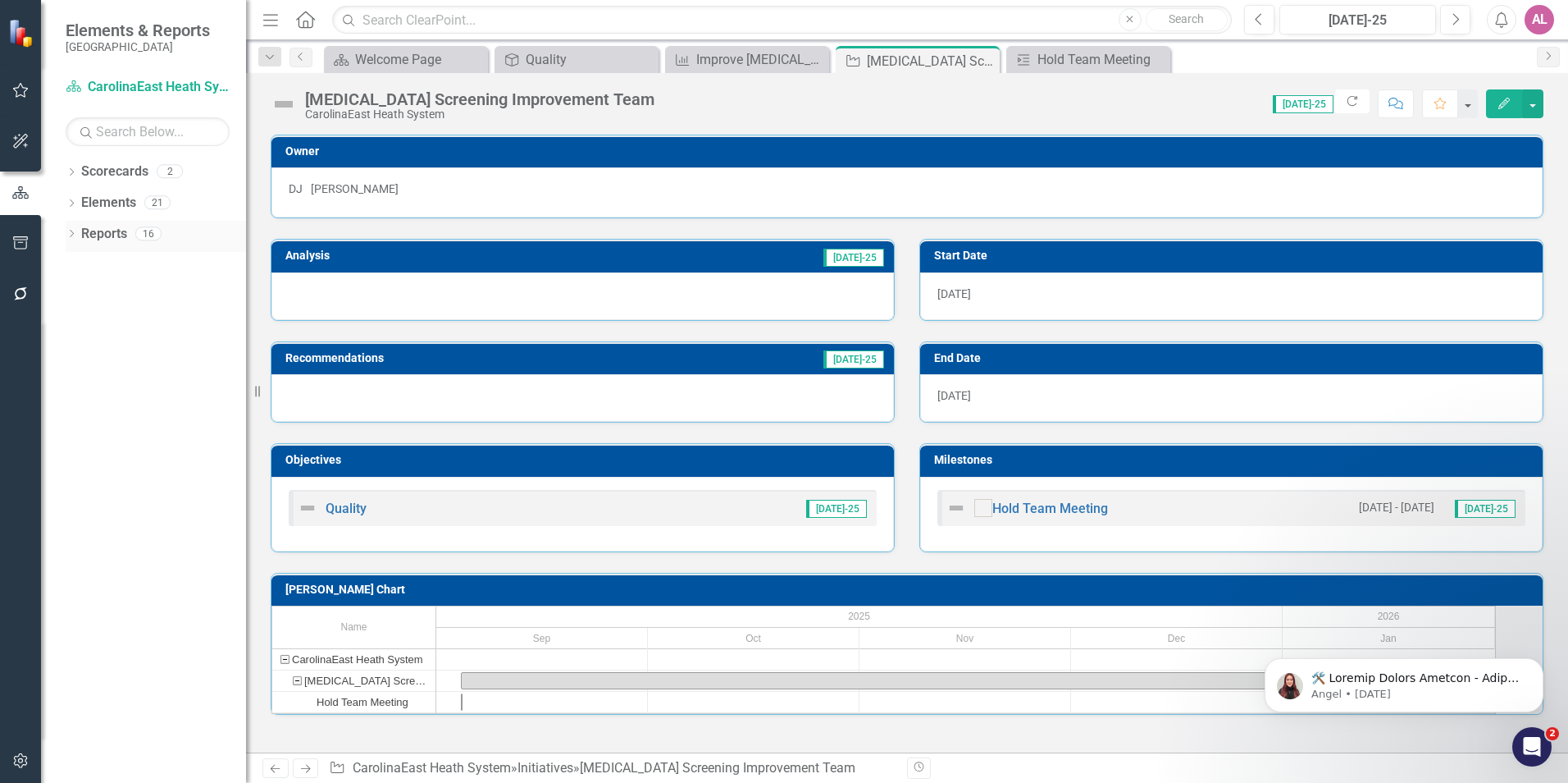
click at [72, 237] on icon "Dropdown" at bounding box center [72, 234] width 12 height 9
click at [100, 299] on link "Map Maps" at bounding box center [91, 292] width 55 height 18
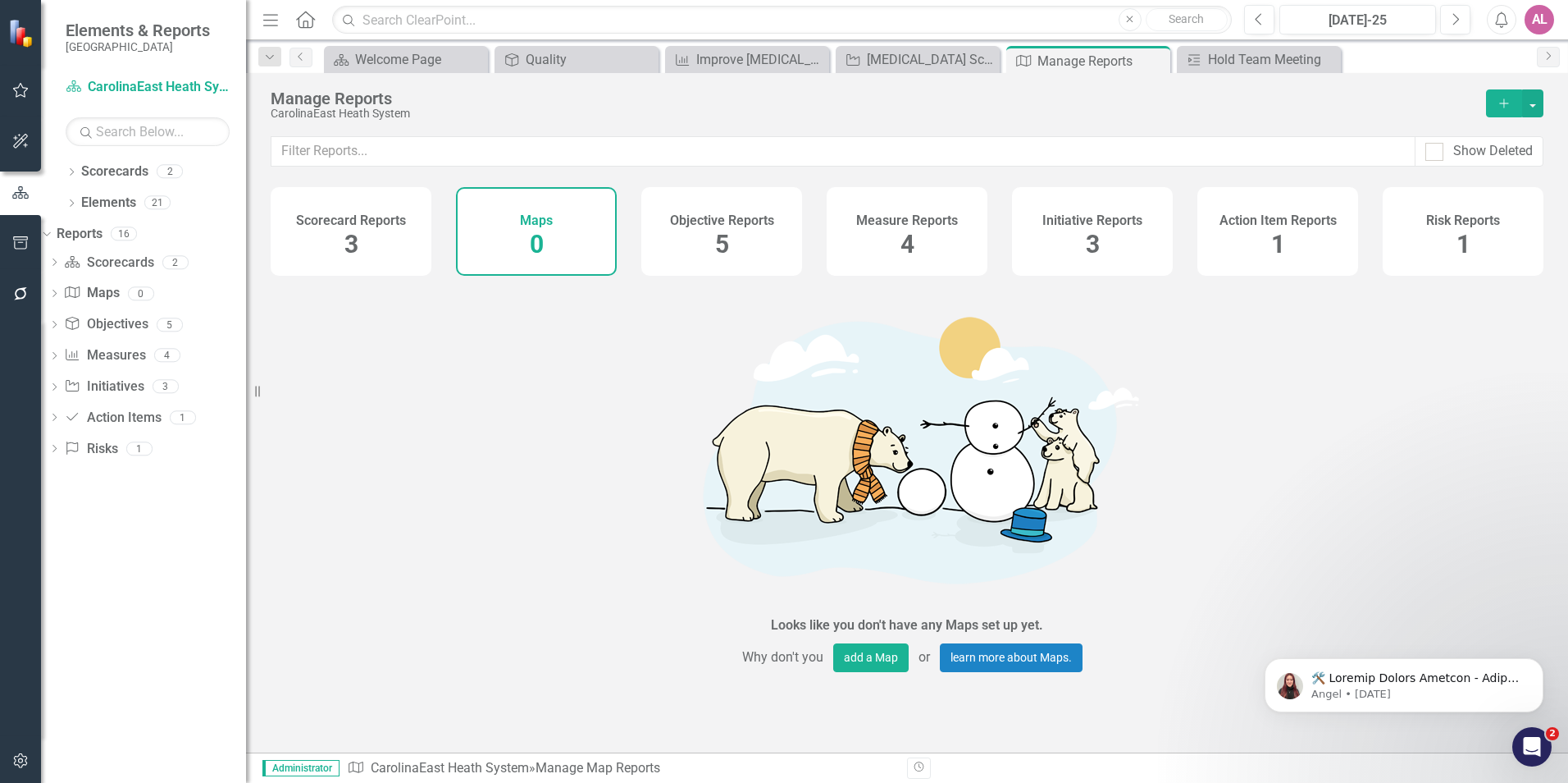
click at [1045, 239] on div "Initiative Reports 3" at bounding box center [1093, 231] width 161 height 89
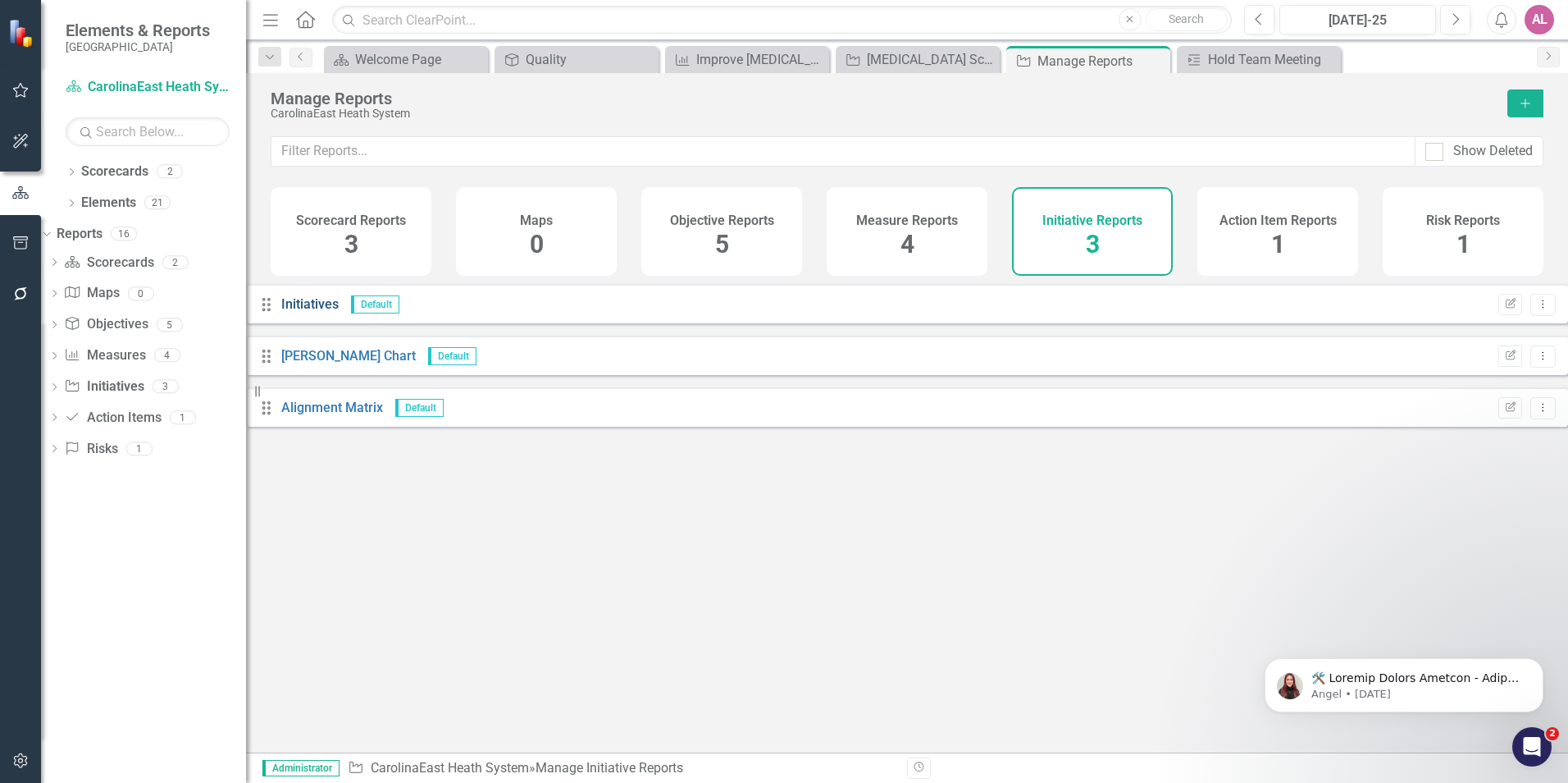
click at [336, 312] on link "Initiatives" at bounding box center [310, 304] width 57 height 15
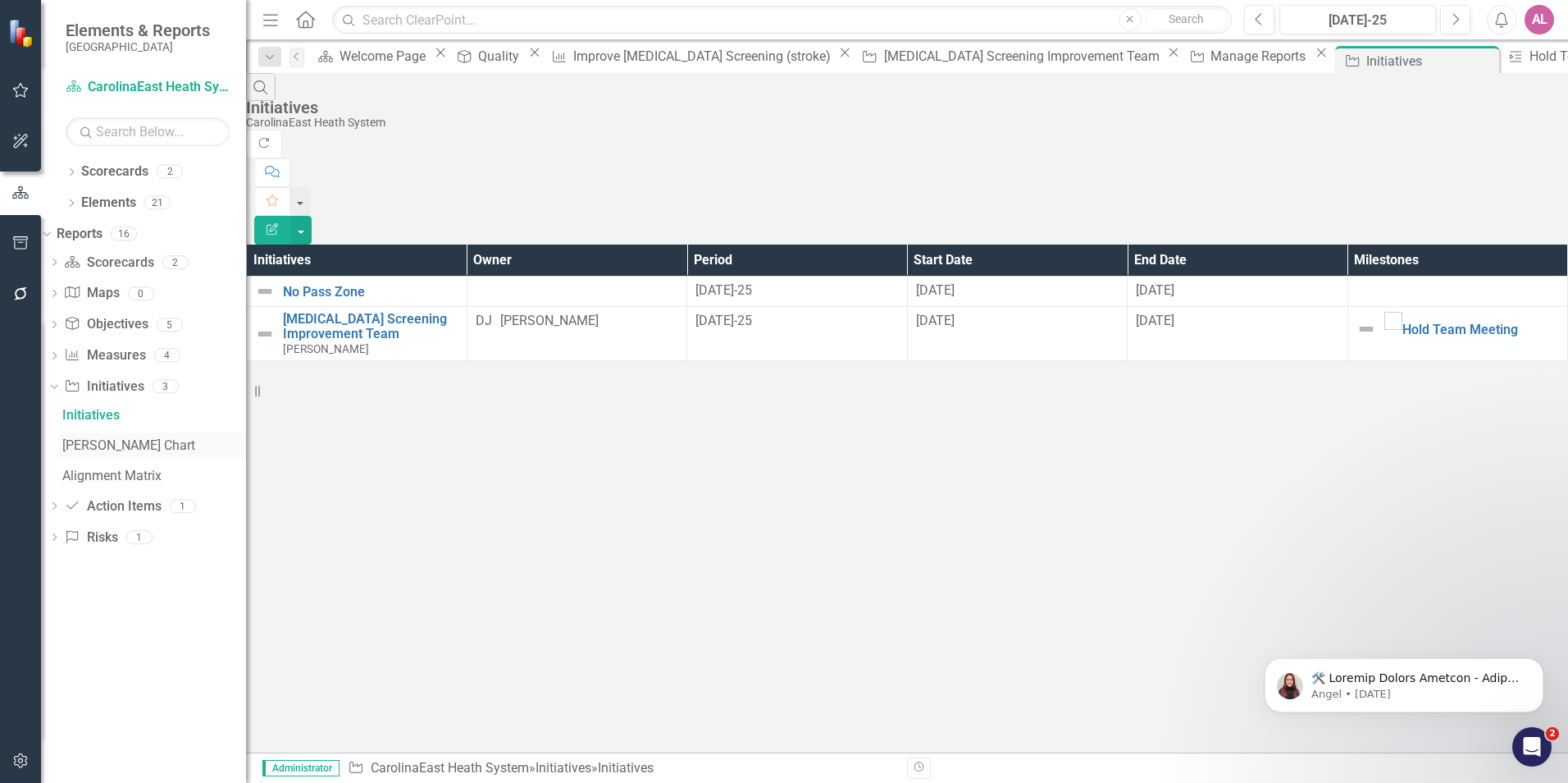
click at [151, 449] on div "[PERSON_NAME] Chart" at bounding box center [154, 445] width 184 height 15
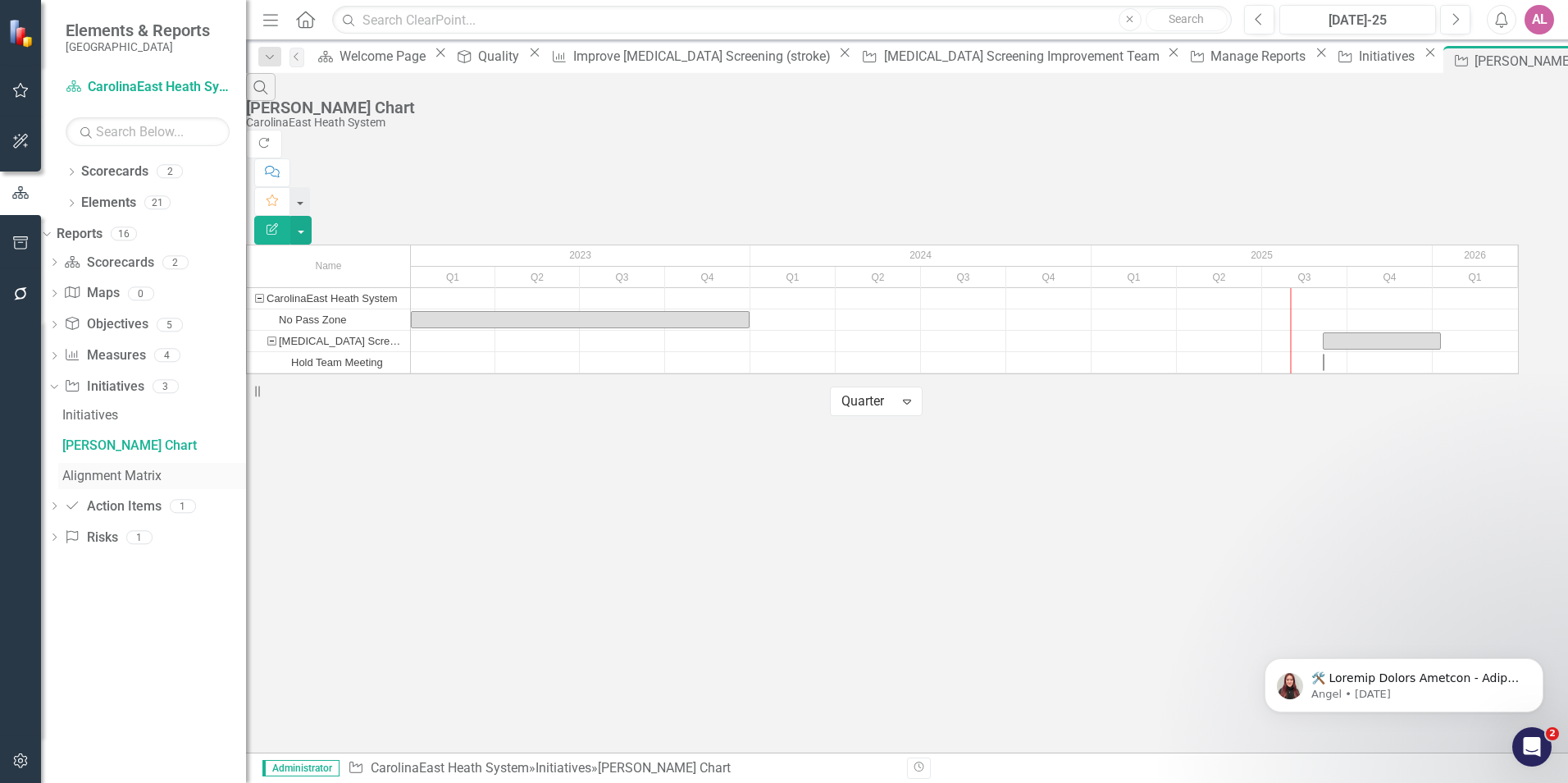
click at [156, 476] on div "Alignment Matrix" at bounding box center [154, 475] width 184 height 15
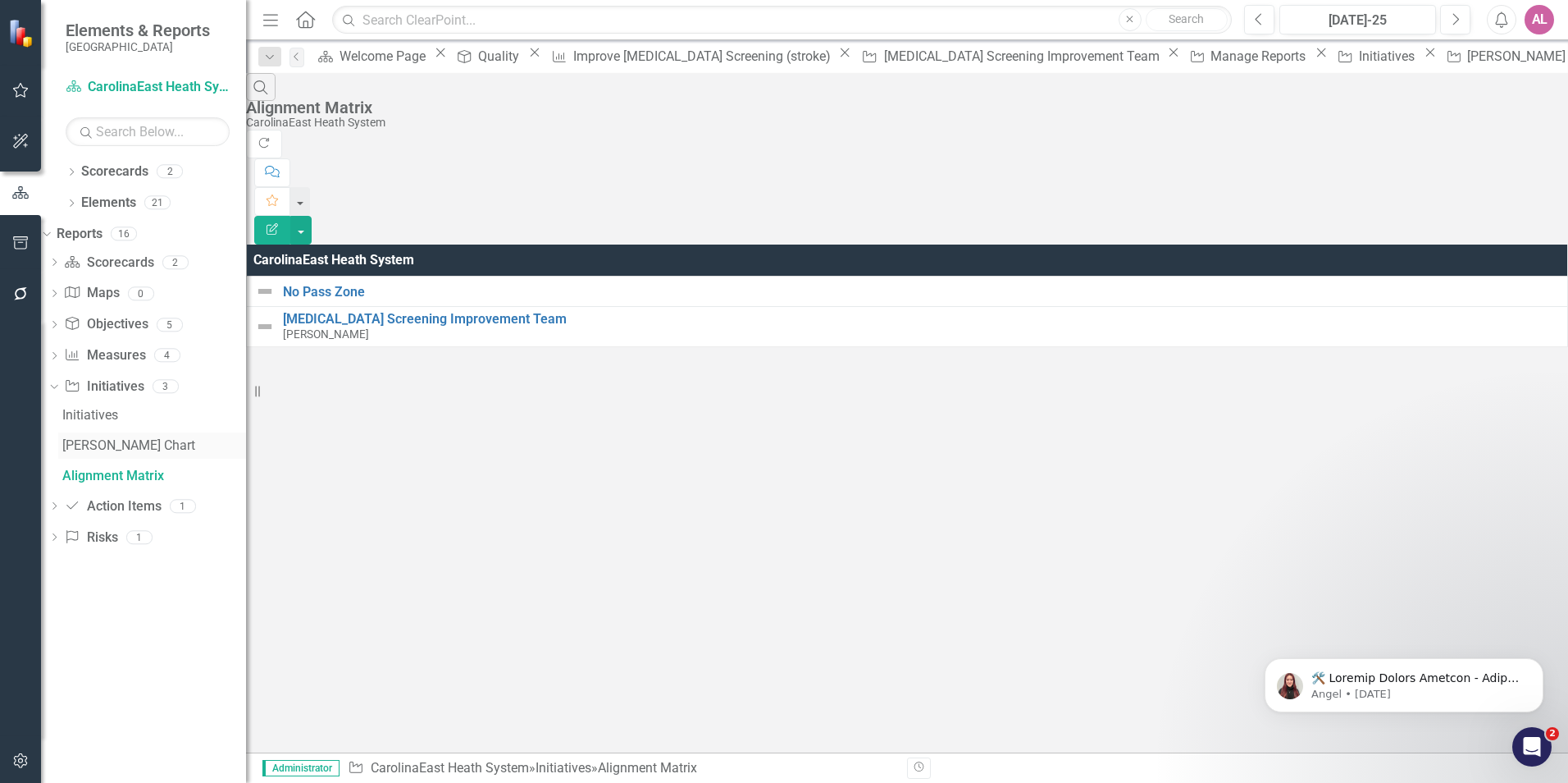
click at [133, 445] on div "[PERSON_NAME] Chart" at bounding box center [154, 445] width 184 height 15
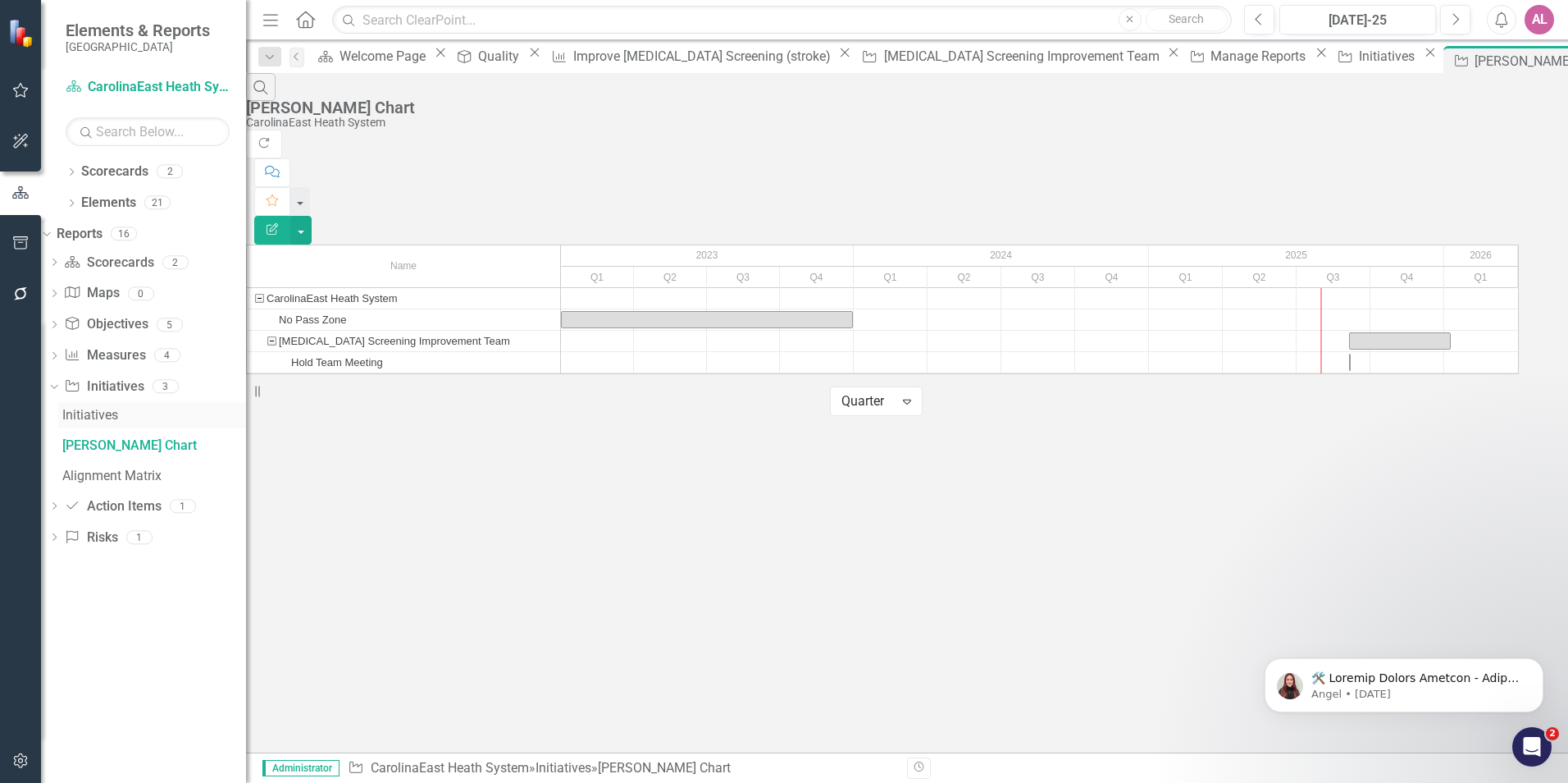
click at [145, 413] on div "Initiatives" at bounding box center [154, 414] width 184 height 15
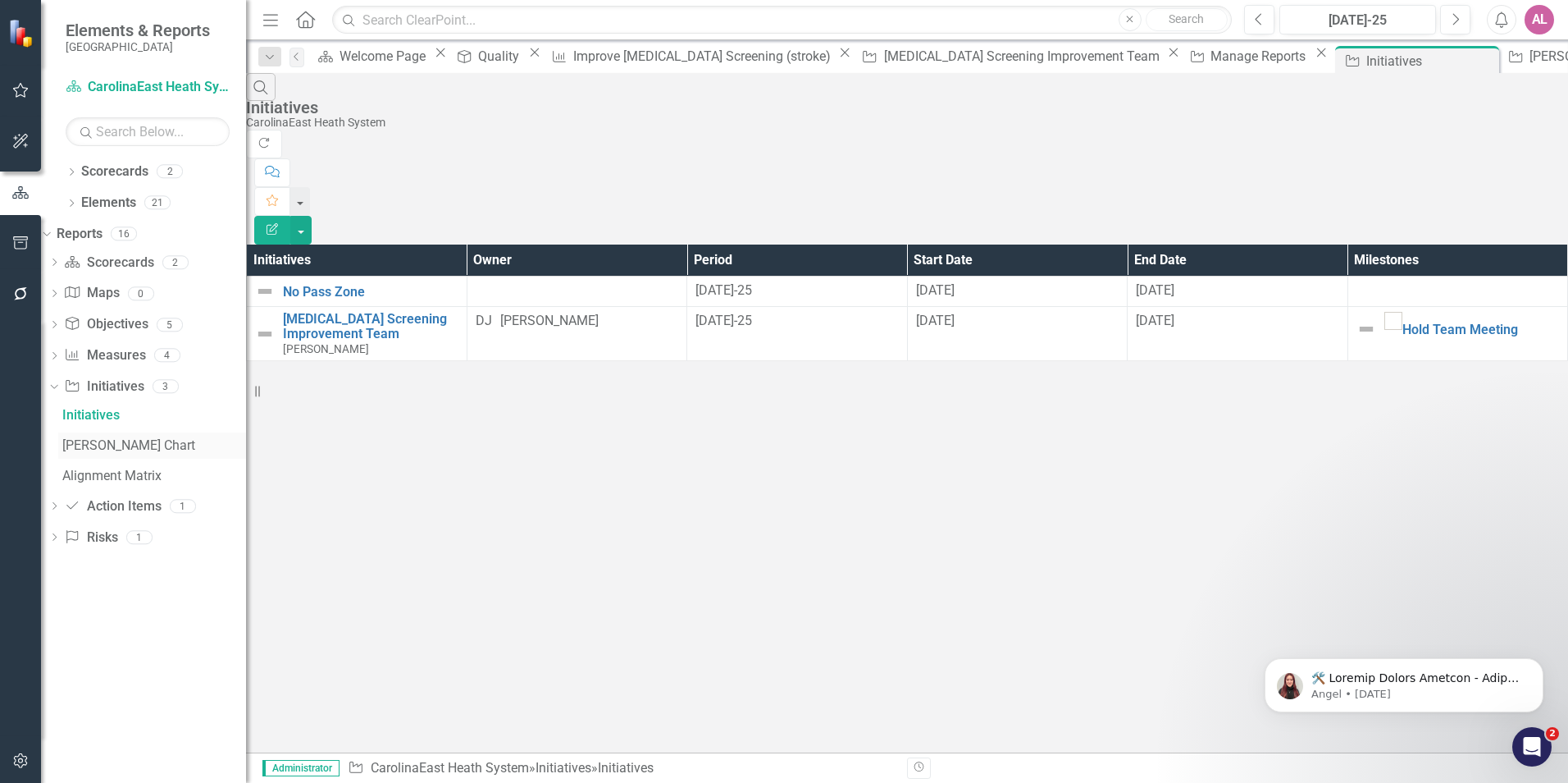
click at [121, 447] on div "[PERSON_NAME] Chart" at bounding box center [154, 445] width 184 height 15
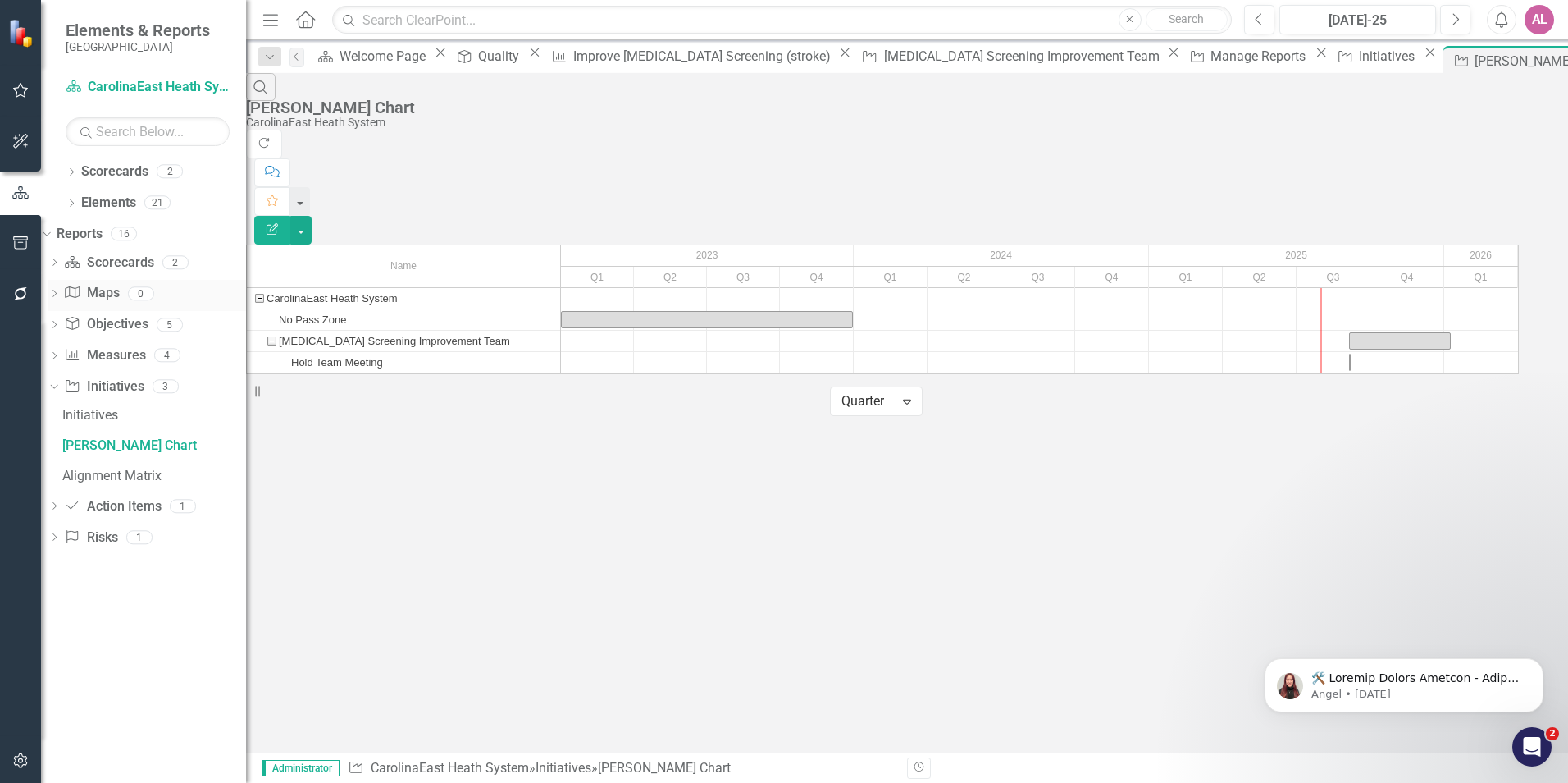
click at [148, 286] on div "Map Maps 0" at bounding box center [155, 295] width 182 height 31
click at [1568, 63] on icon at bounding box center [1592, 60] width 9 height 9
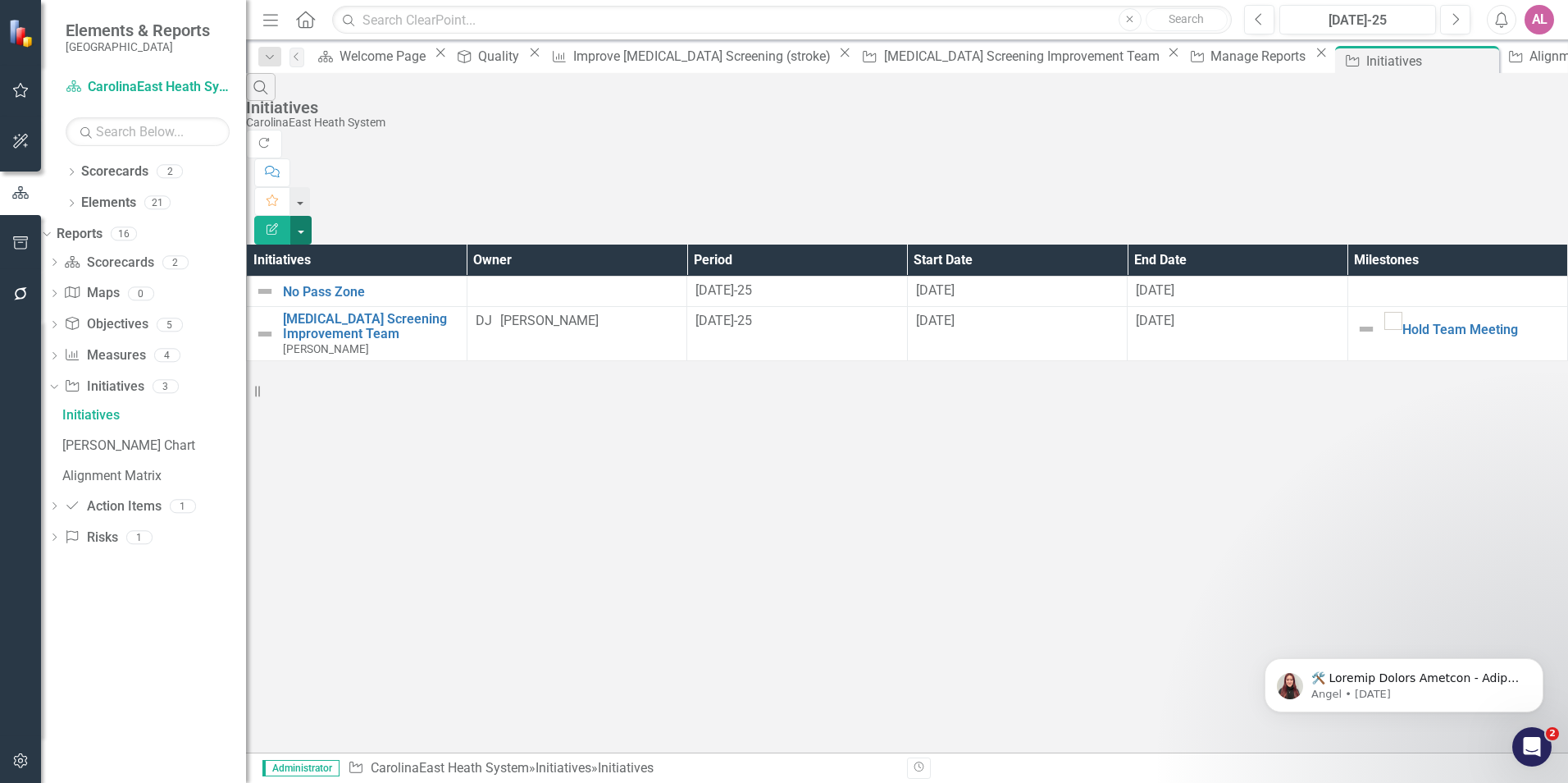
click at [312, 216] on button "button" at bounding box center [301, 230] width 21 height 29
click at [1518, 142] on link "Edit Report Edit Report" at bounding box center [1478, 134] width 130 height 30
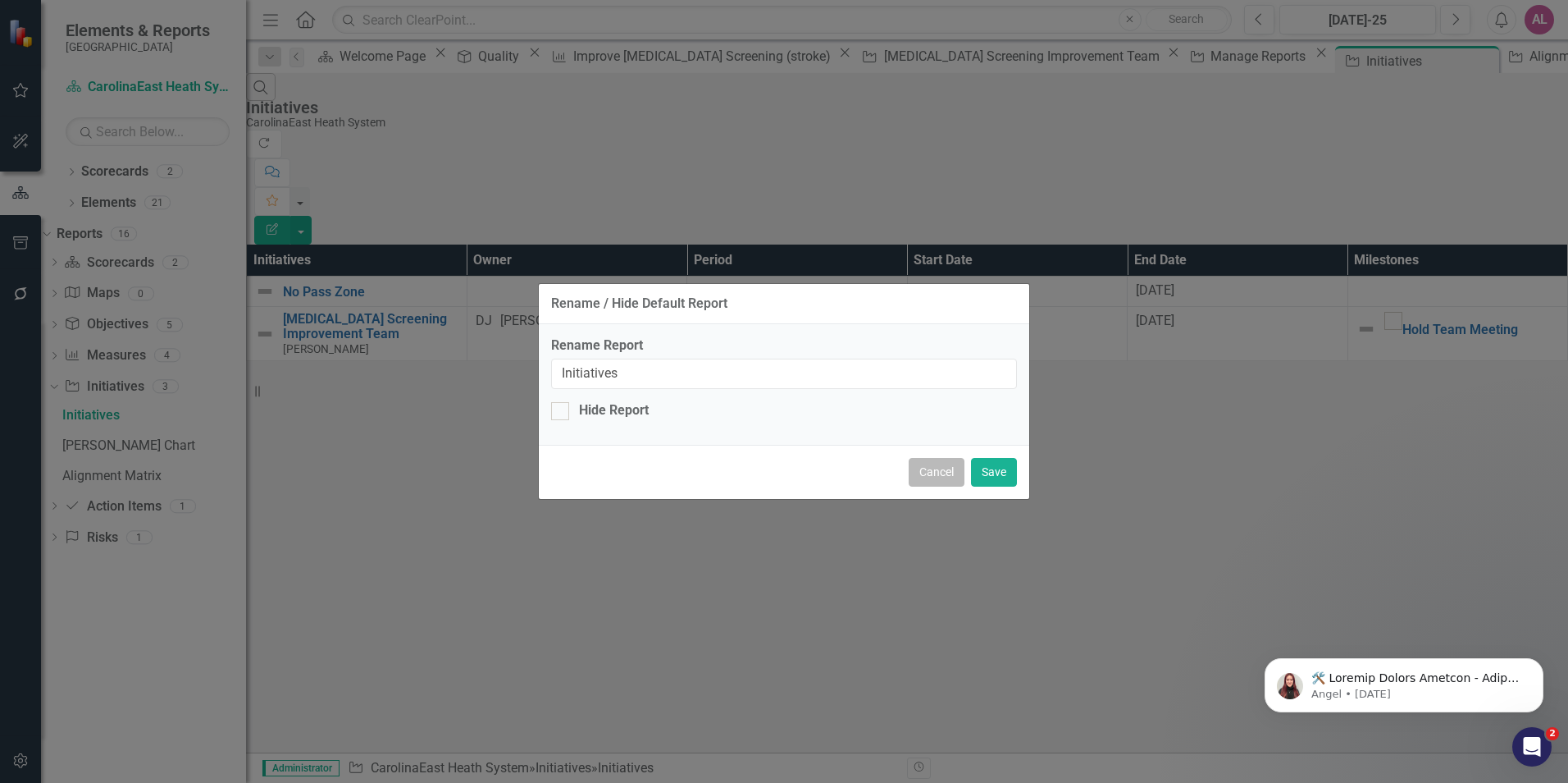
click at [936, 477] on button "Cancel" at bounding box center [937, 472] width 56 height 29
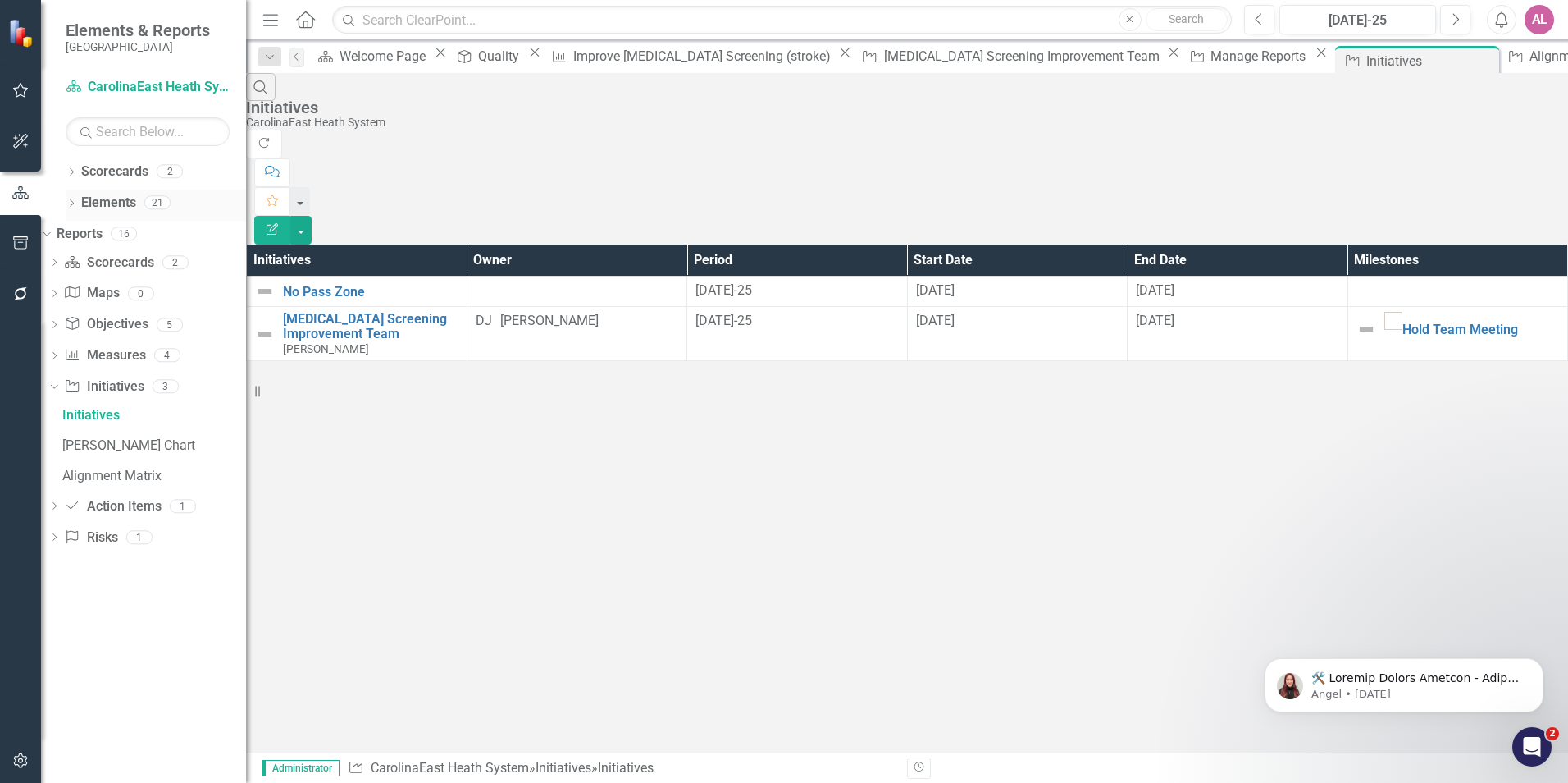
click at [105, 203] on link "Elements" at bounding box center [108, 202] width 55 height 18
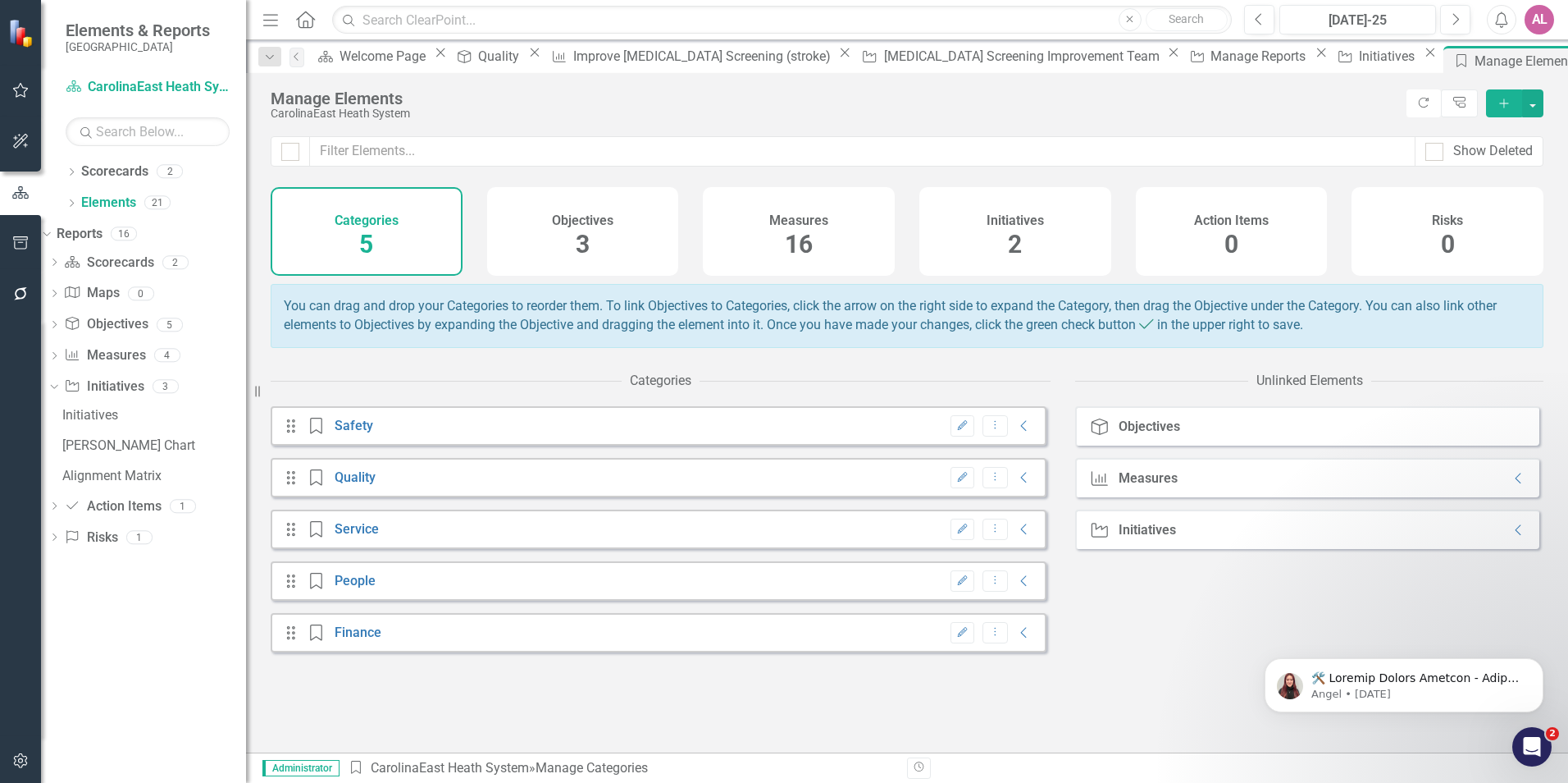
click at [298, 18] on icon at bounding box center [305, 19] width 18 height 17
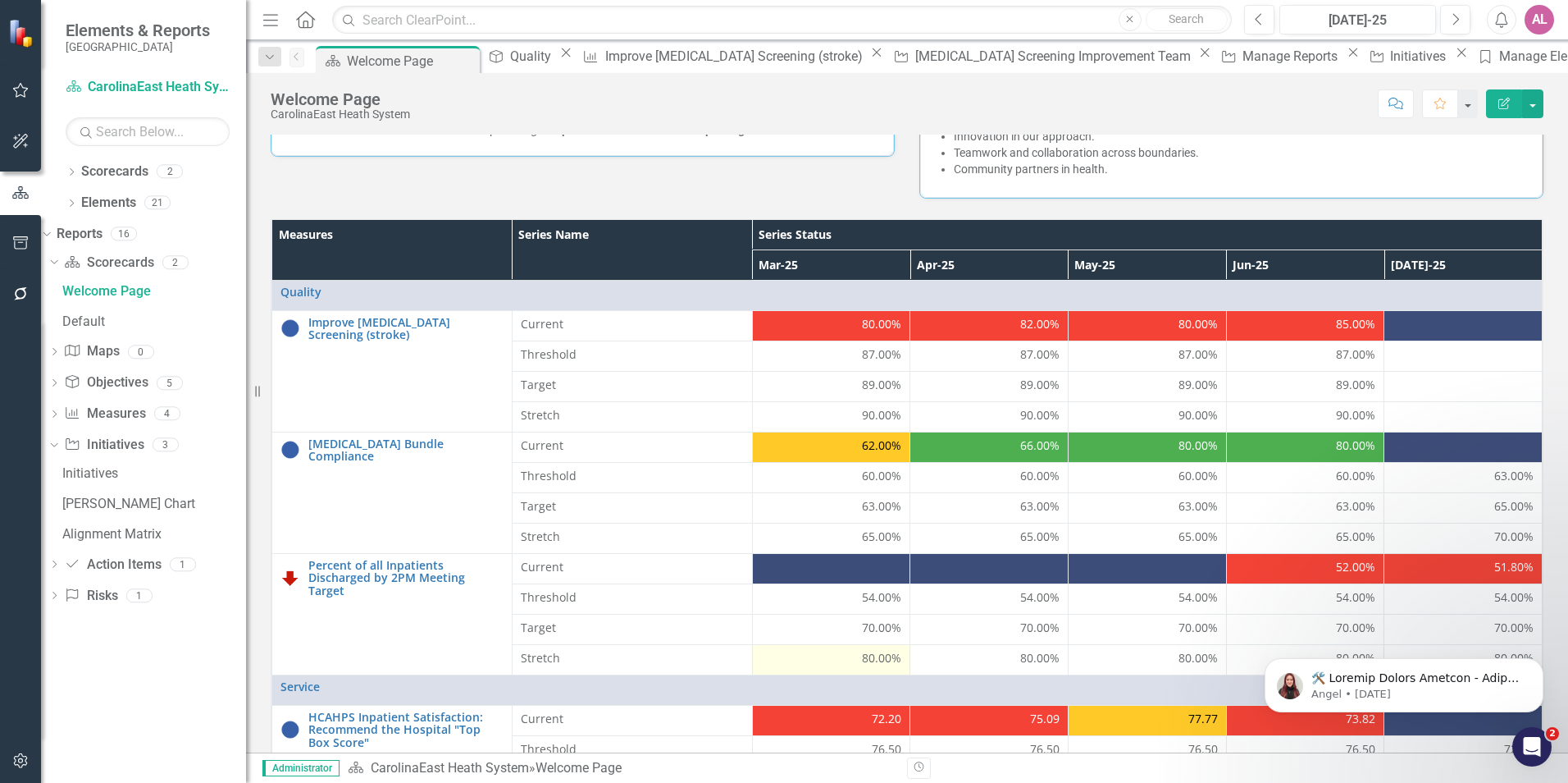
scroll to position [468, 0]
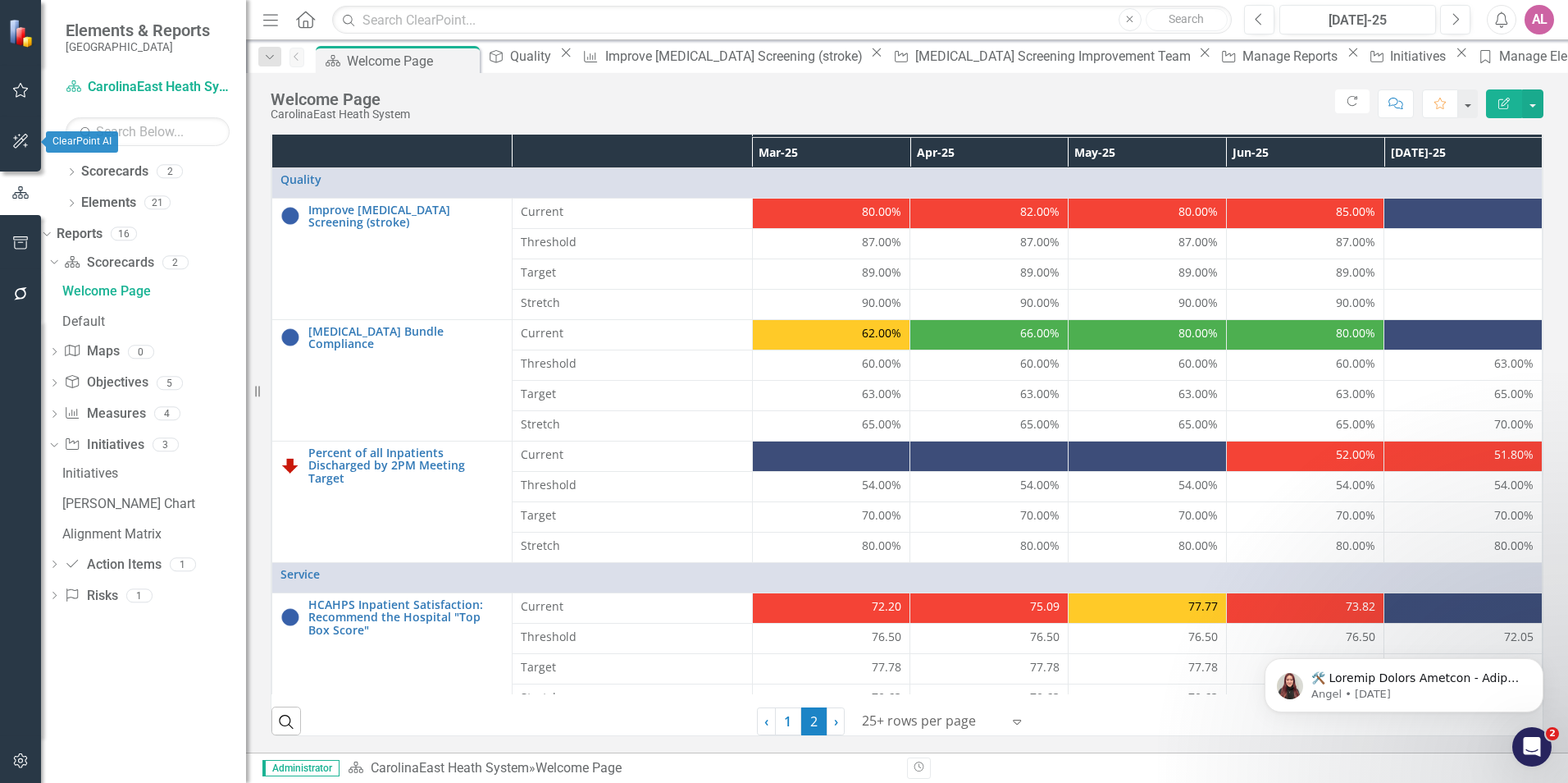
click at [33, 139] on button "button" at bounding box center [21, 142] width 37 height 35
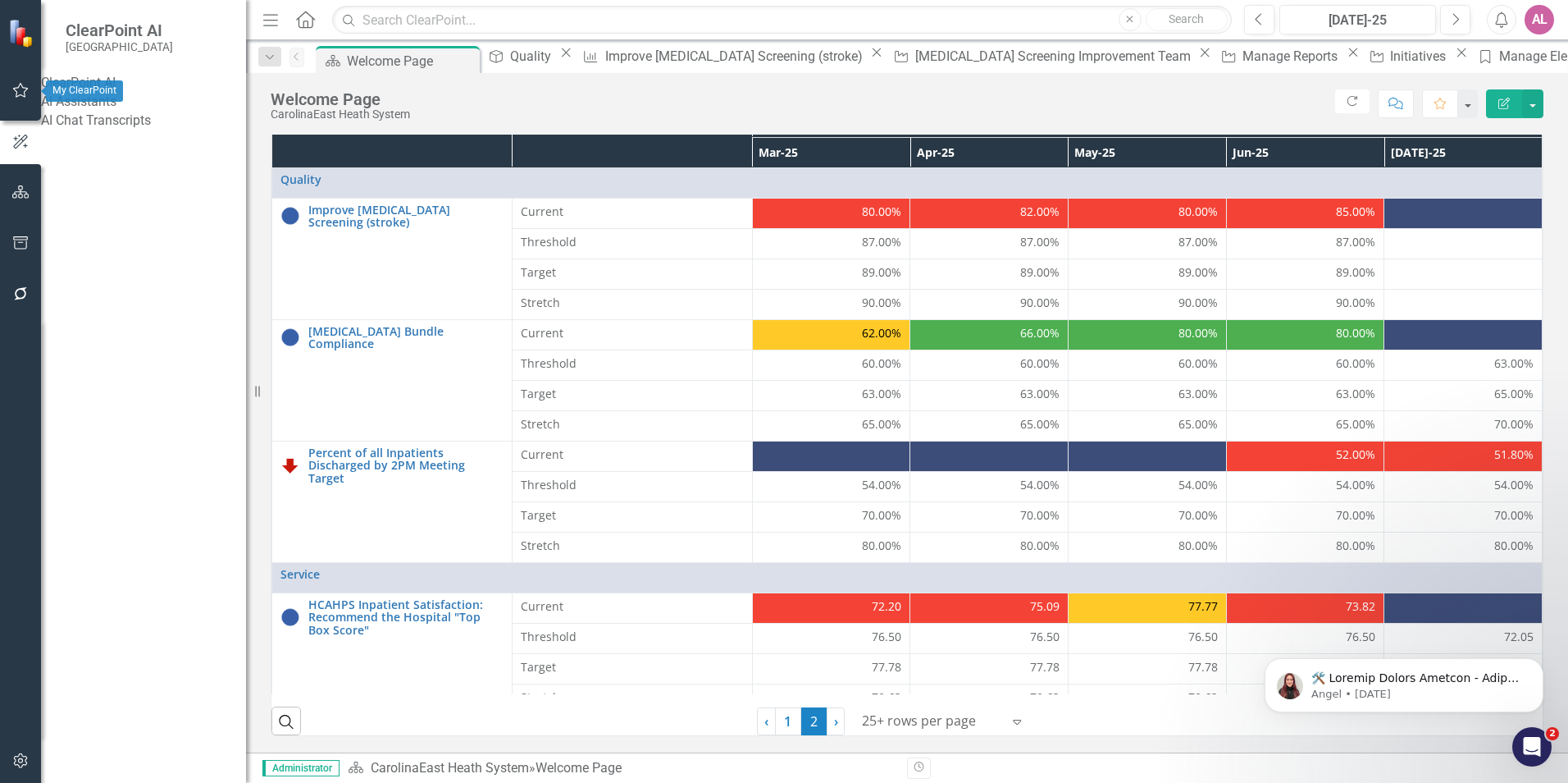
click at [31, 97] on button "button" at bounding box center [21, 91] width 37 height 35
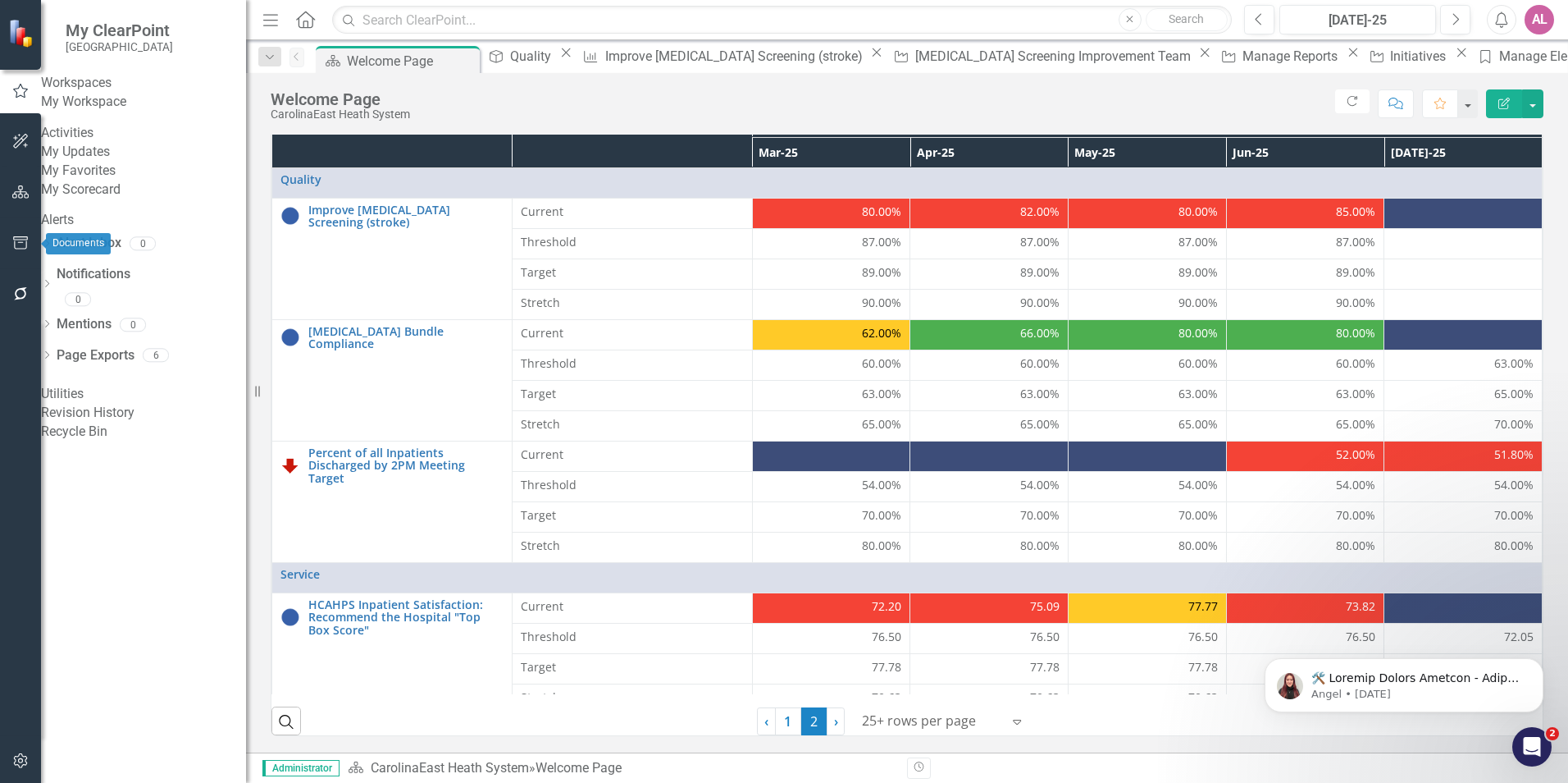
click at [22, 230] on button "button" at bounding box center [21, 244] width 37 height 35
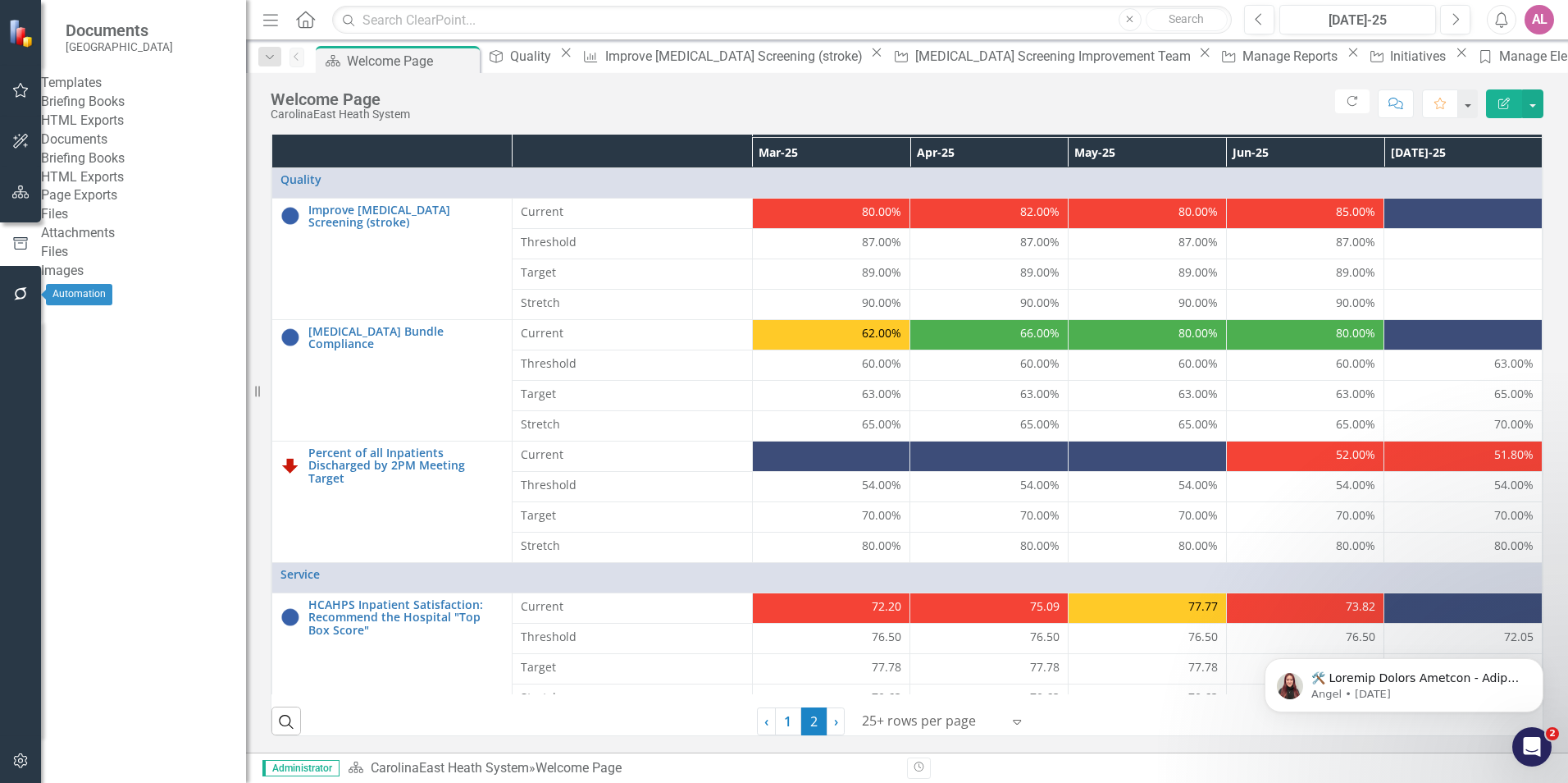
click at [10, 281] on button "button" at bounding box center [21, 294] width 37 height 35
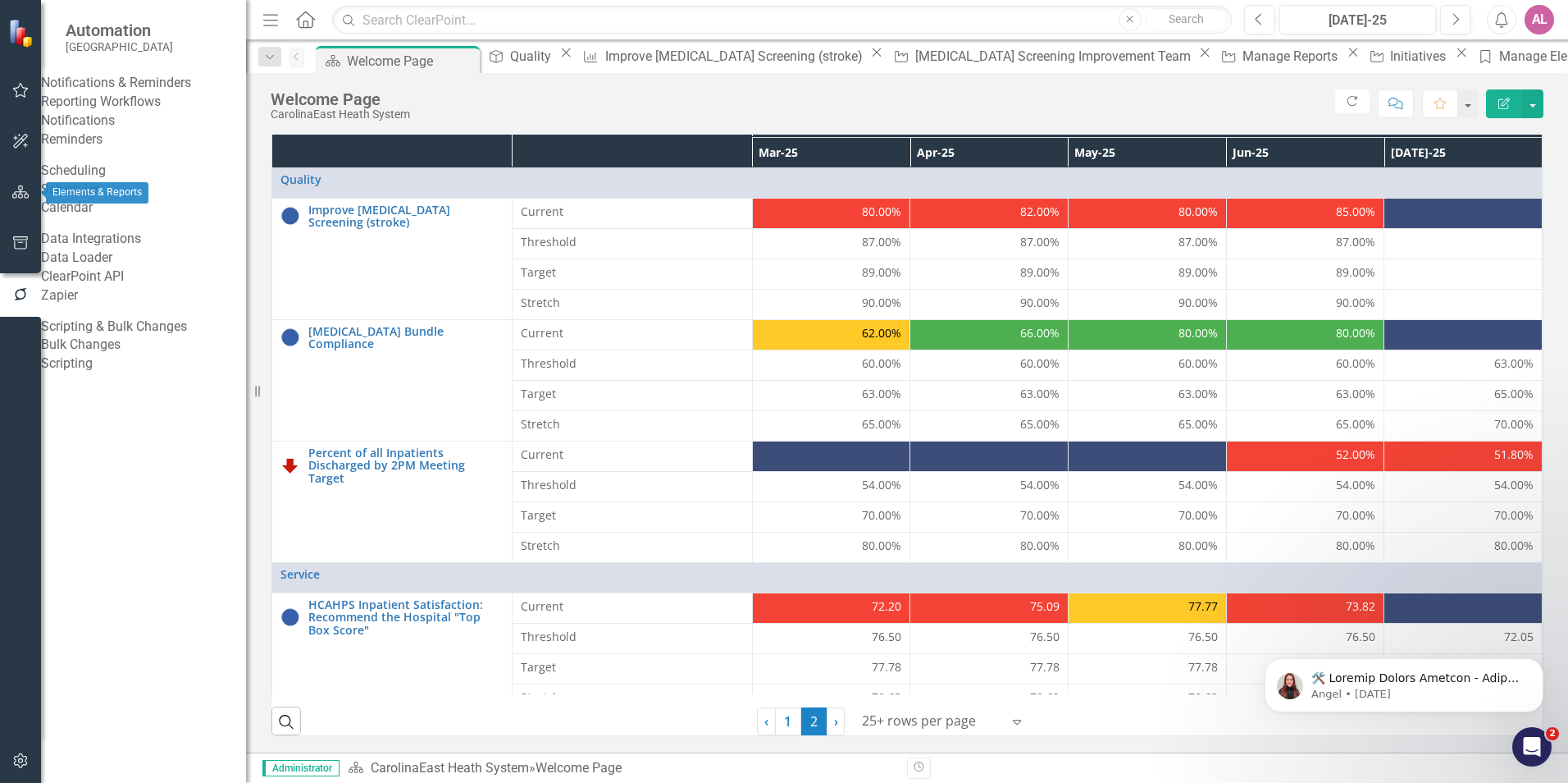
click at [17, 197] on icon "button" at bounding box center [21, 193] width 17 height 14
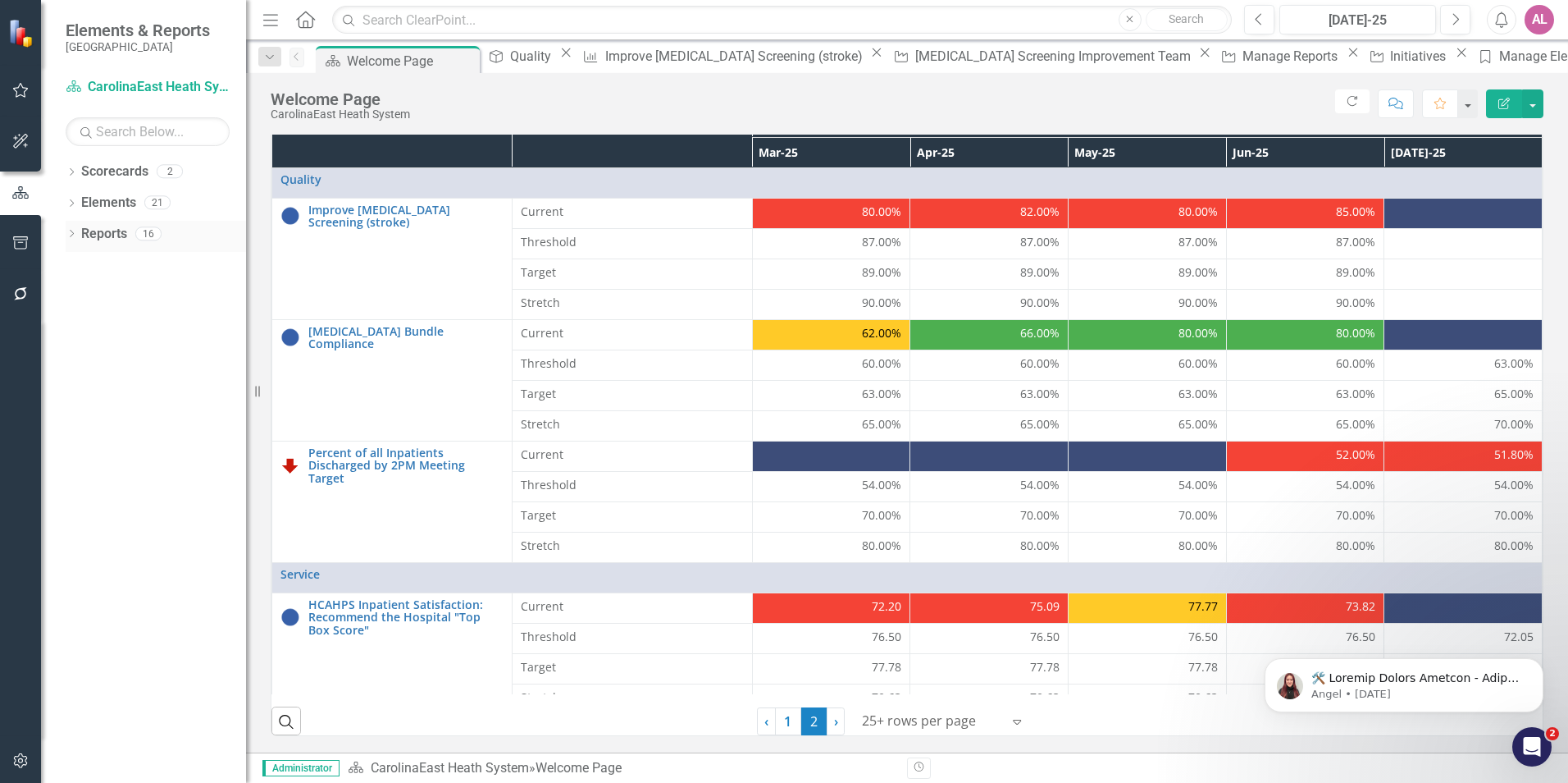
click at [105, 231] on link "Reports" at bounding box center [104, 233] width 45 height 18
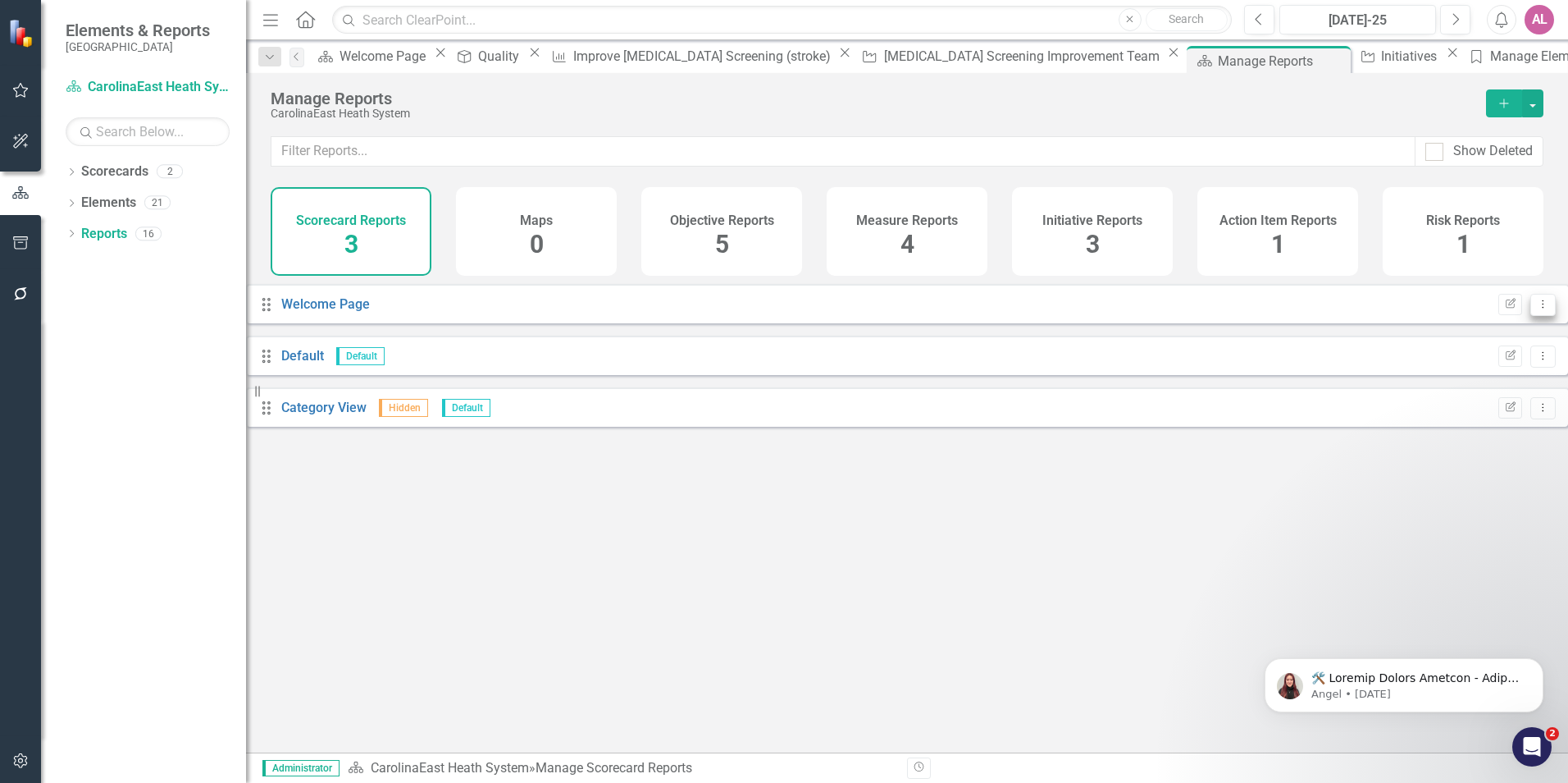
click at [1530, 316] on button "Dropdown Menu" at bounding box center [1543, 304] width 25 height 22
click at [526, 255] on div "Maps 0" at bounding box center [536, 231] width 161 height 89
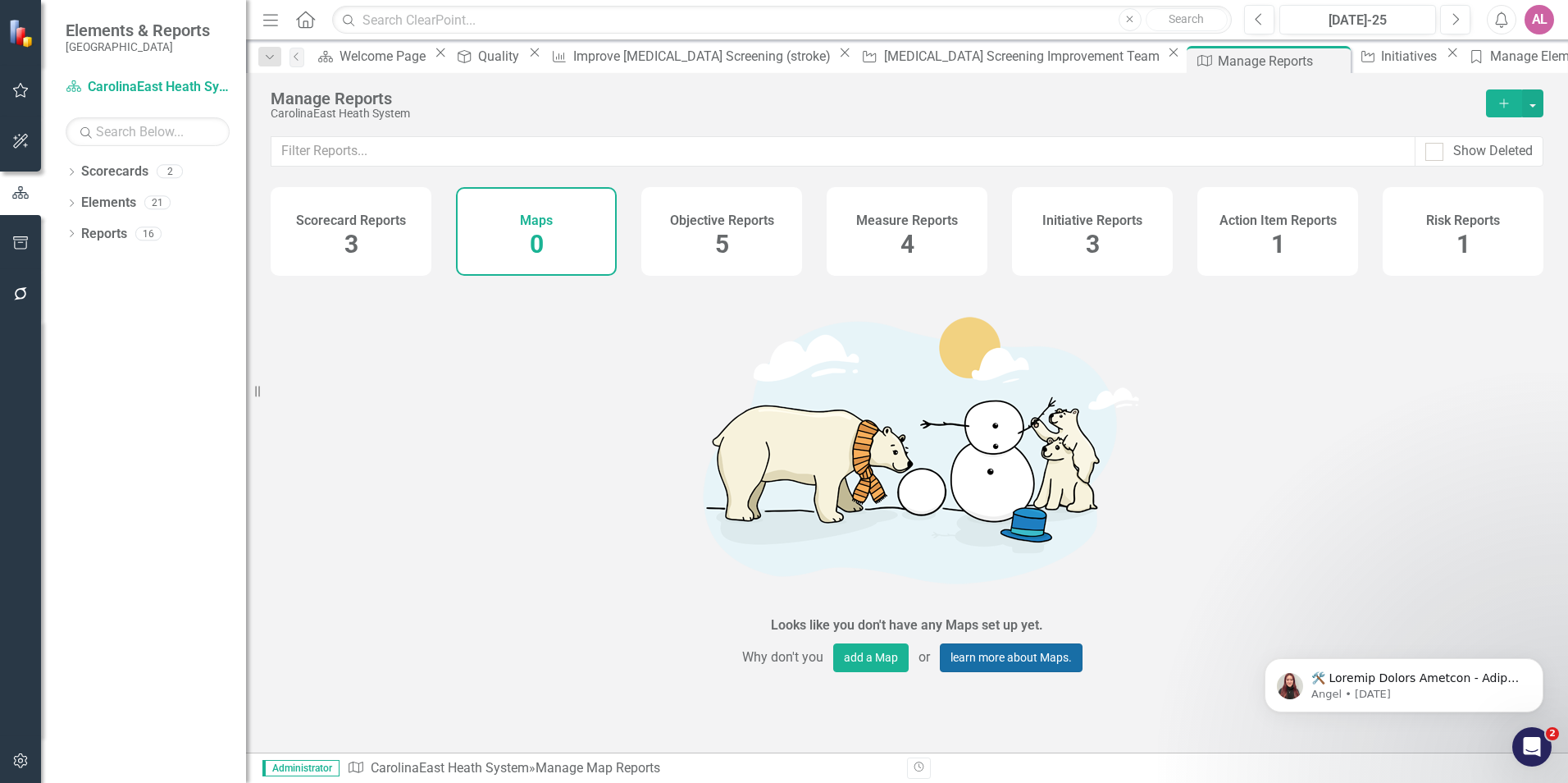
click at [948, 643] on link "learn more about Maps." at bounding box center [1010, 657] width 142 height 29
